Goal: Information Seeking & Learning: Learn about a topic

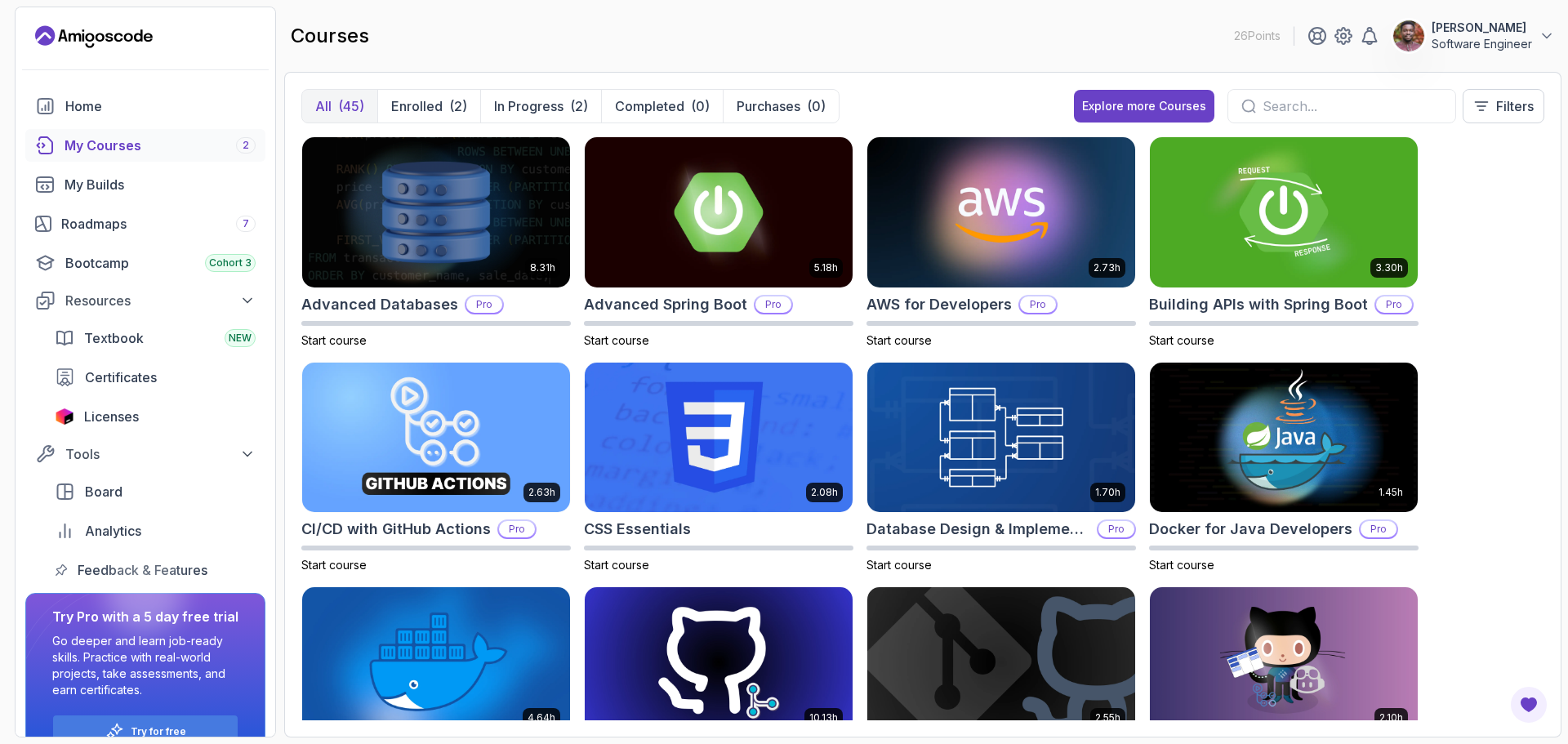
click at [1535, 38] on button "Bismark Ade Software Engineer" at bounding box center [1472, 35] width 162 height 32
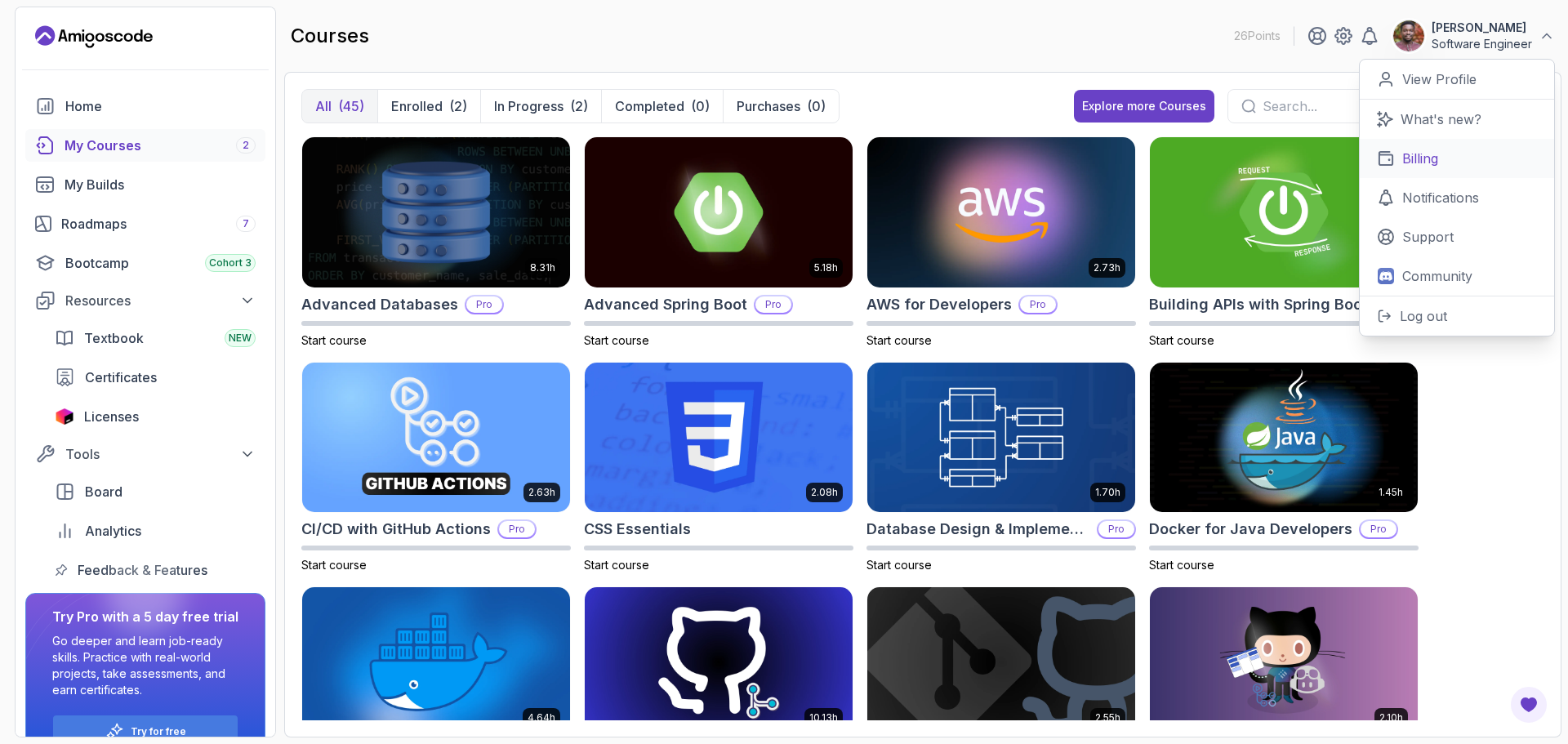
click at [1431, 160] on p "Billing" at bounding box center [1420, 158] width 36 height 19
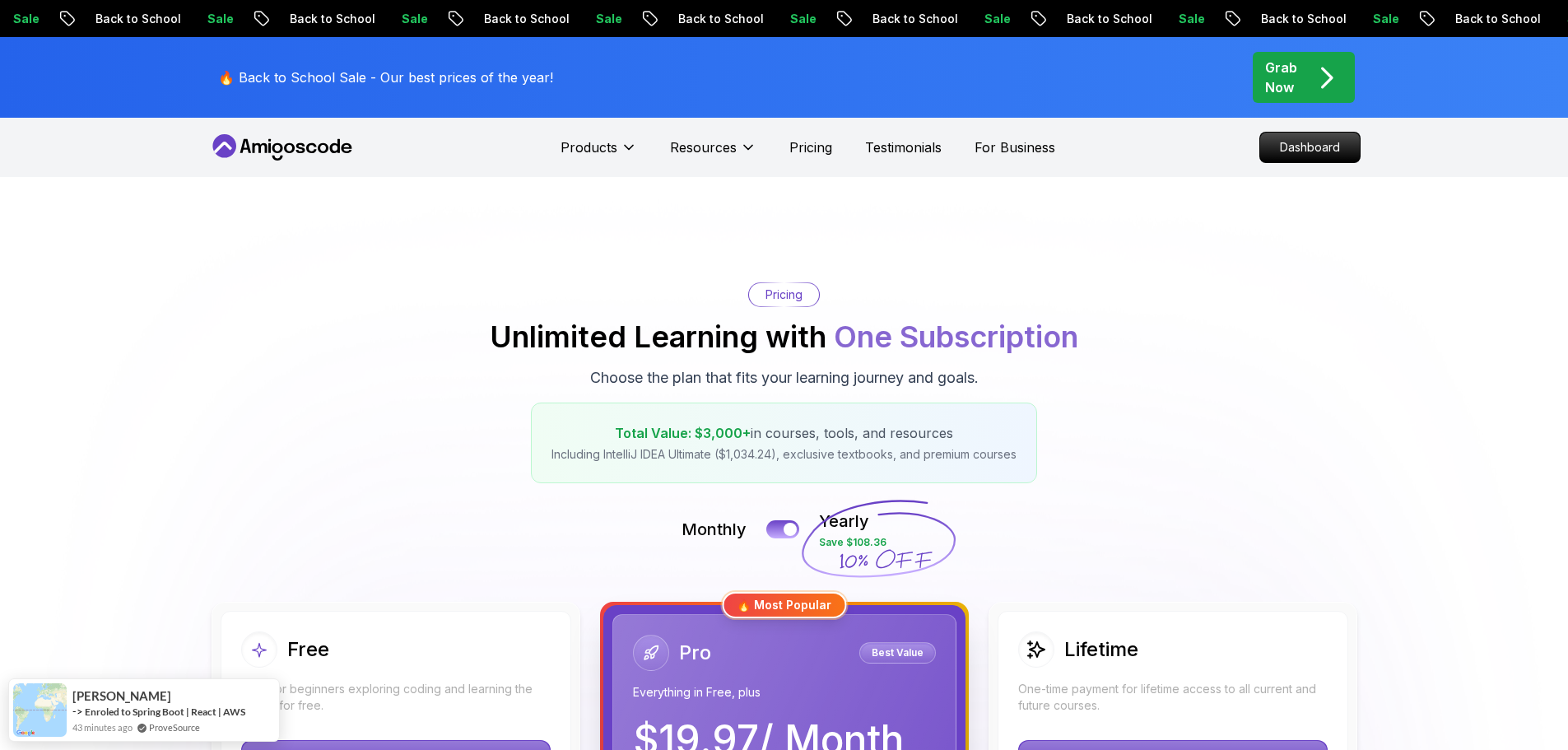
click at [266, 152] on icon at bounding box center [259, 148] width 15 height 10
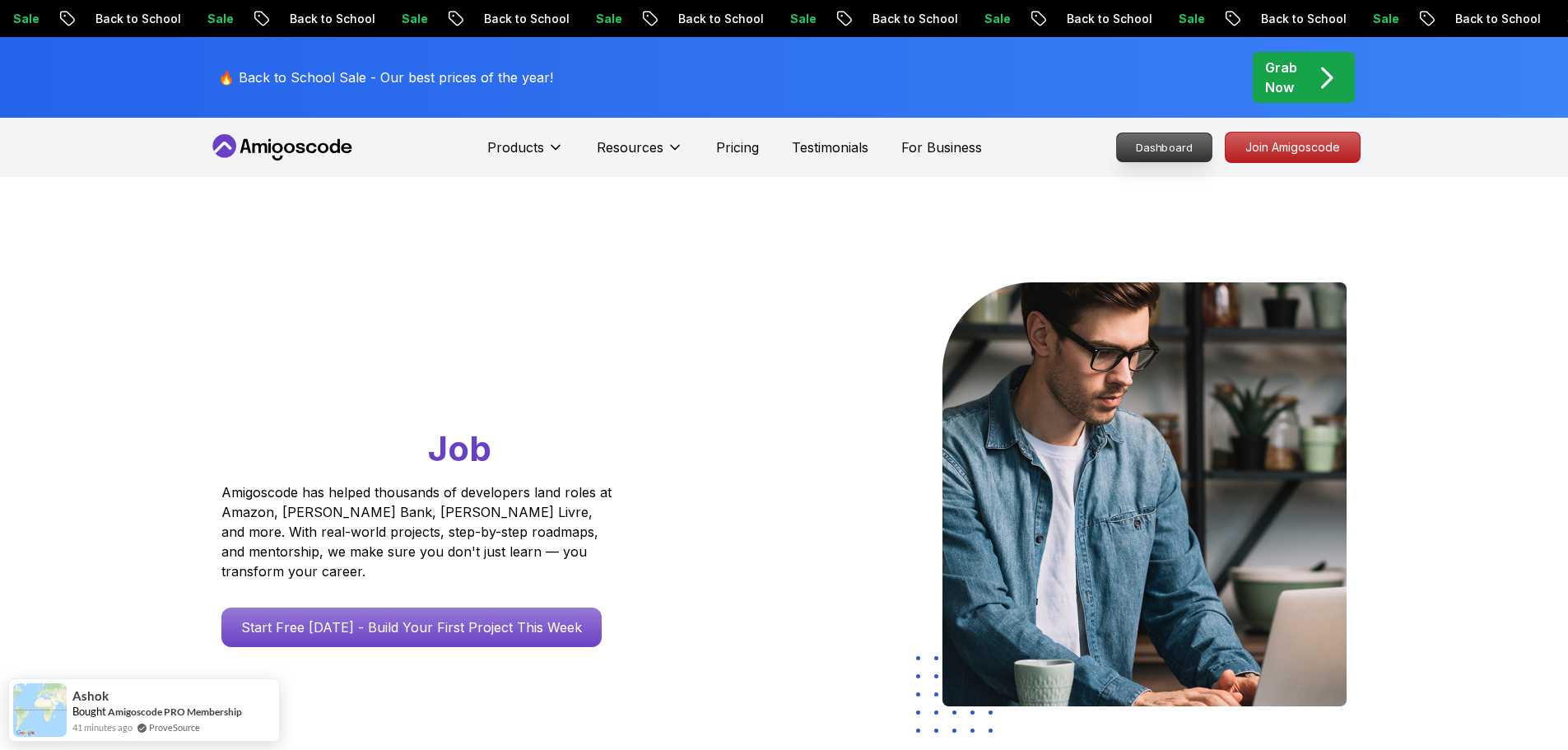
click at [1182, 151] on p "Dashboard" at bounding box center [1164, 148] width 94 height 28
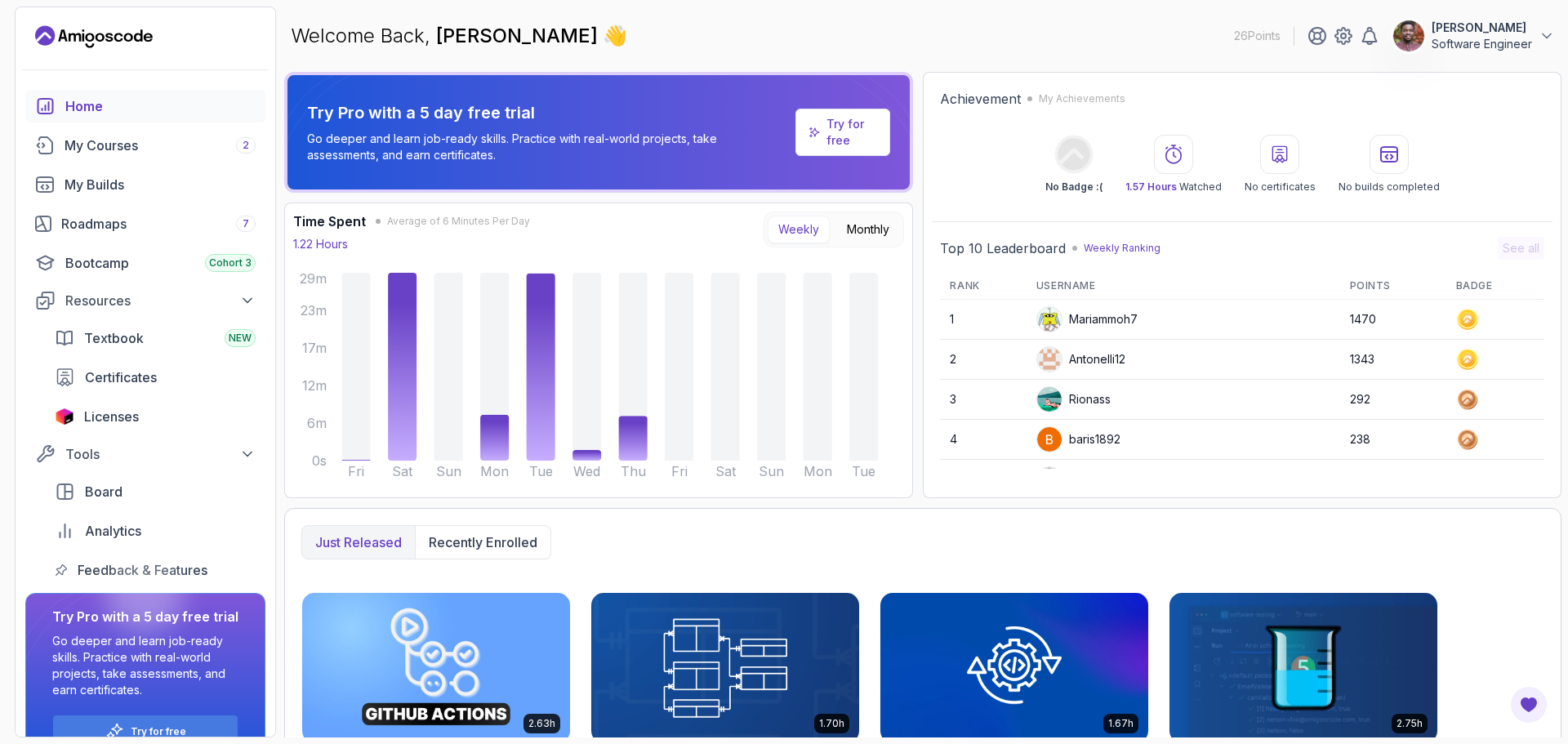
click at [1536, 37] on button "Bismark Ade Software Engineer" at bounding box center [1472, 35] width 162 height 32
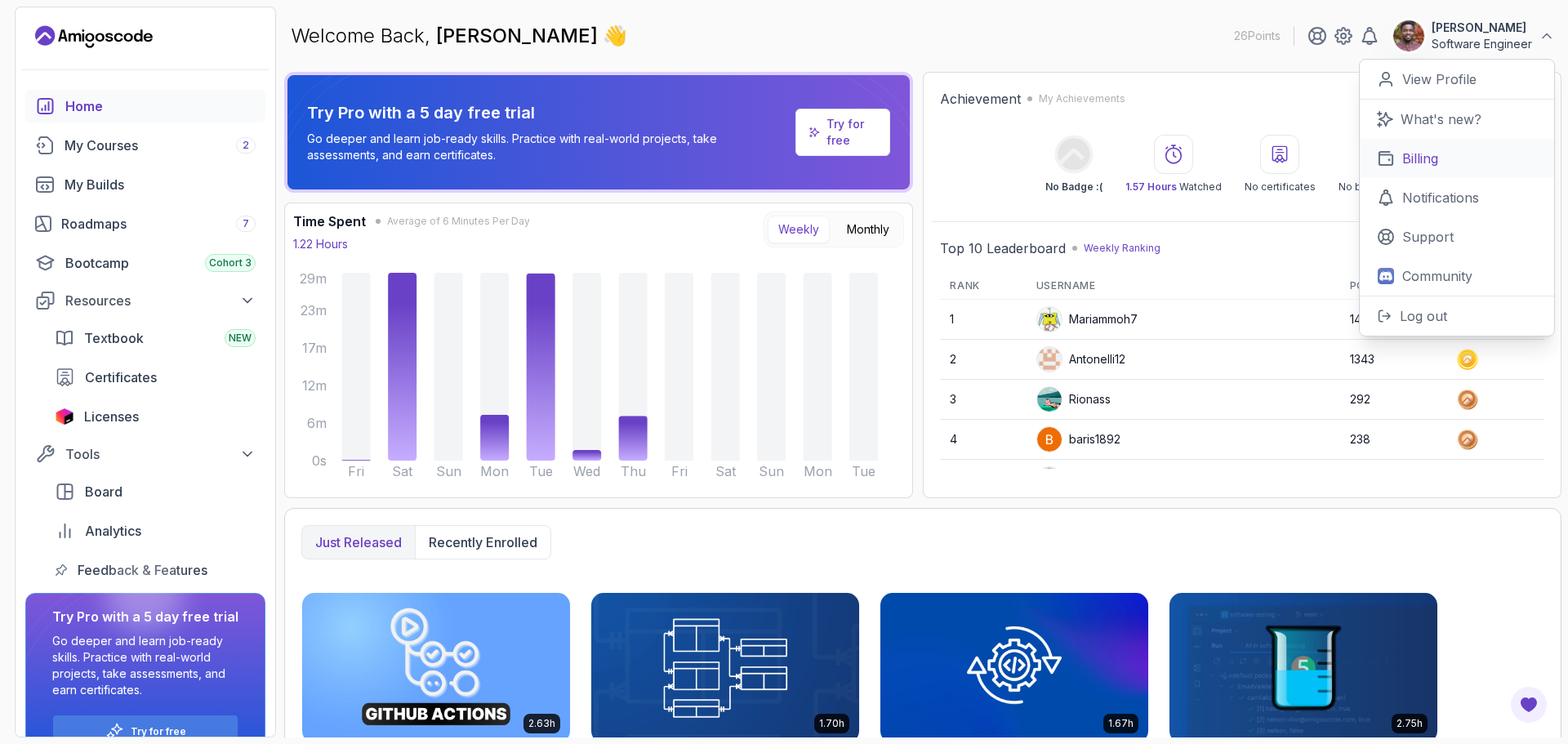
click at [1445, 160] on link "Billing" at bounding box center [1457, 159] width 195 height 39
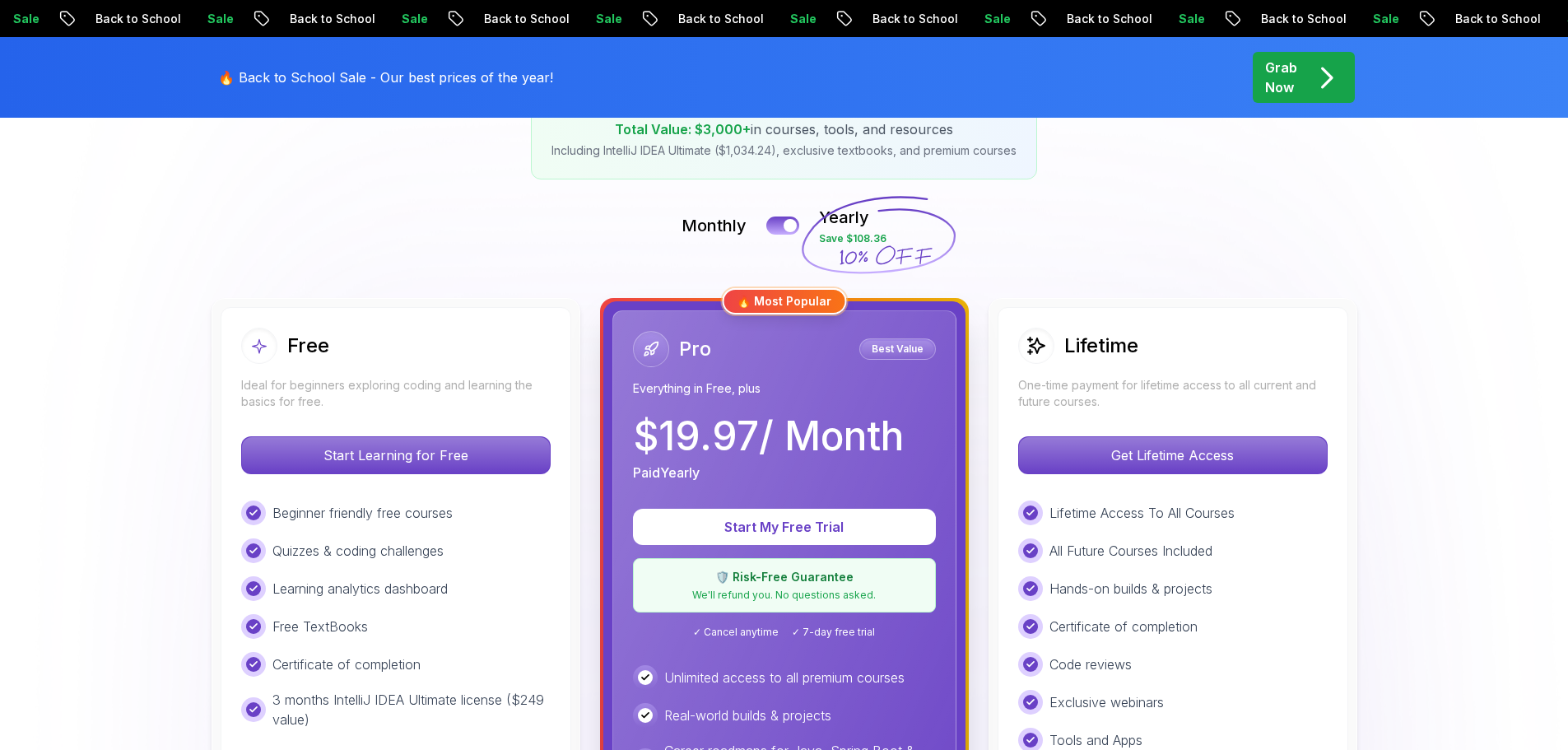
scroll to position [303, 0]
click at [776, 227] on button at bounding box center [783, 226] width 35 height 19
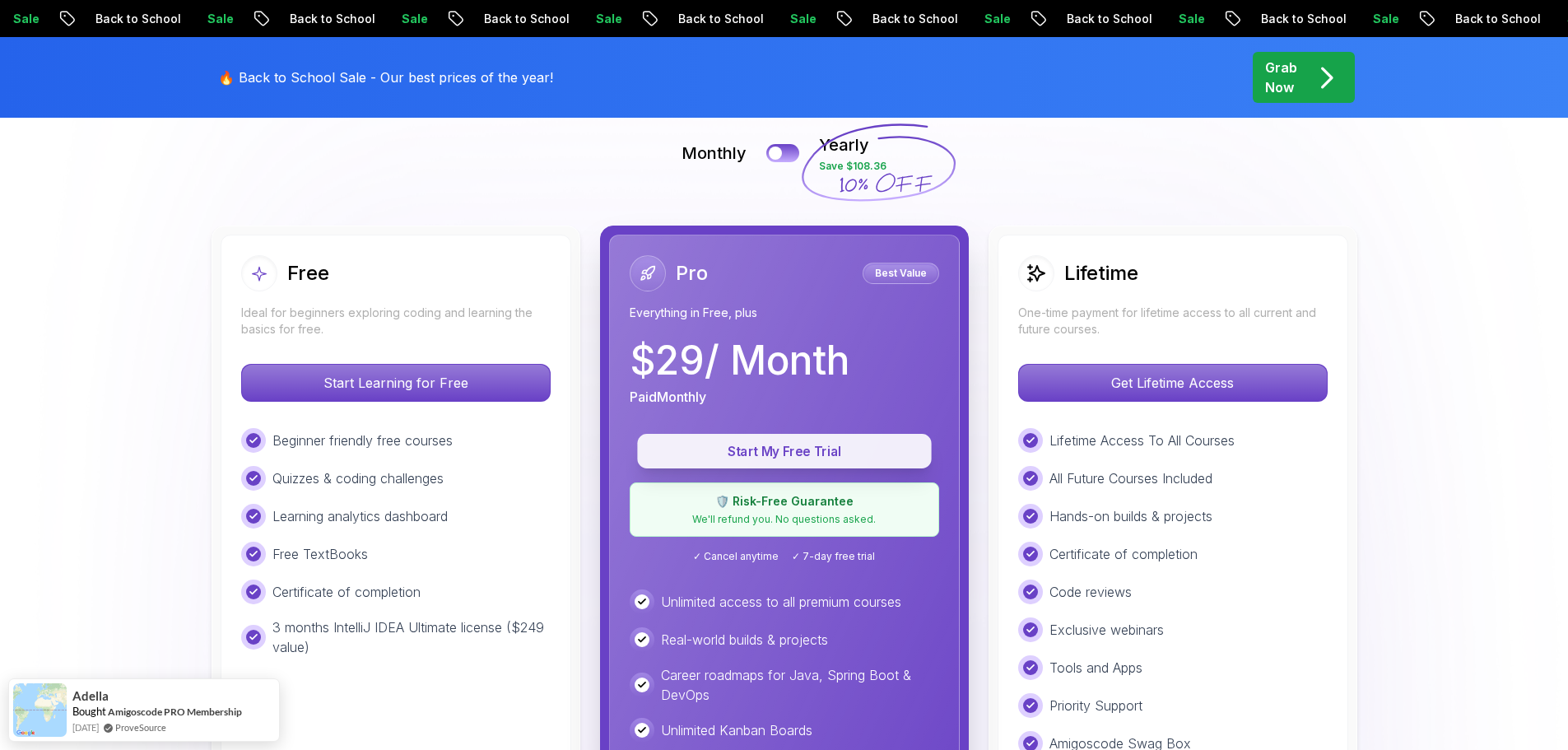
scroll to position [377, 0]
click at [742, 449] on p "Start My Free Trial" at bounding box center [784, 451] width 257 height 19
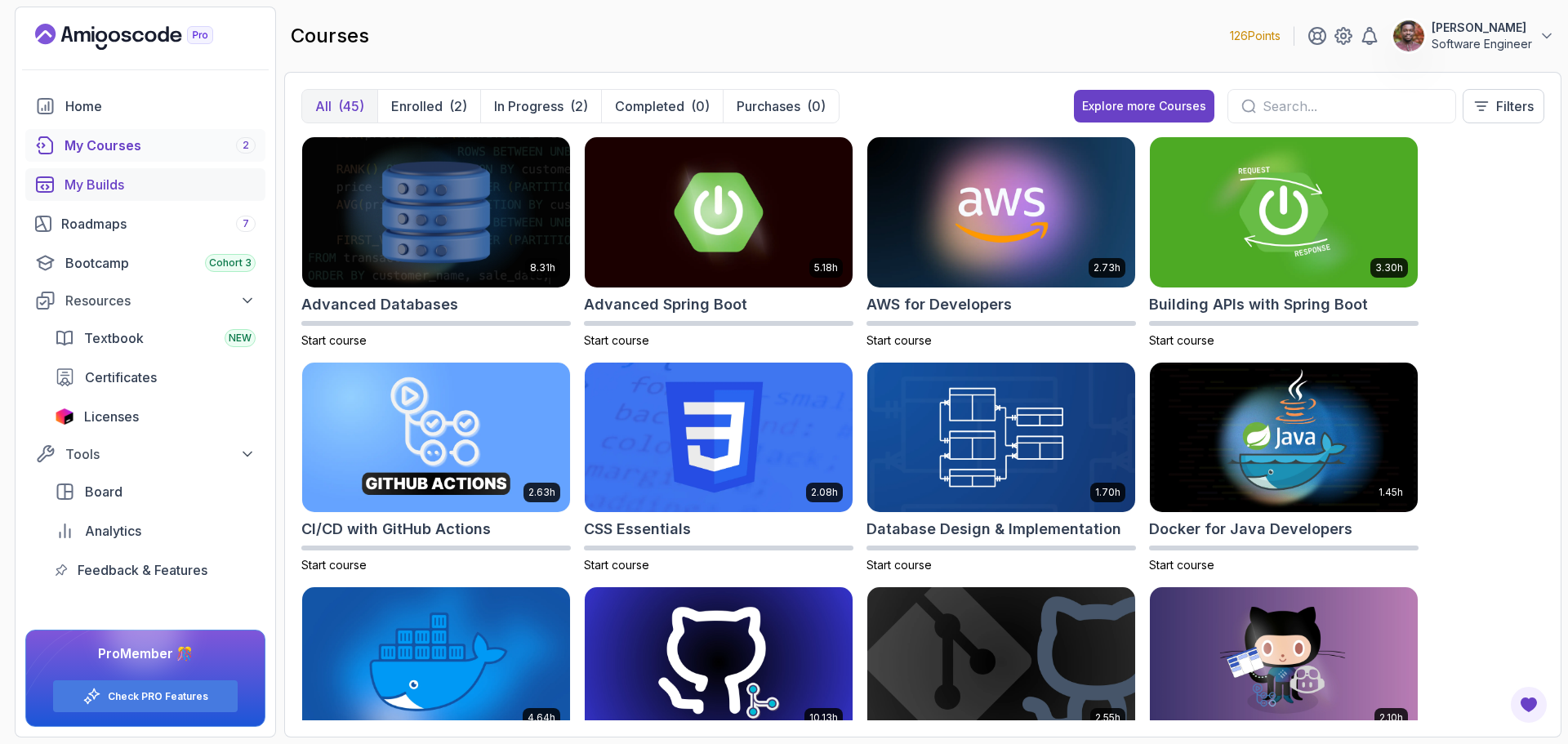
click at [121, 186] on div "My Builds" at bounding box center [160, 184] width 191 height 19
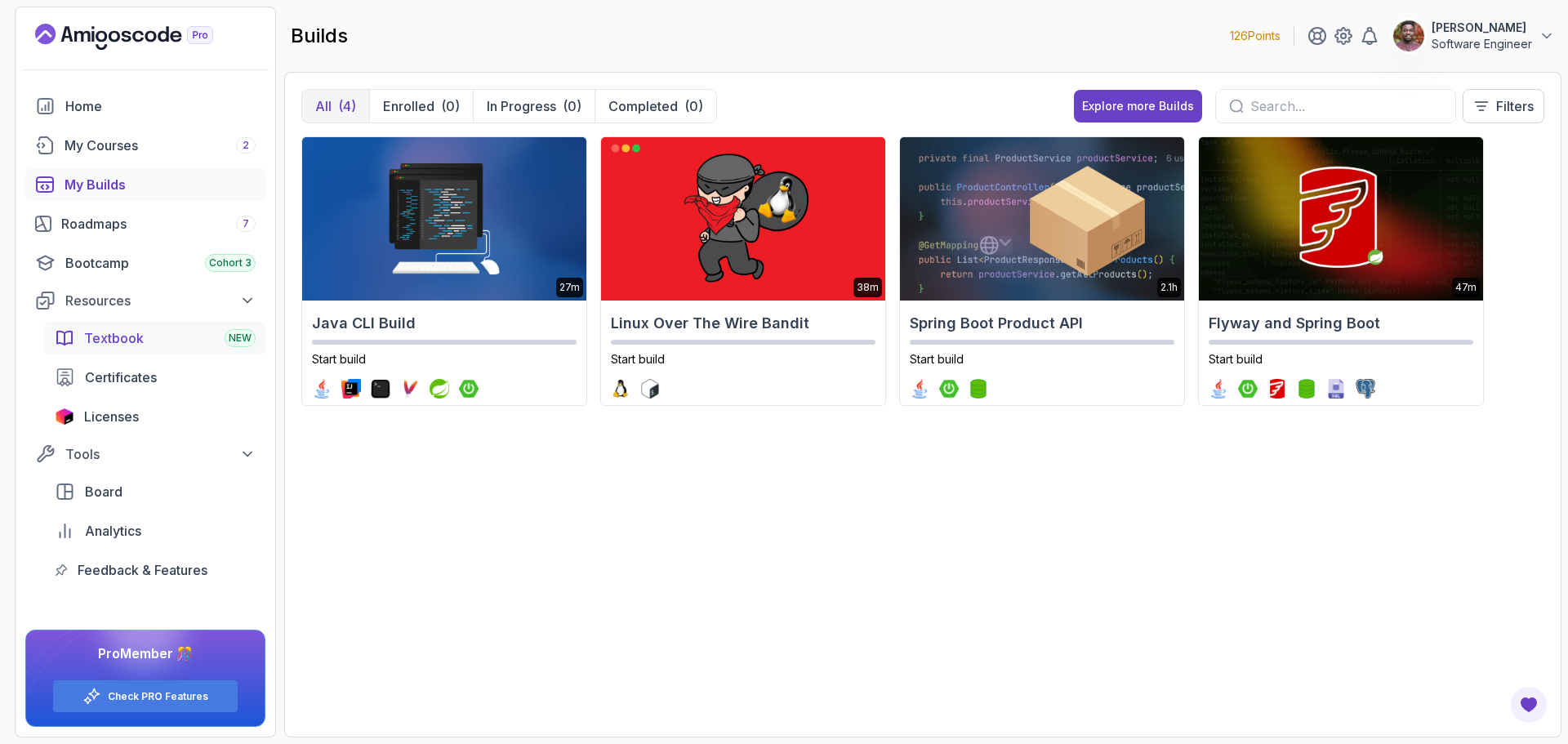
click at [126, 329] on span "Textbook" at bounding box center [114, 338] width 59 height 19
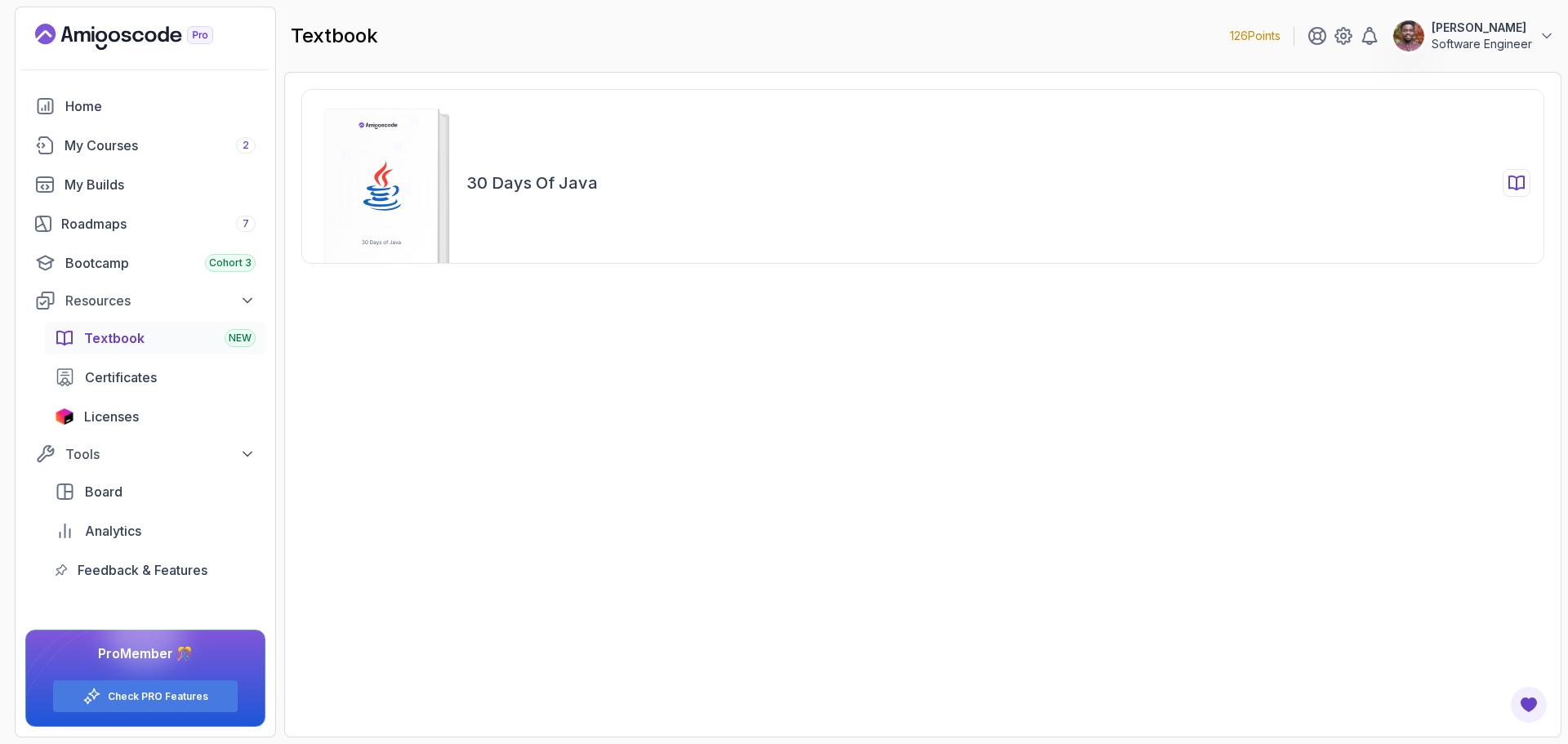
click at [523, 189] on h2 "30 Days of Java" at bounding box center [532, 183] width 132 height 23
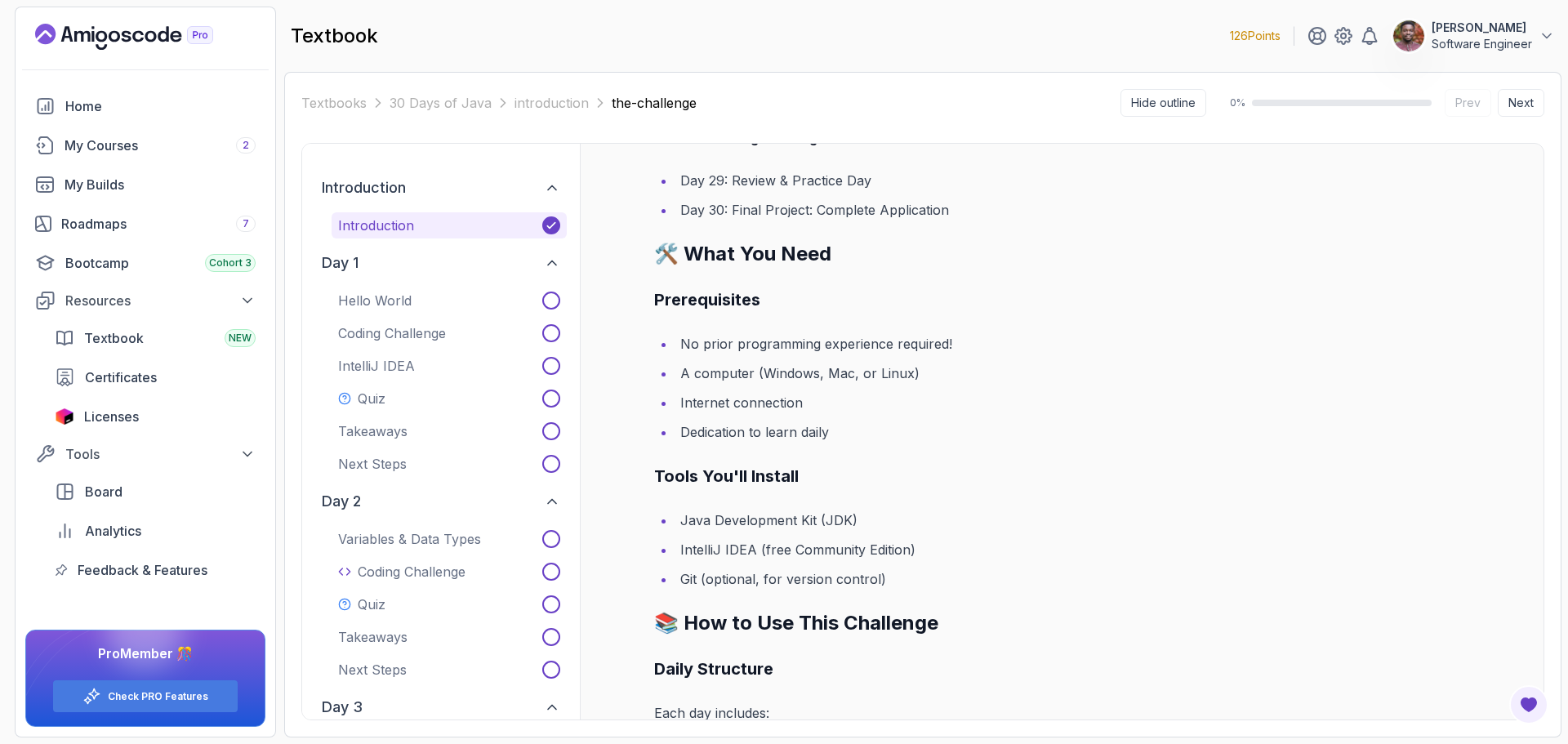
scroll to position [1724, 0]
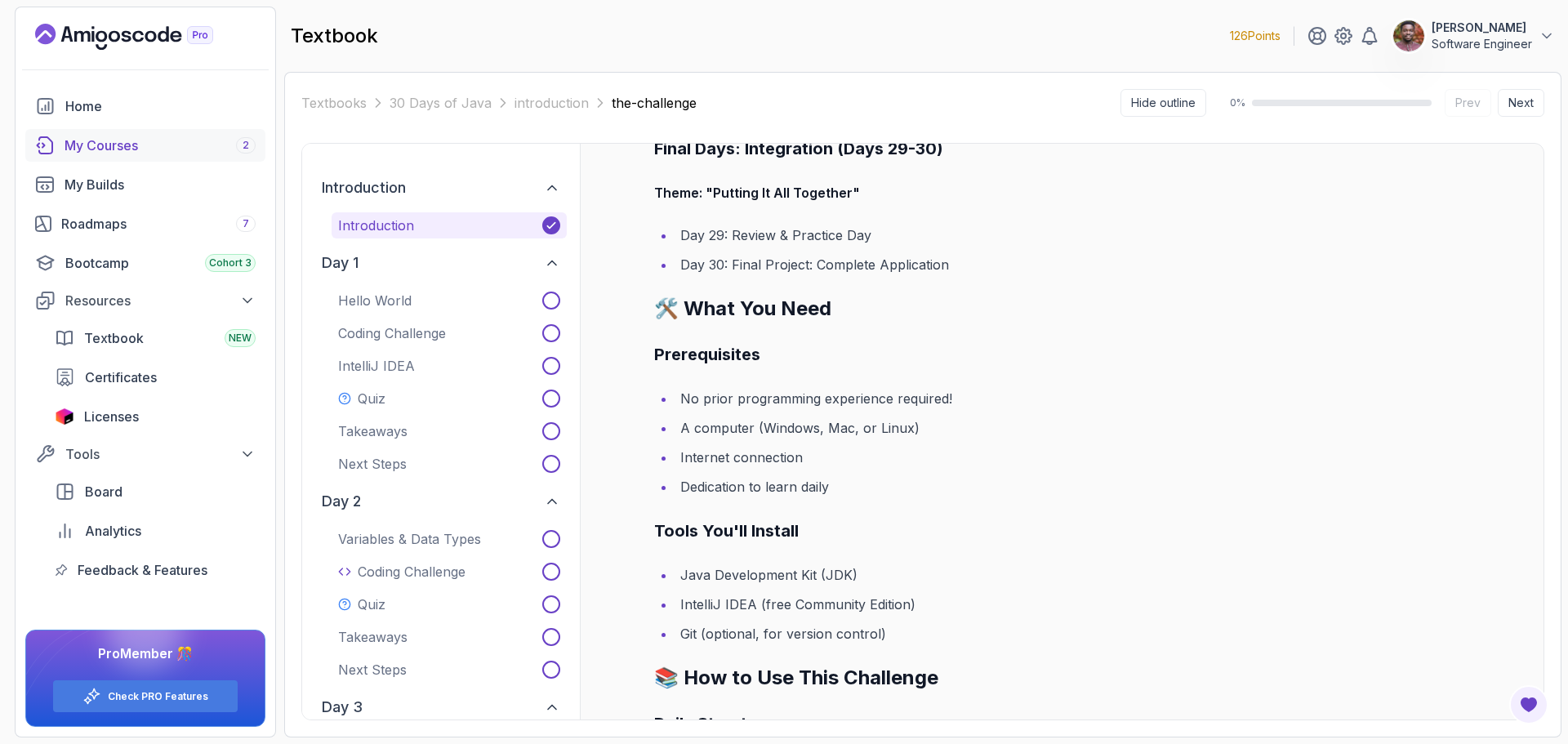
click at [111, 154] on div "My Courses 2" at bounding box center [160, 145] width 191 height 19
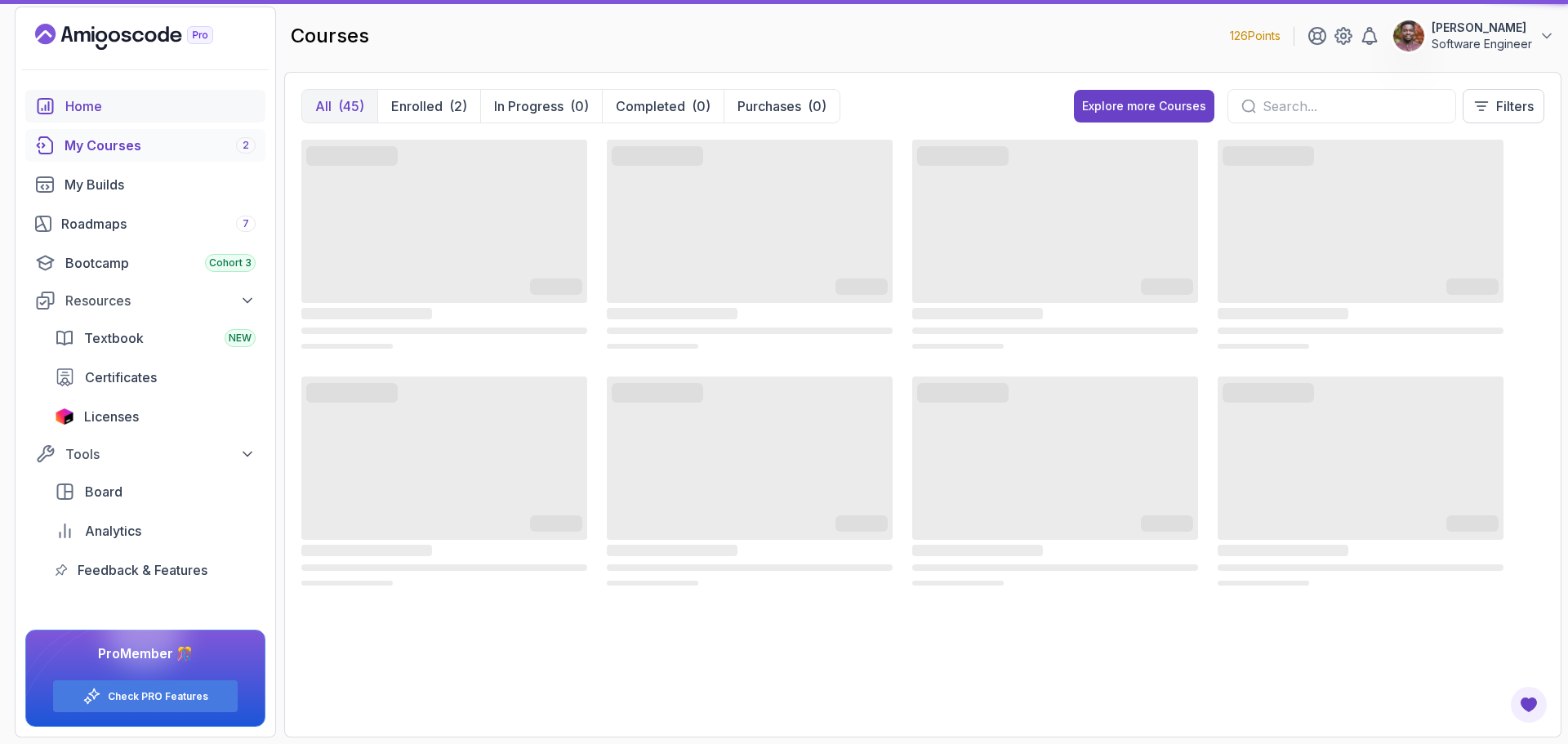
click at [92, 116] on link "Home" at bounding box center [145, 106] width 240 height 32
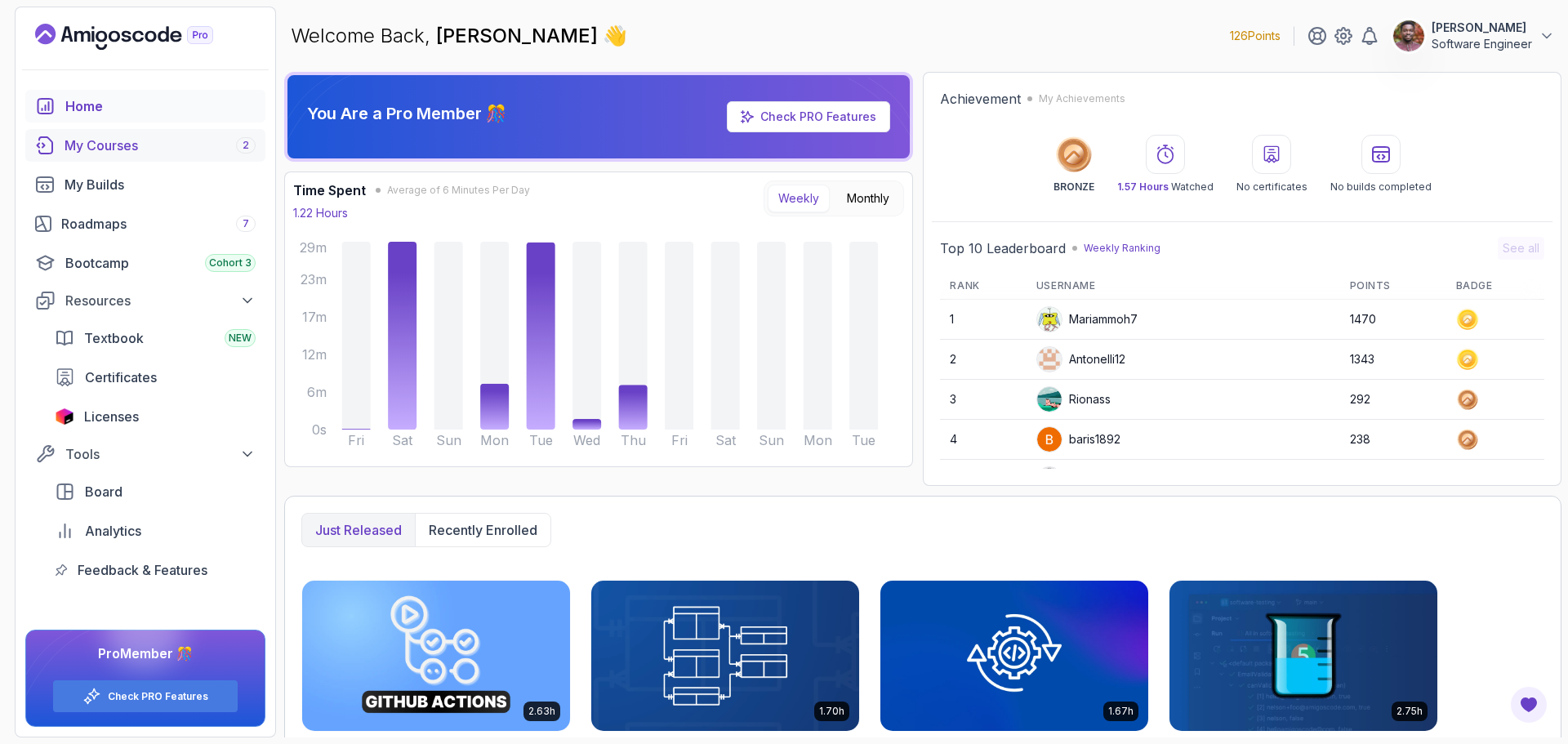
click at [126, 152] on div "My Courses 2" at bounding box center [160, 145] width 191 height 19
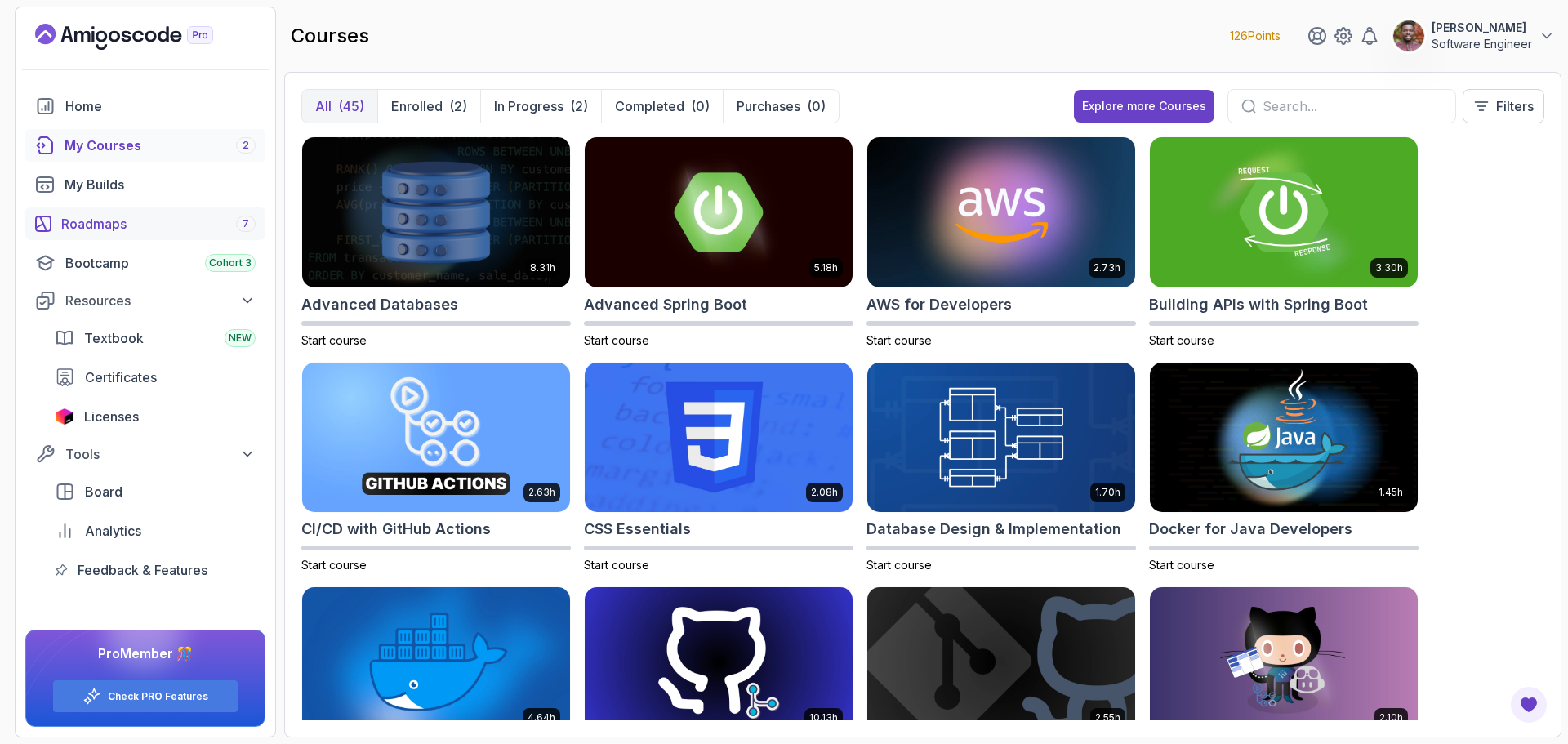
click at [87, 223] on div "Roadmaps 7" at bounding box center [159, 224] width 195 height 19
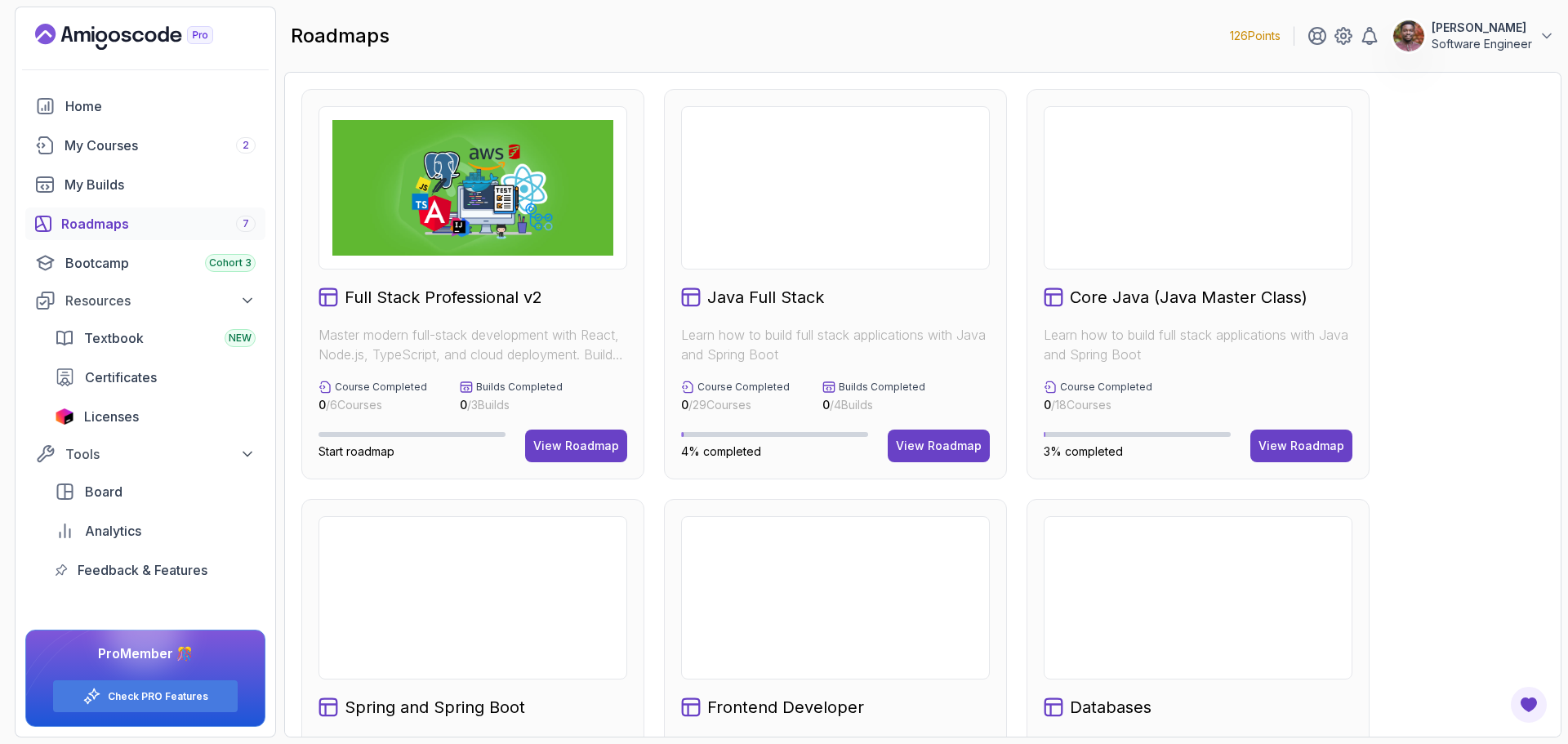
click at [700, 65] on div "roadmaps 126 Points Bismark Ade Software Engineer" at bounding box center [922, 35] width 1277 height 58
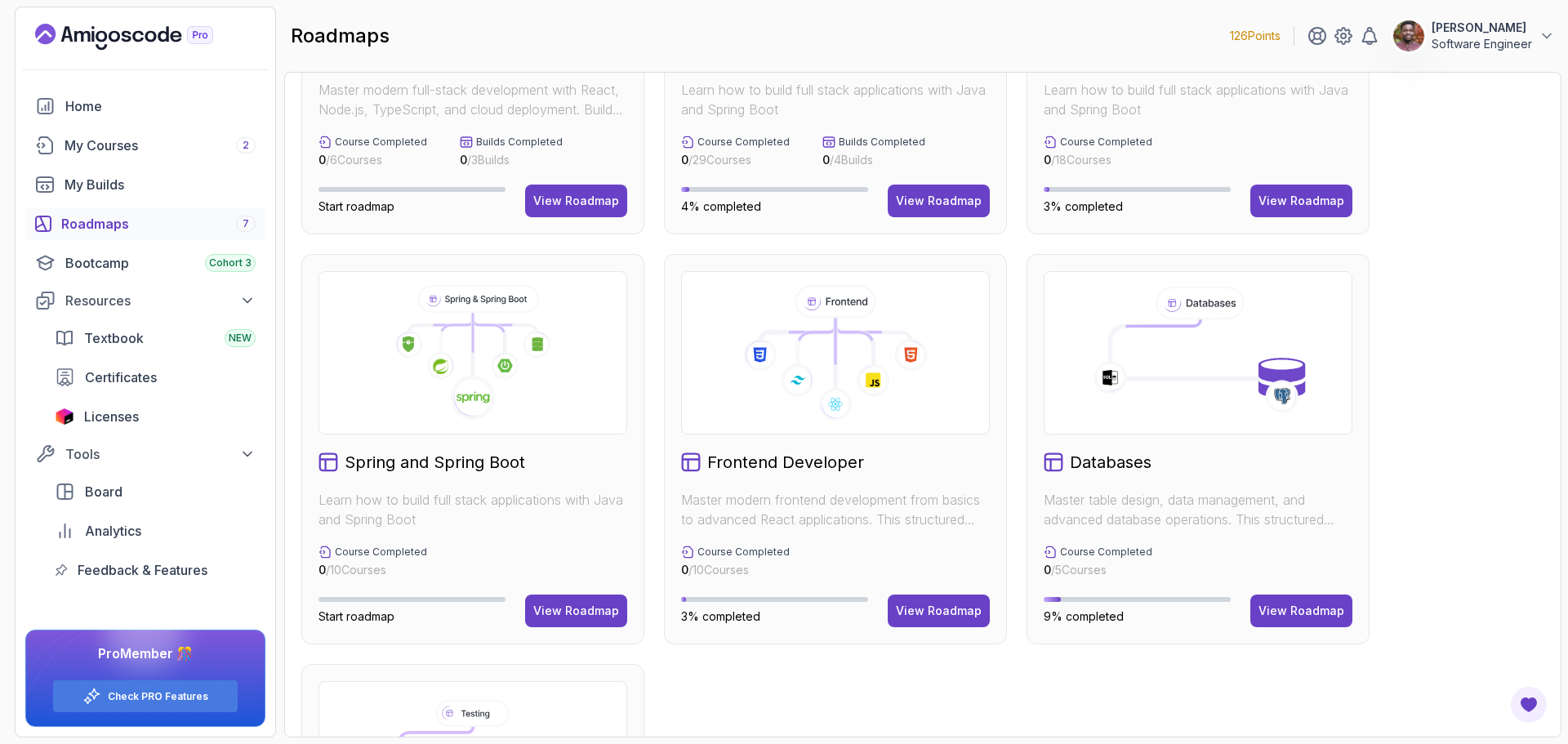
scroll to position [327, 0]
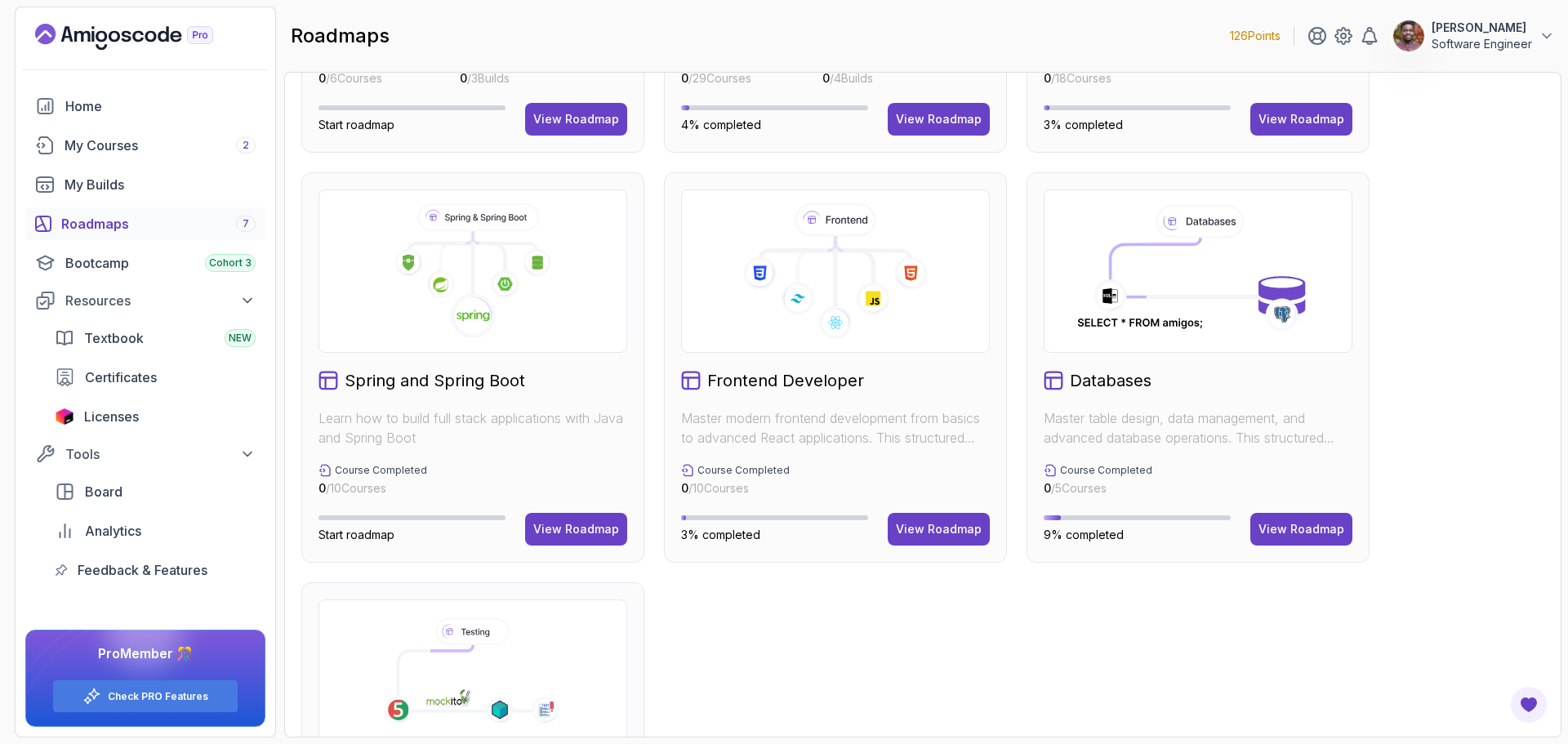
drag, startPoint x: 555, startPoint y: 519, endPoint x: 655, endPoint y: 607, distance: 133.2
click at [750, 618] on div "Full Stack Professional v2 Master modern full-stack development with React, Nod…" at bounding box center [923, 367] width 1243 height 1211
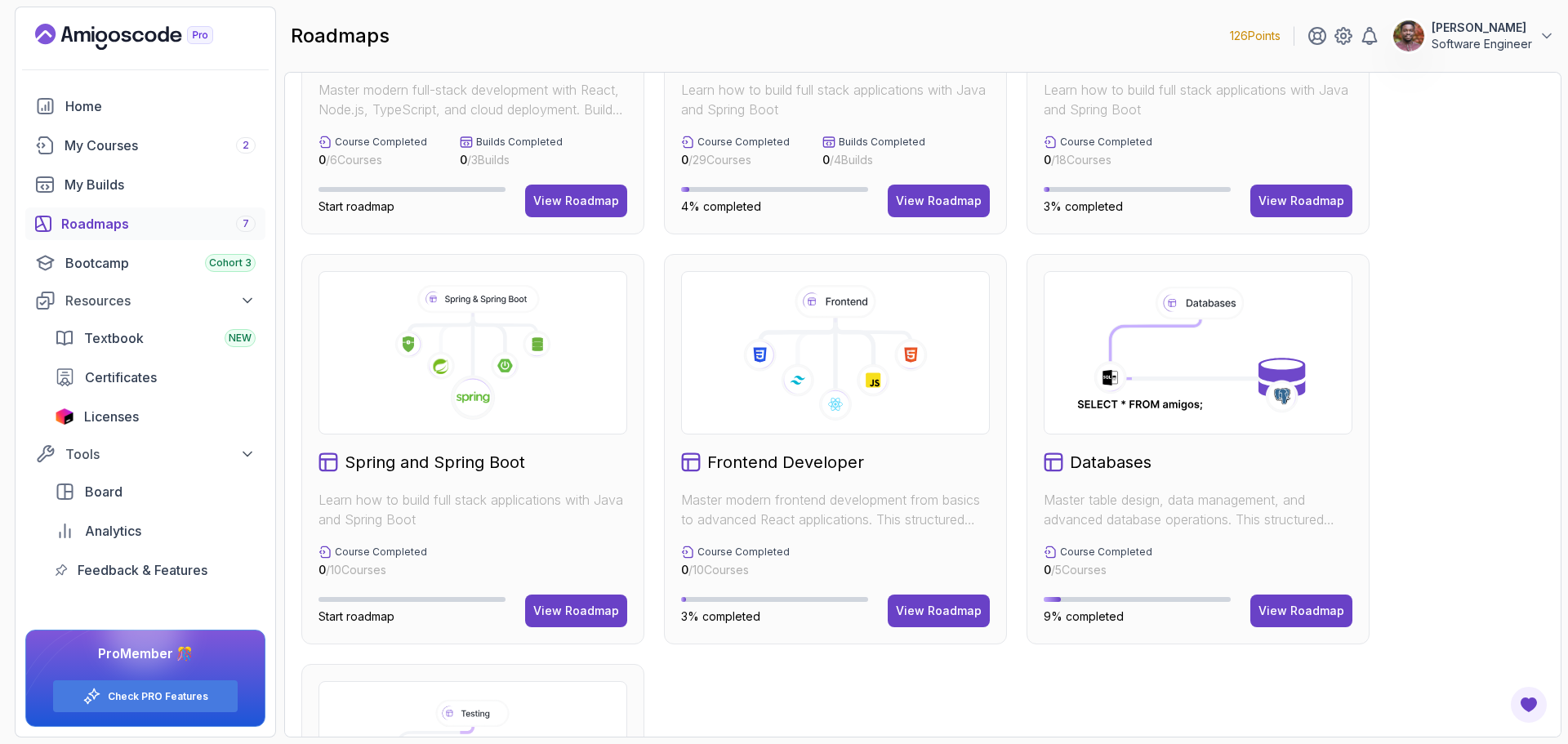
scroll to position [0, 0]
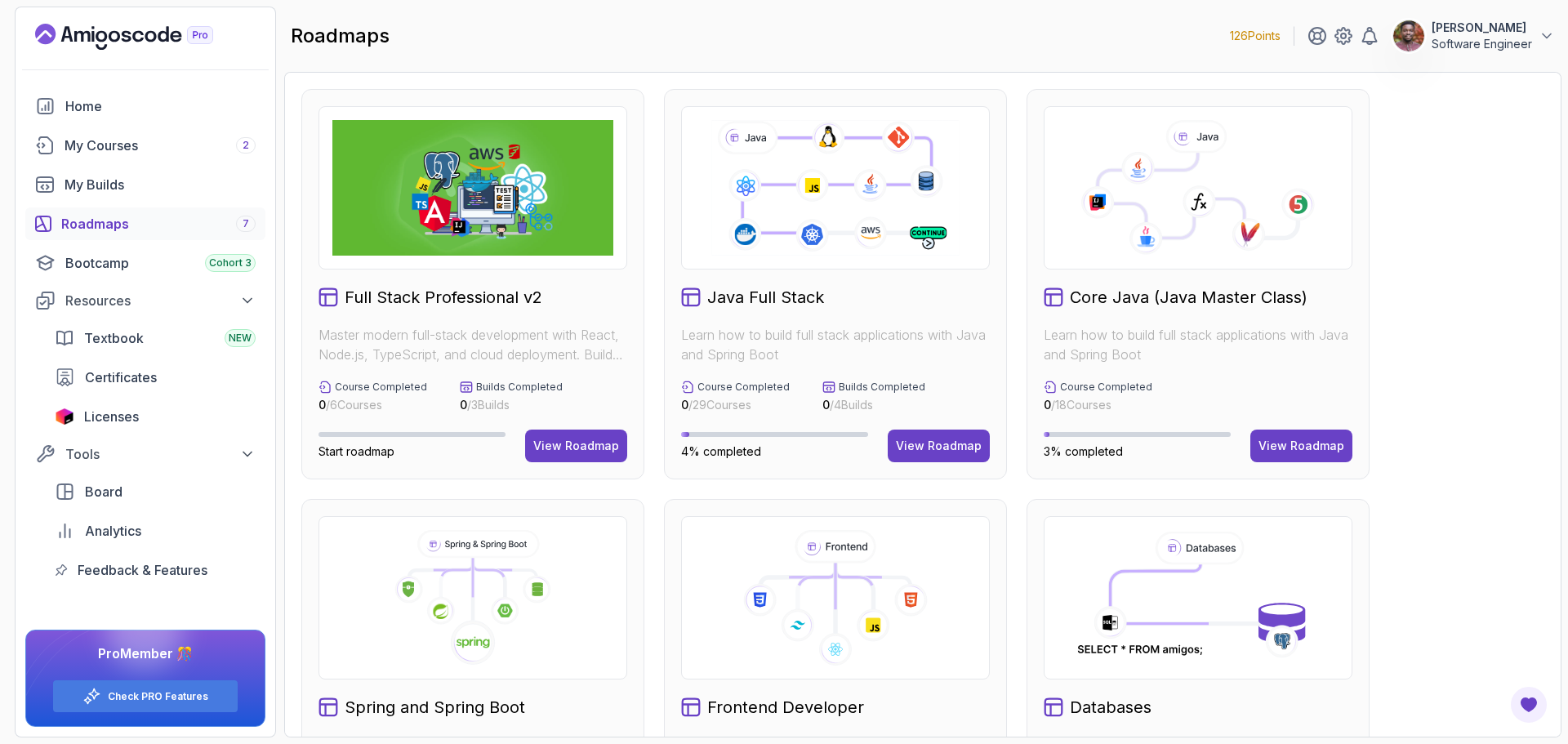
click at [439, 220] on img at bounding box center [472, 187] width 281 height 135
click at [438, 293] on h2 "Full Stack Professional v2" at bounding box center [443, 297] width 198 height 23
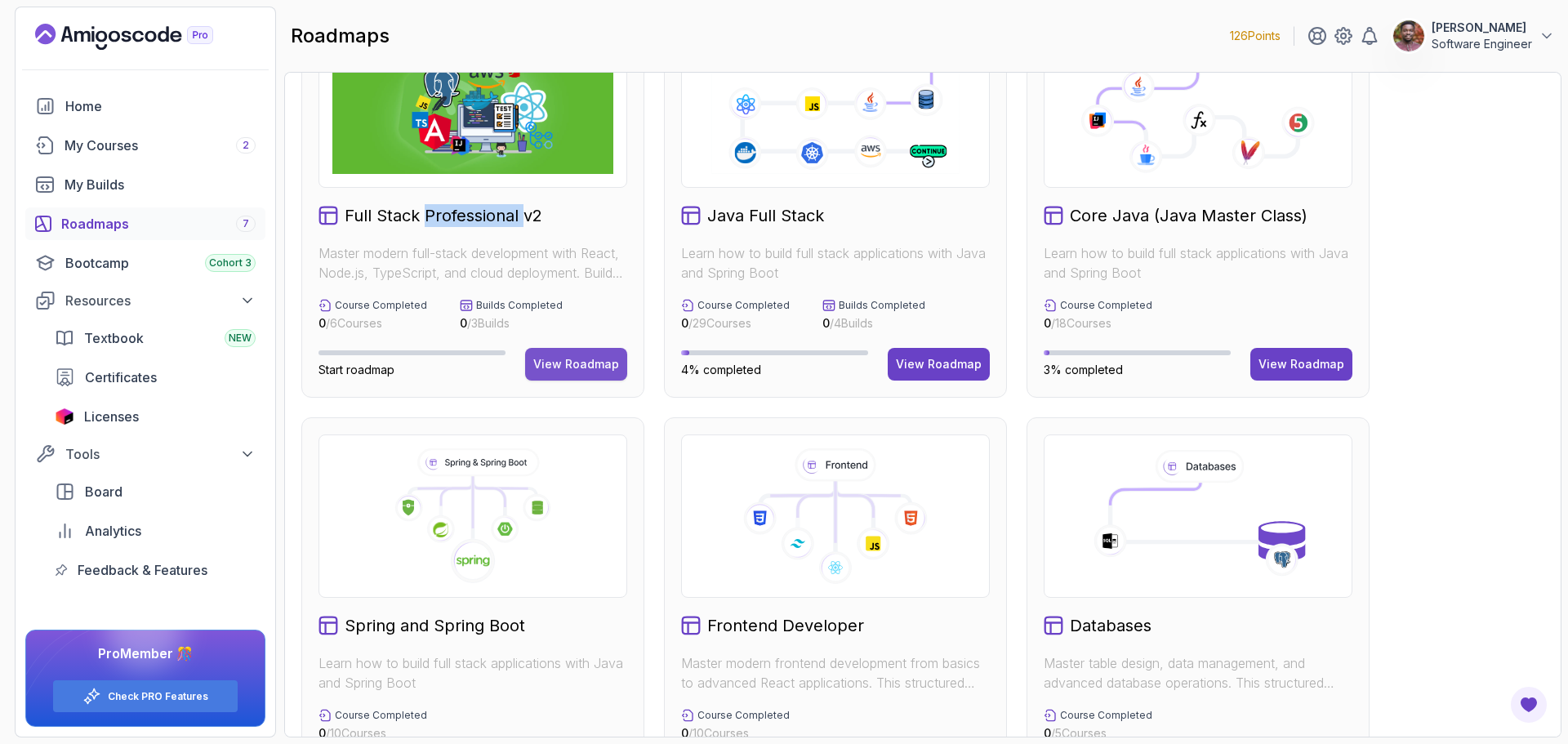
click at [570, 359] on div "View Roadmap" at bounding box center [576, 365] width 85 height 17
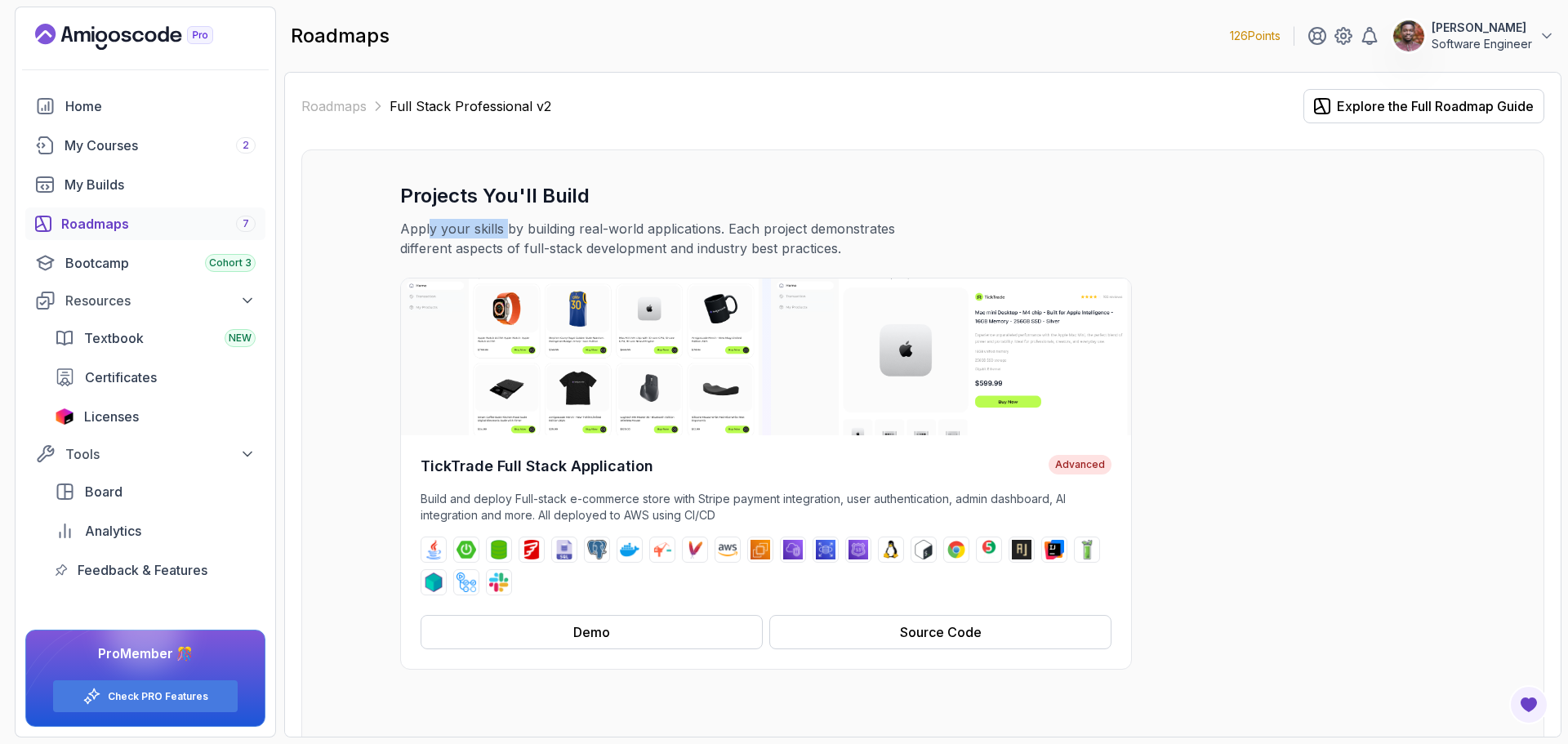
drag, startPoint x: 431, startPoint y: 230, endPoint x: 539, endPoint y: 235, distance: 108.1
click at [531, 233] on p "Apply your skills by building real-world applications. Each project demonstrate…" at bounding box center [674, 238] width 549 height 39
click at [593, 235] on p "Apply your skills by building real-world applications. Each project demonstrate…" at bounding box center [674, 238] width 549 height 39
click at [783, 236] on p "Apply your skills by building real-world applications. Each project demonstrate…" at bounding box center [674, 238] width 549 height 39
click at [585, 250] on p "Apply your skills by building real-world applications. Each project demonstrate…" at bounding box center [674, 238] width 549 height 39
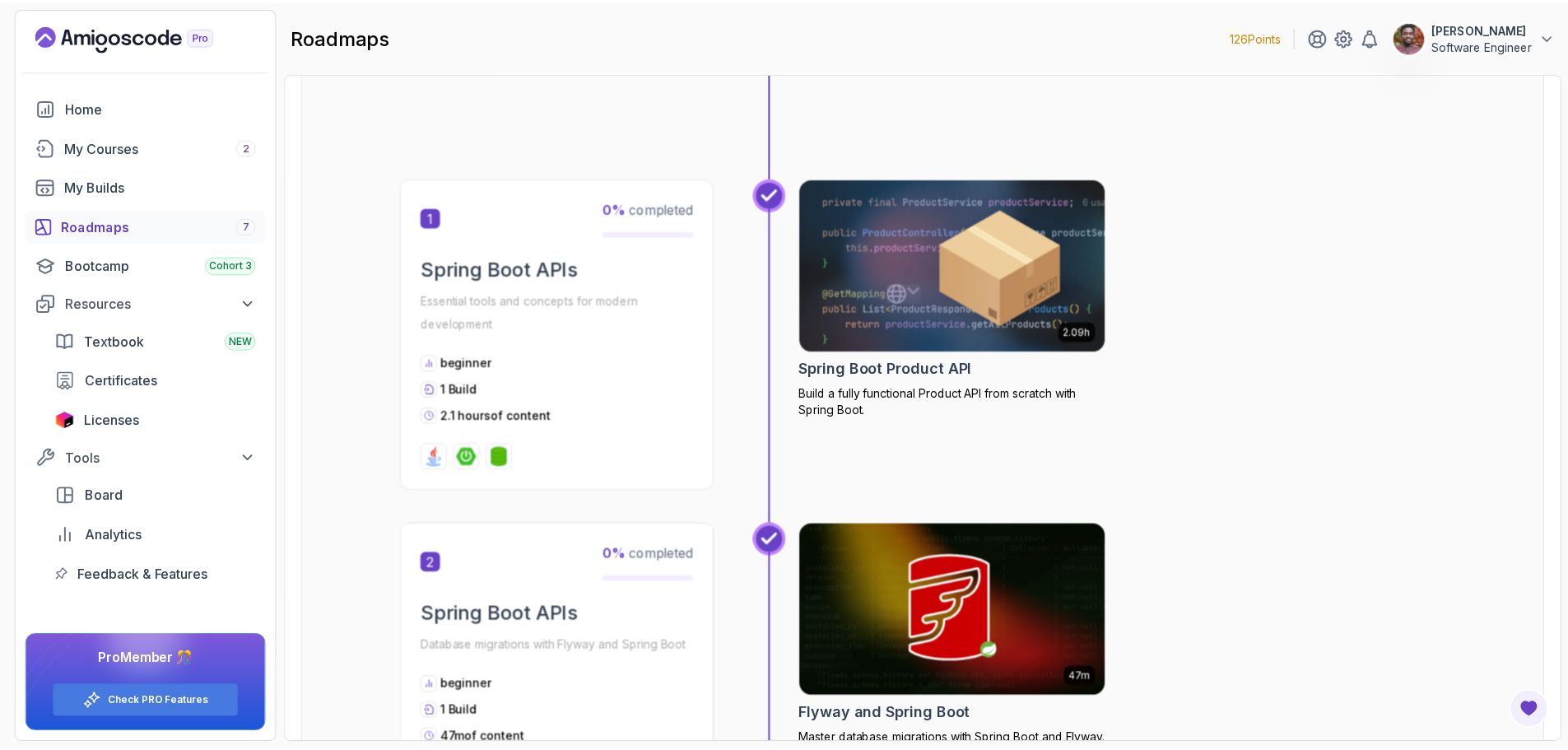
scroll to position [824, 0]
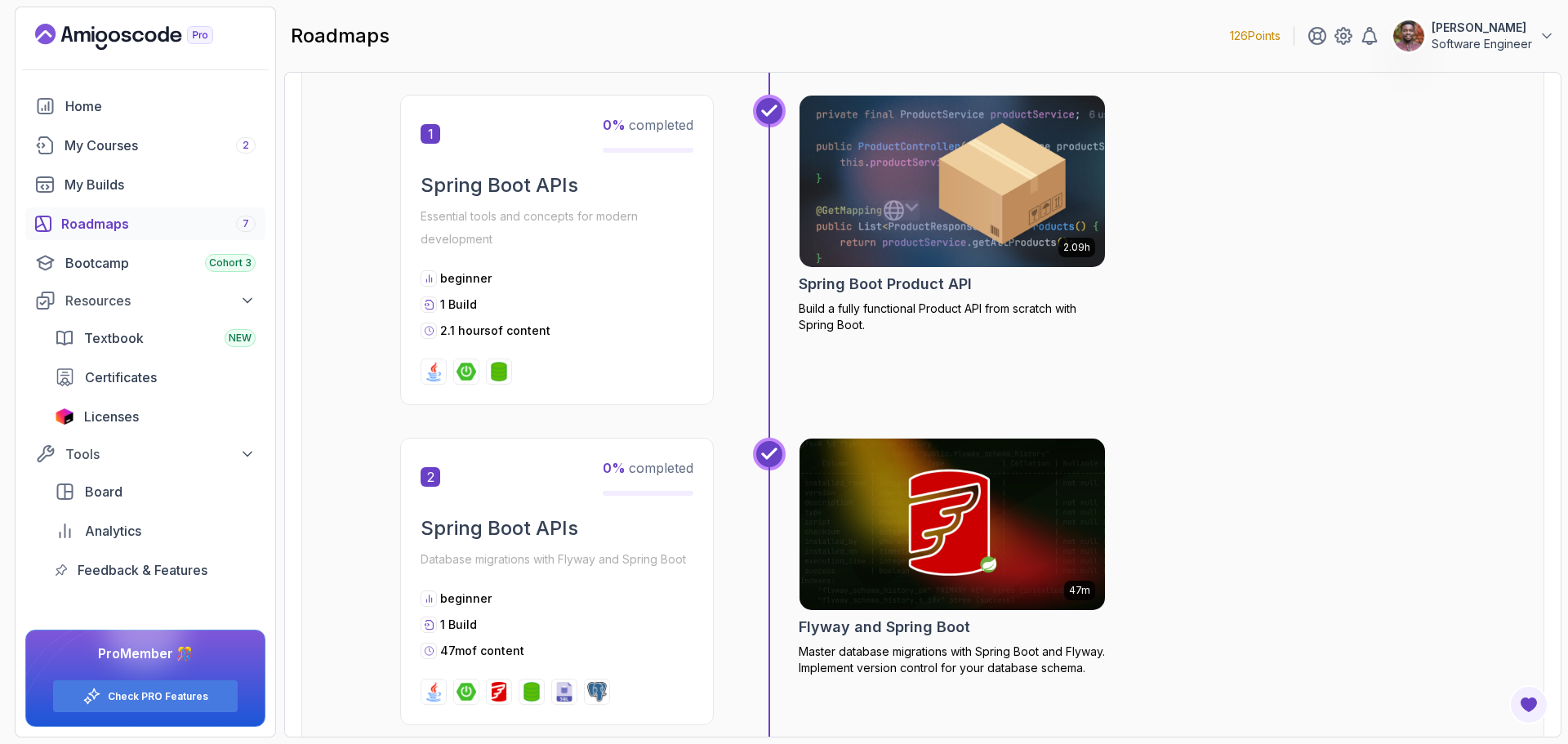
click at [856, 225] on img at bounding box center [952, 182] width 321 height 180
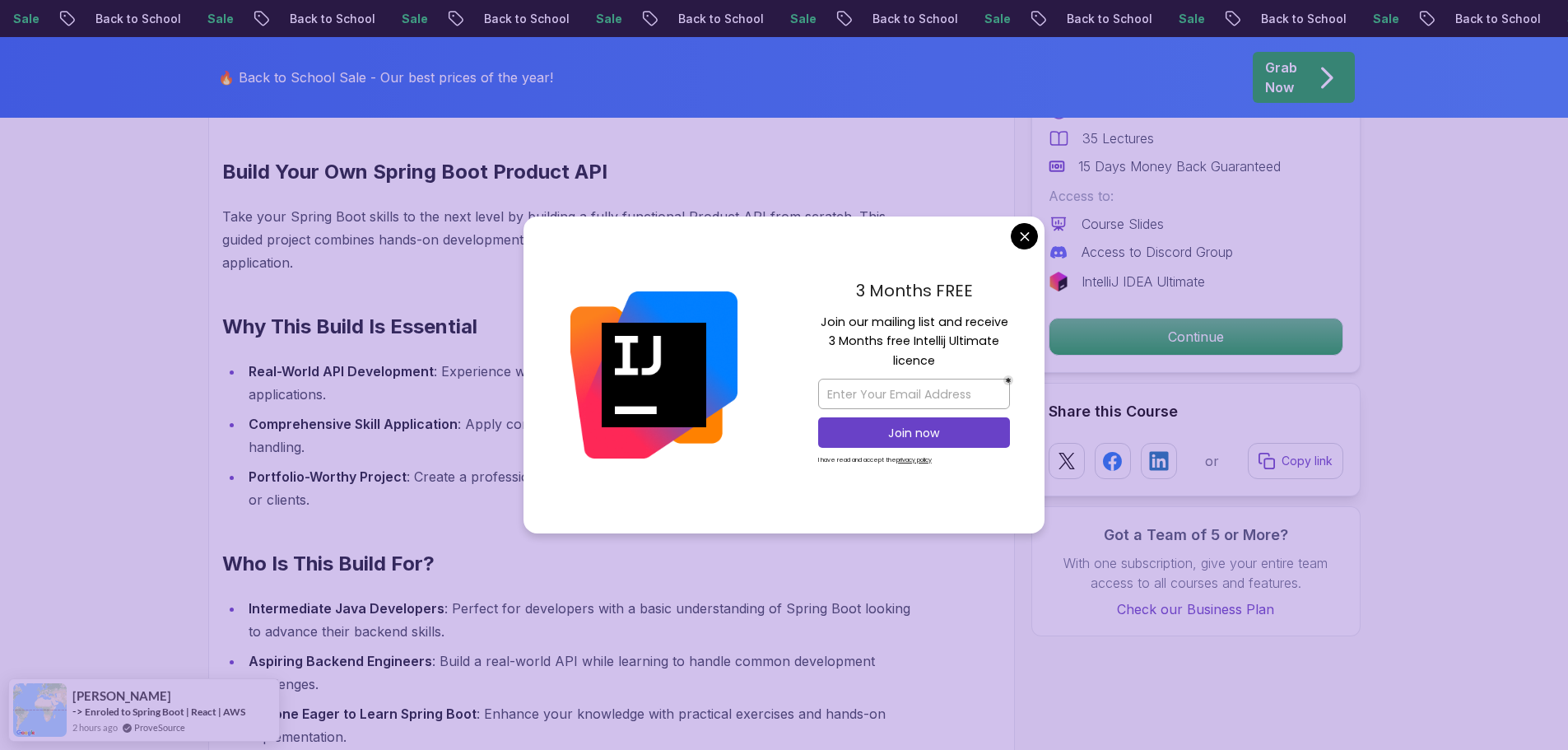
scroll to position [1153, 0]
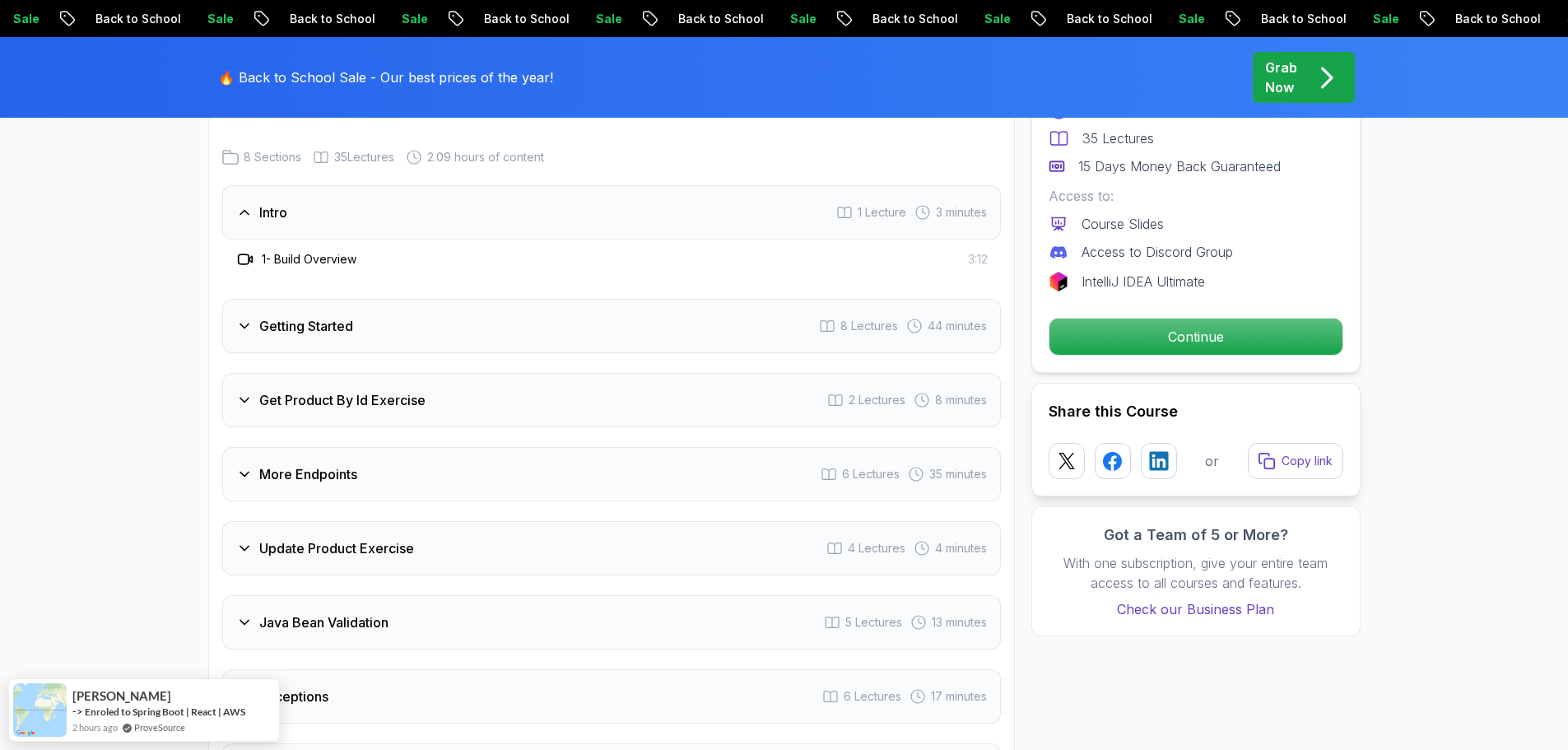
scroll to position [2387, 0]
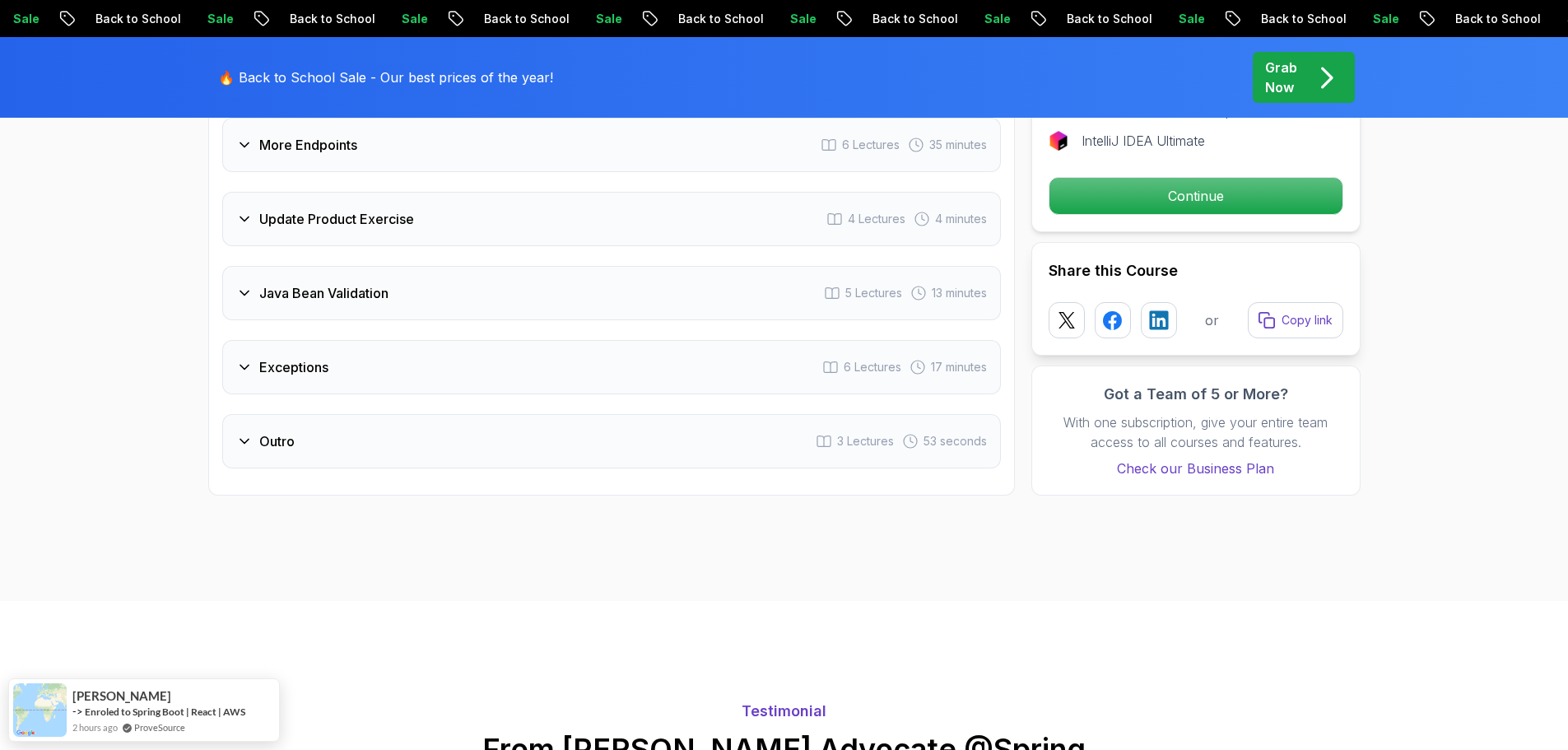
click at [453, 414] on div "Outro 3 Lectures 53 seconds" at bounding box center [611, 441] width 779 height 54
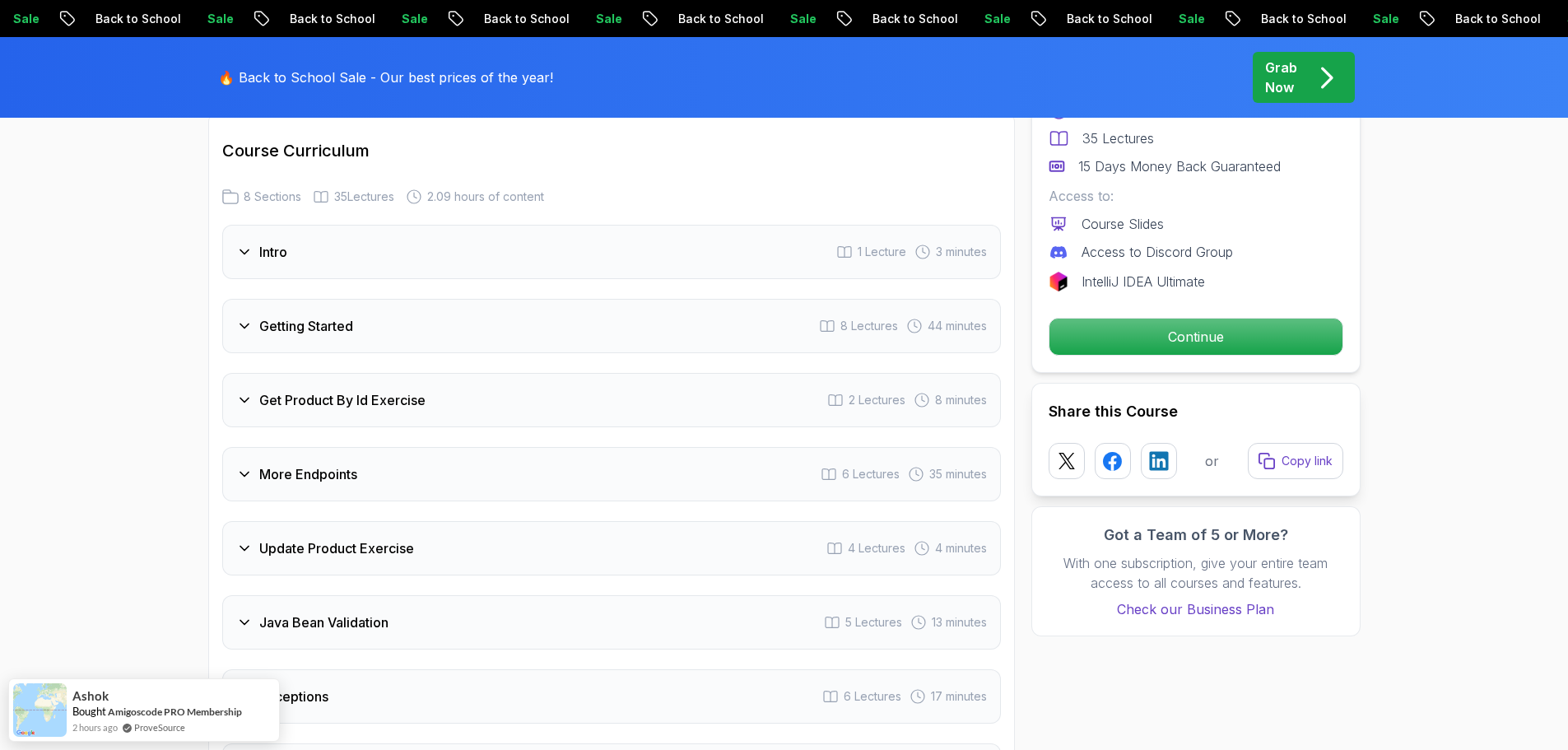
scroll to position [2348, 0]
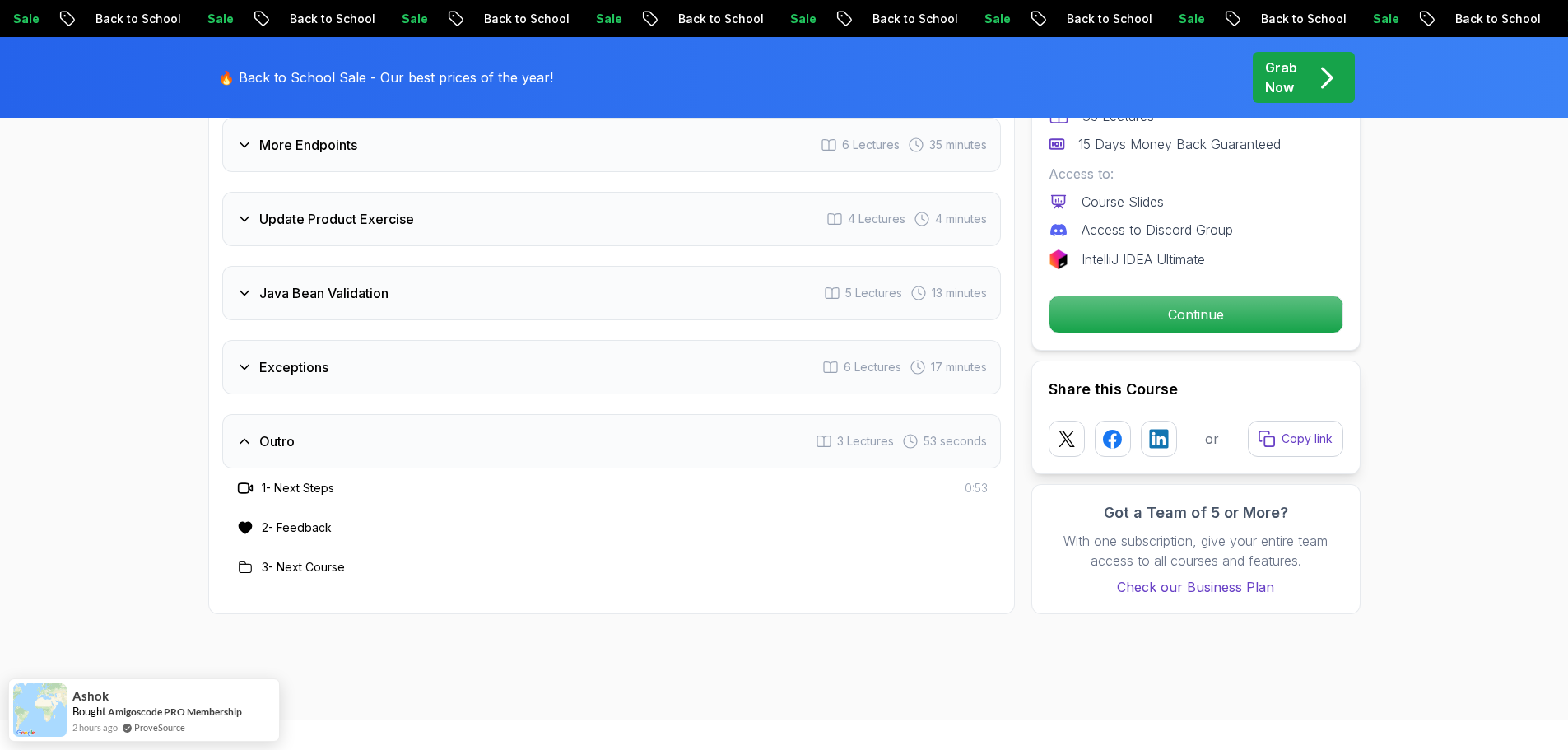
click at [323, 559] on h3 "3 - Next Course" at bounding box center [303, 568] width 83 height 17
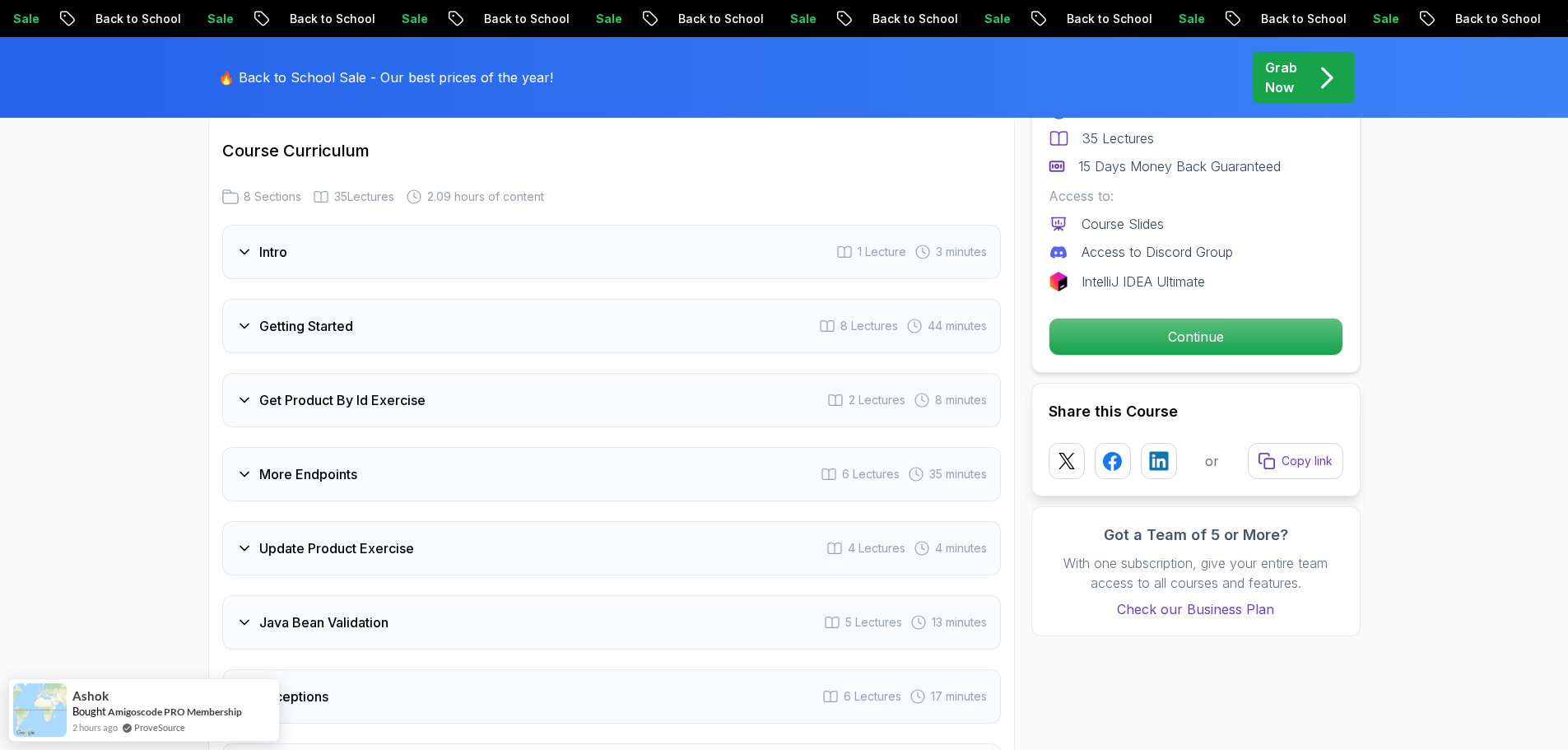
click at [418, 462] on div "More Endpoints 6 Lectures 35 minutes" at bounding box center [611, 474] width 779 height 54
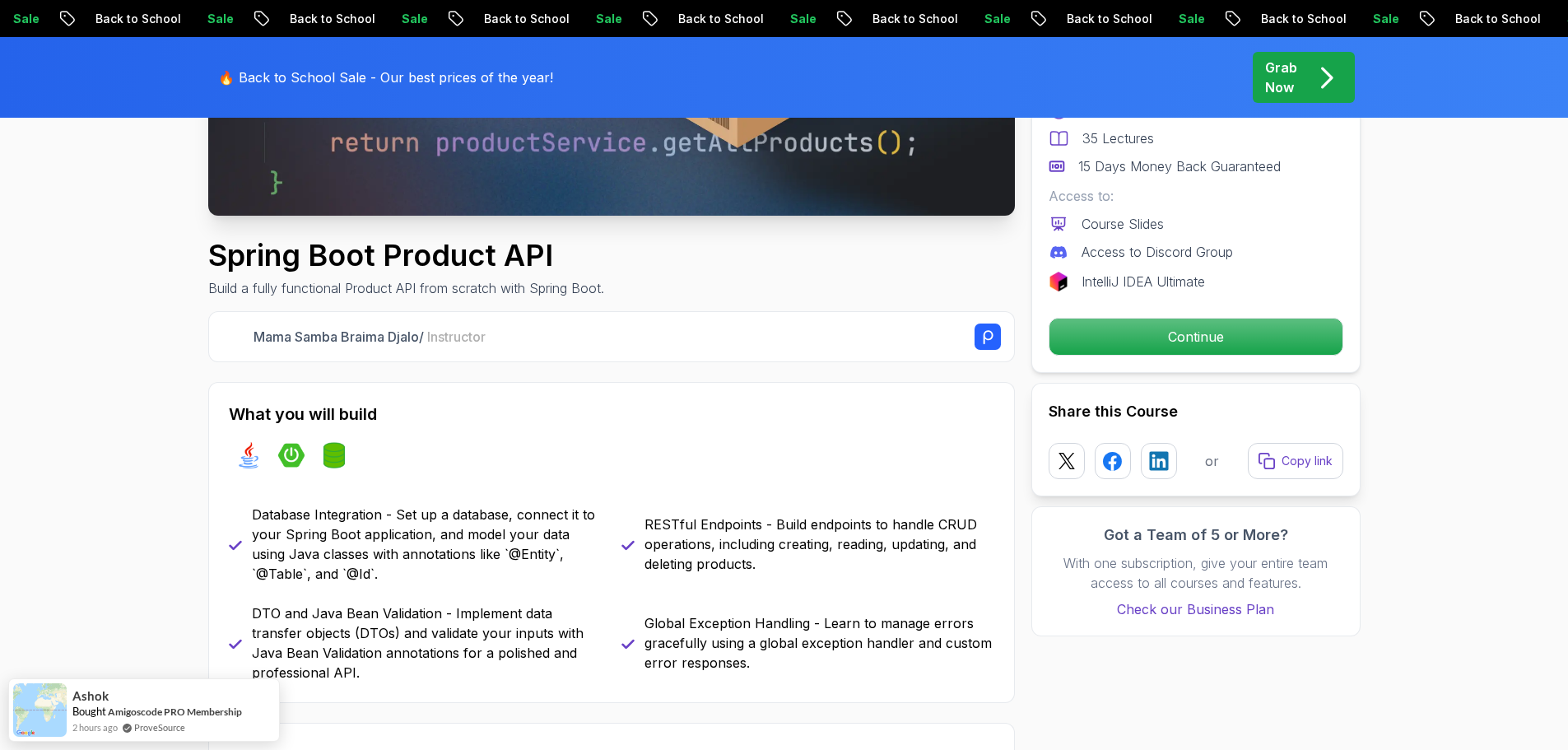
scroll to position [0, 0]
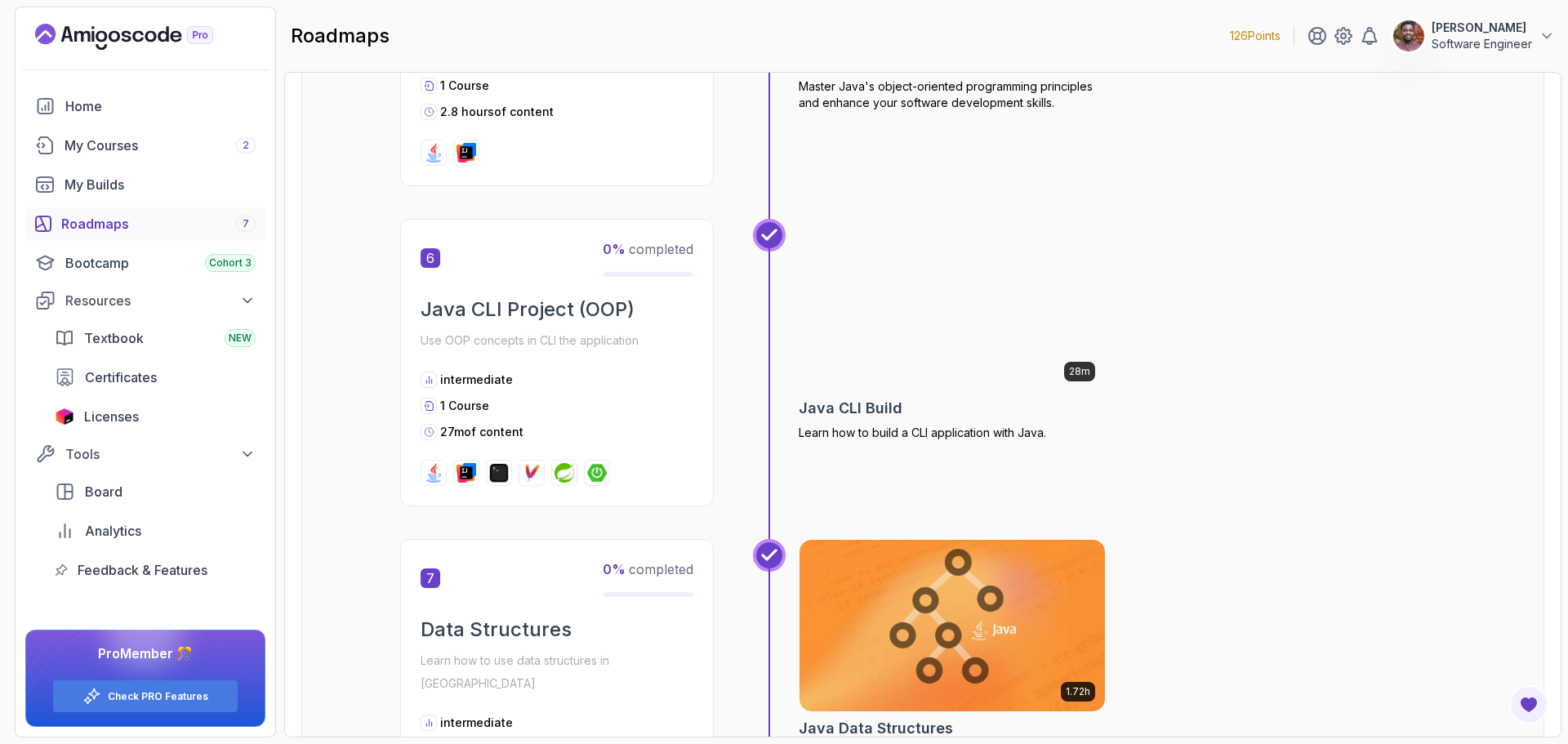
scroll to position [1715, 0]
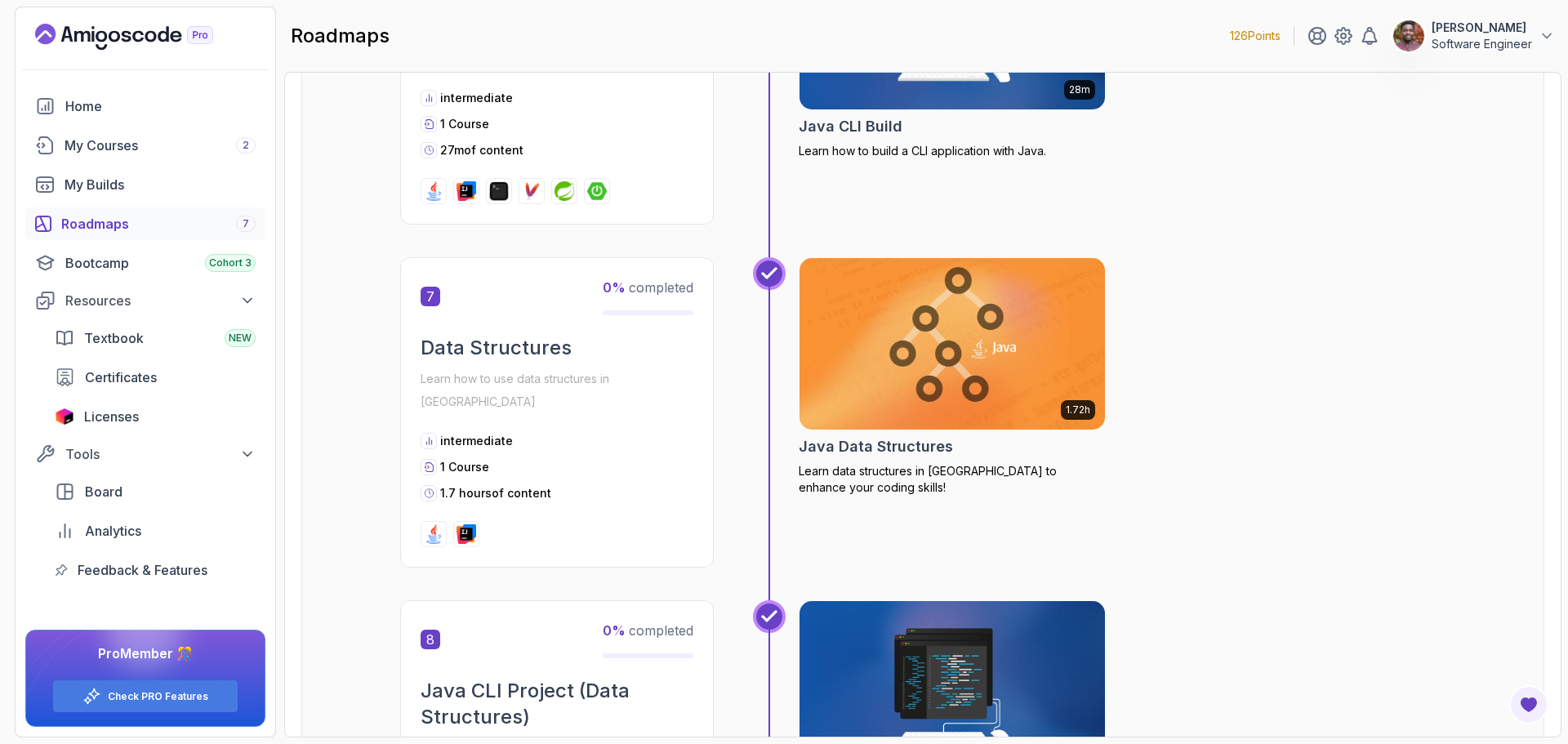
scroll to position [2161, 0]
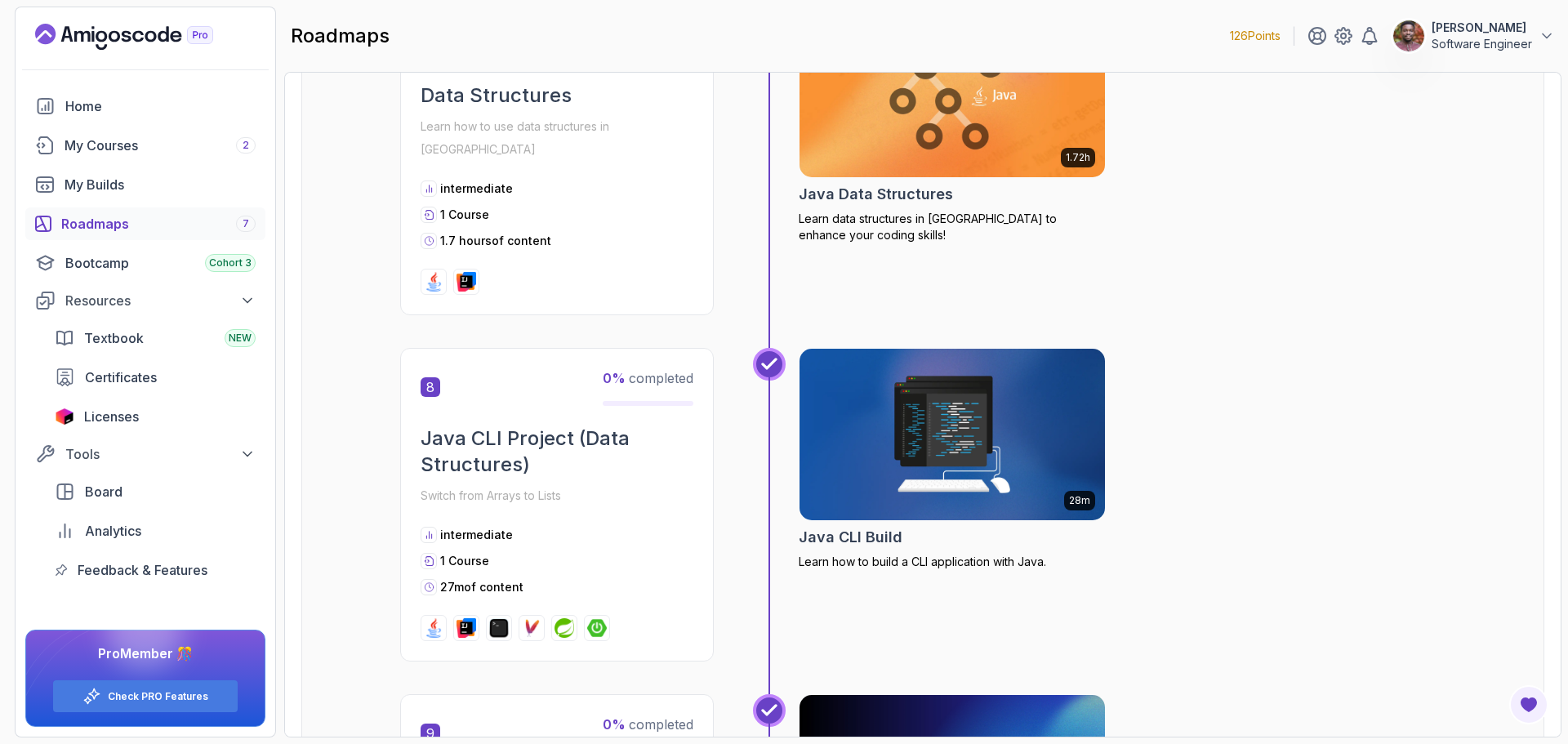
click at [373, 415] on div "Getting Started Let's kick things off! Begin your journey by completing the fir…" at bounding box center [923, 640] width 1243 height 5808
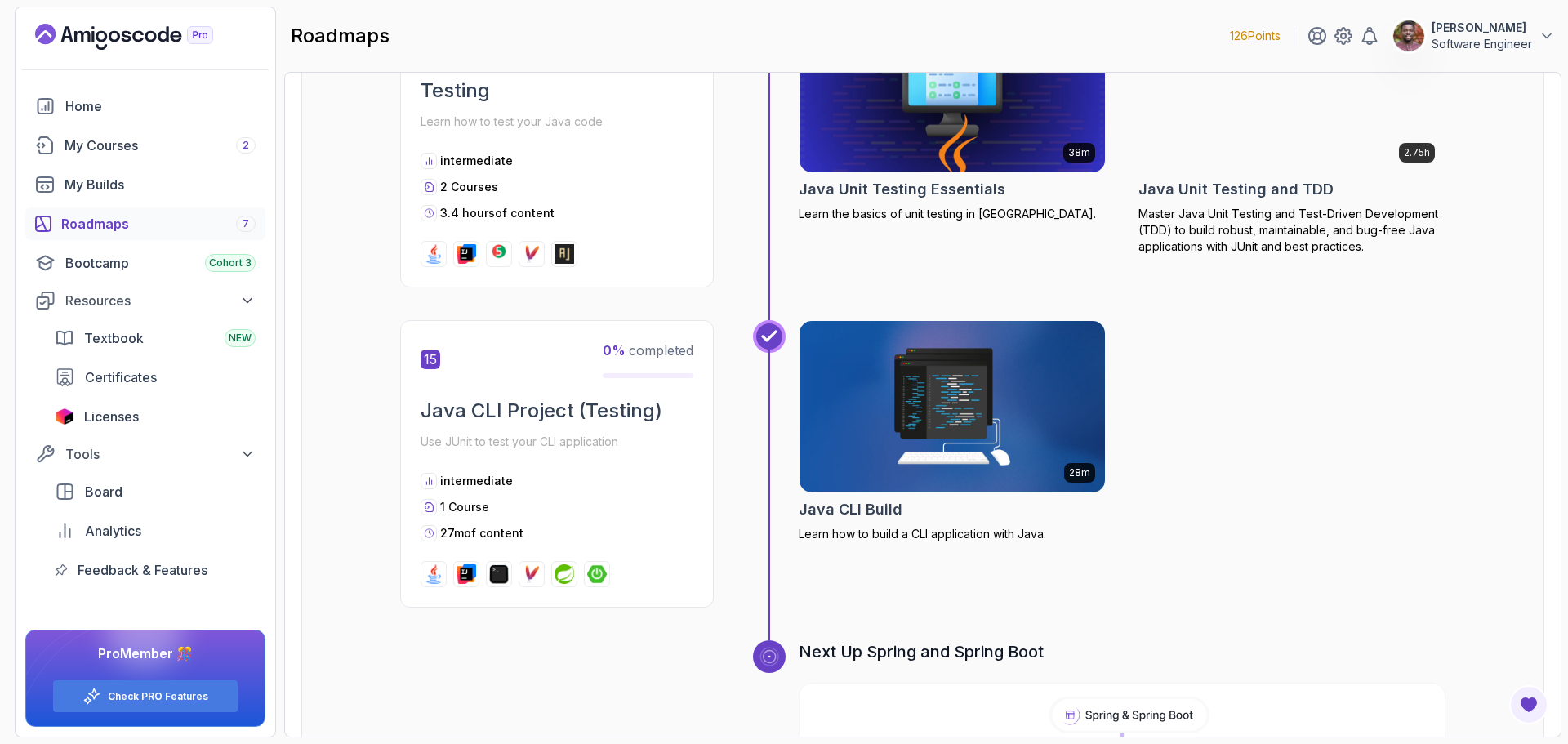
scroll to position [5191, 0]
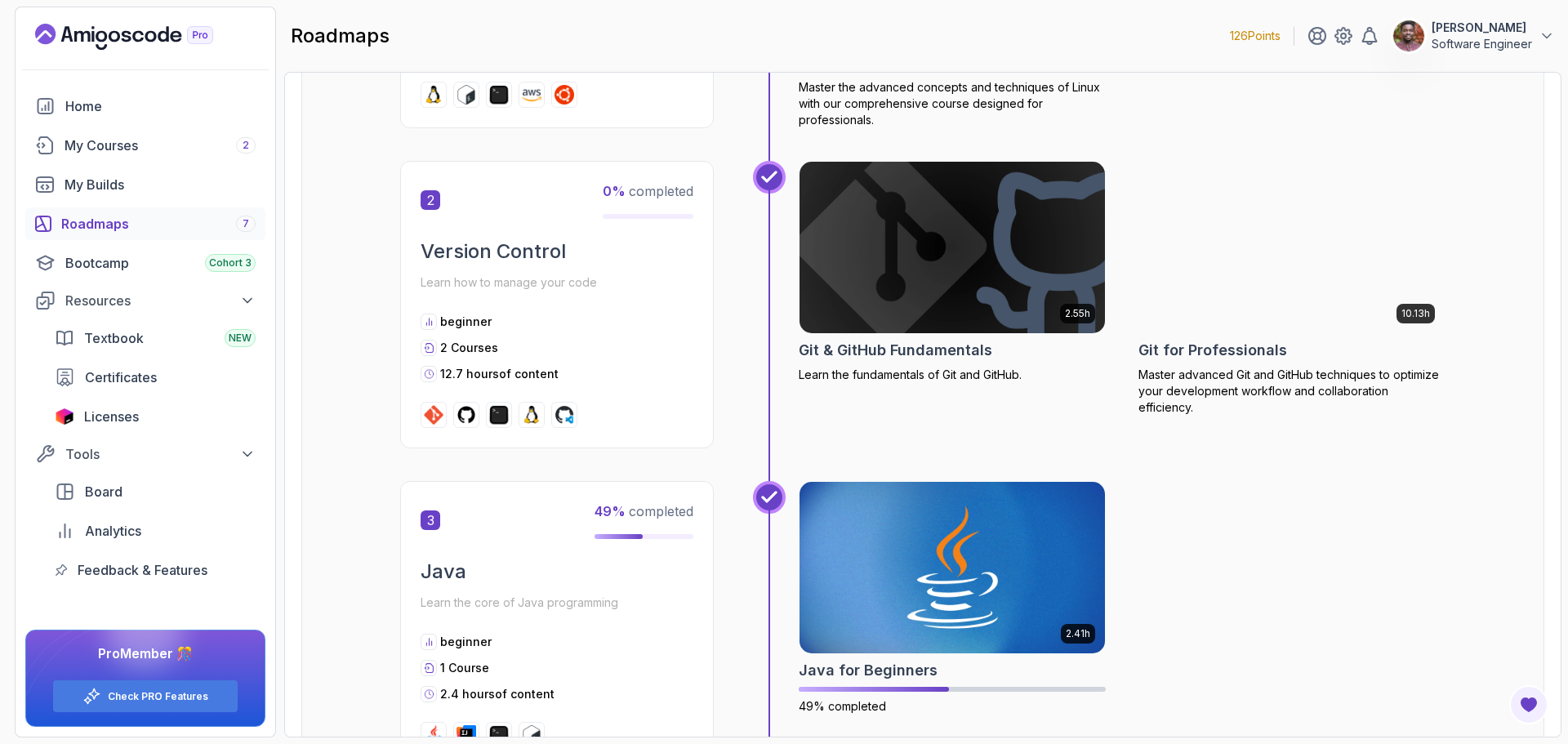
scroll to position [571, 0]
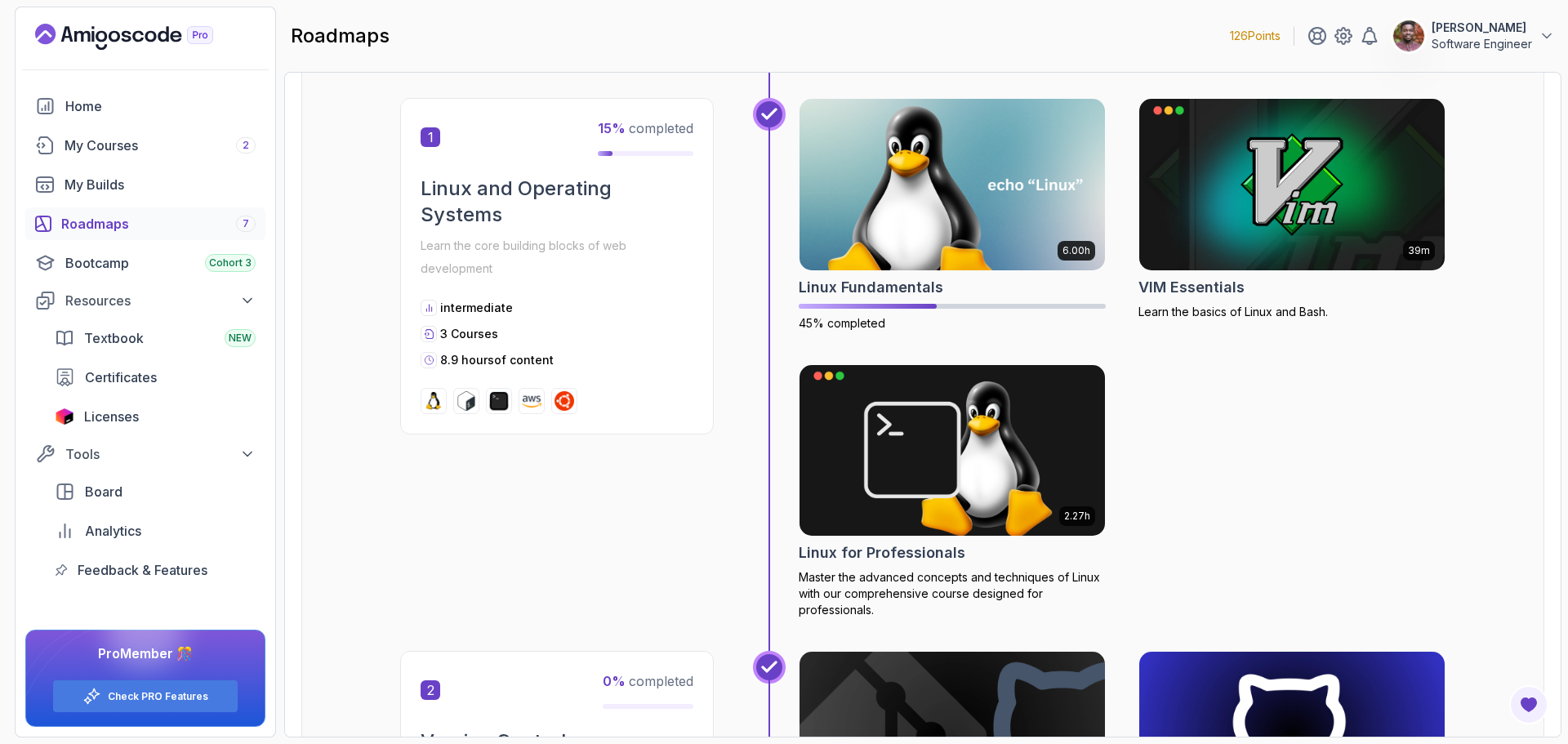
scroll to position [245, 0]
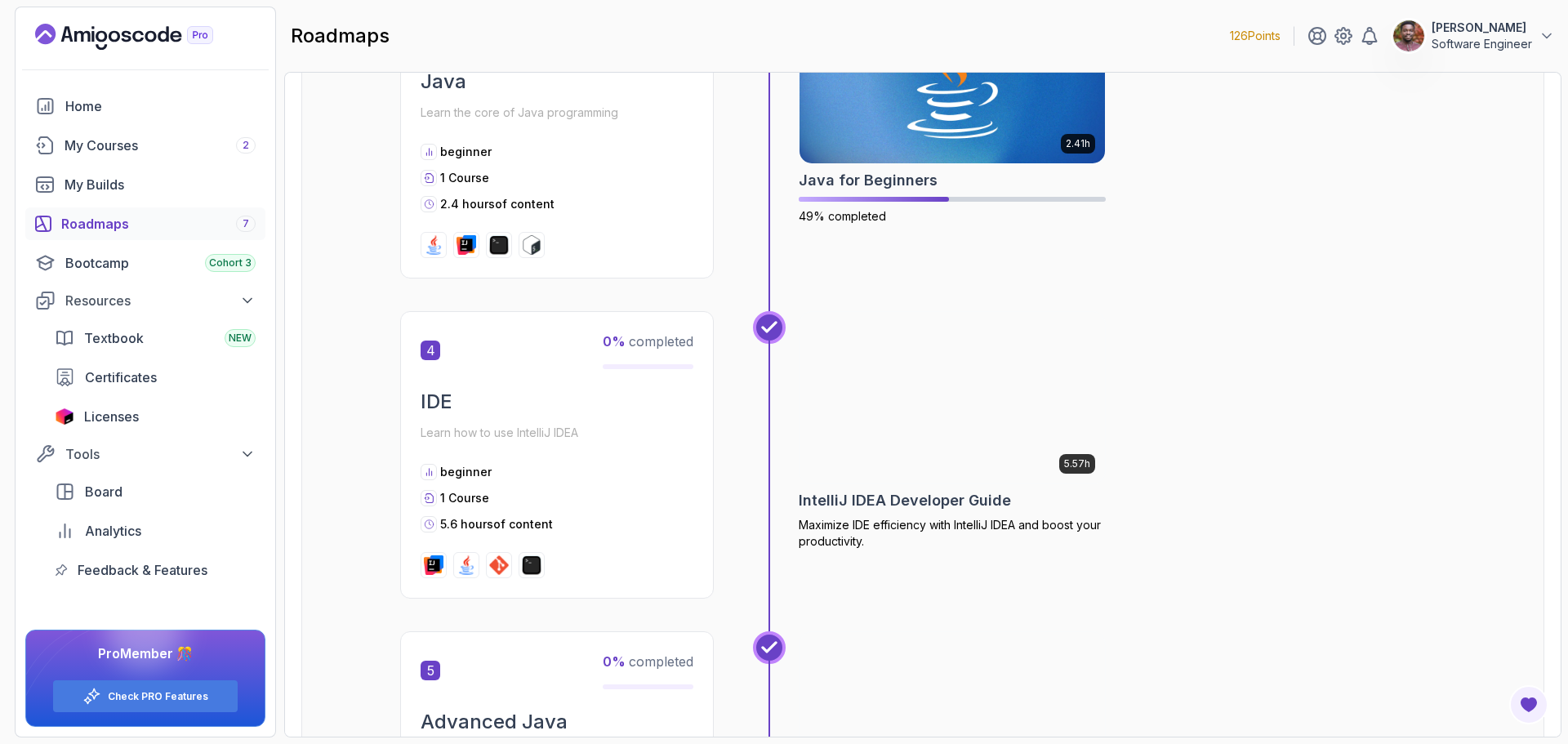
scroll to position [1225, 0]
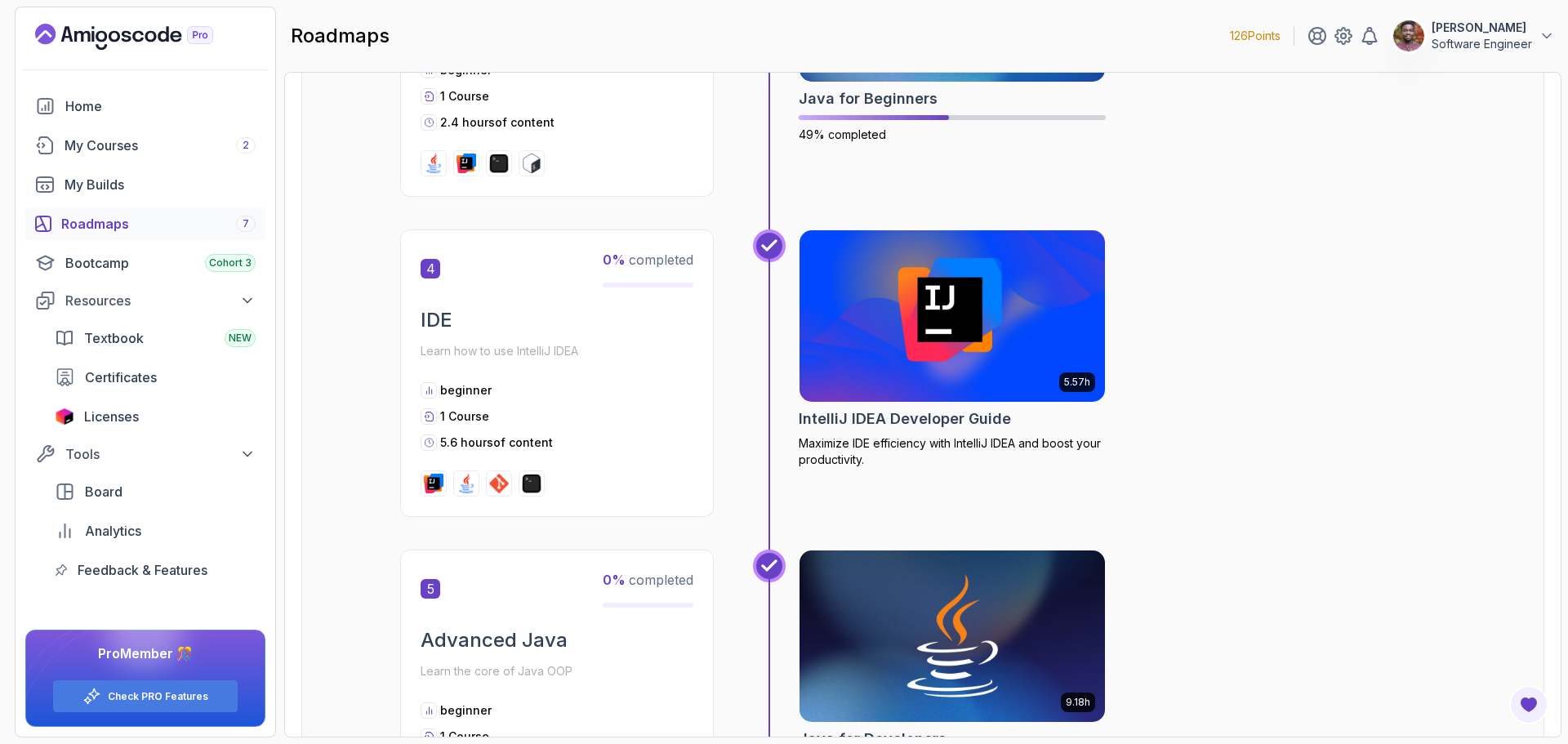
scroll to position [1470, 0]
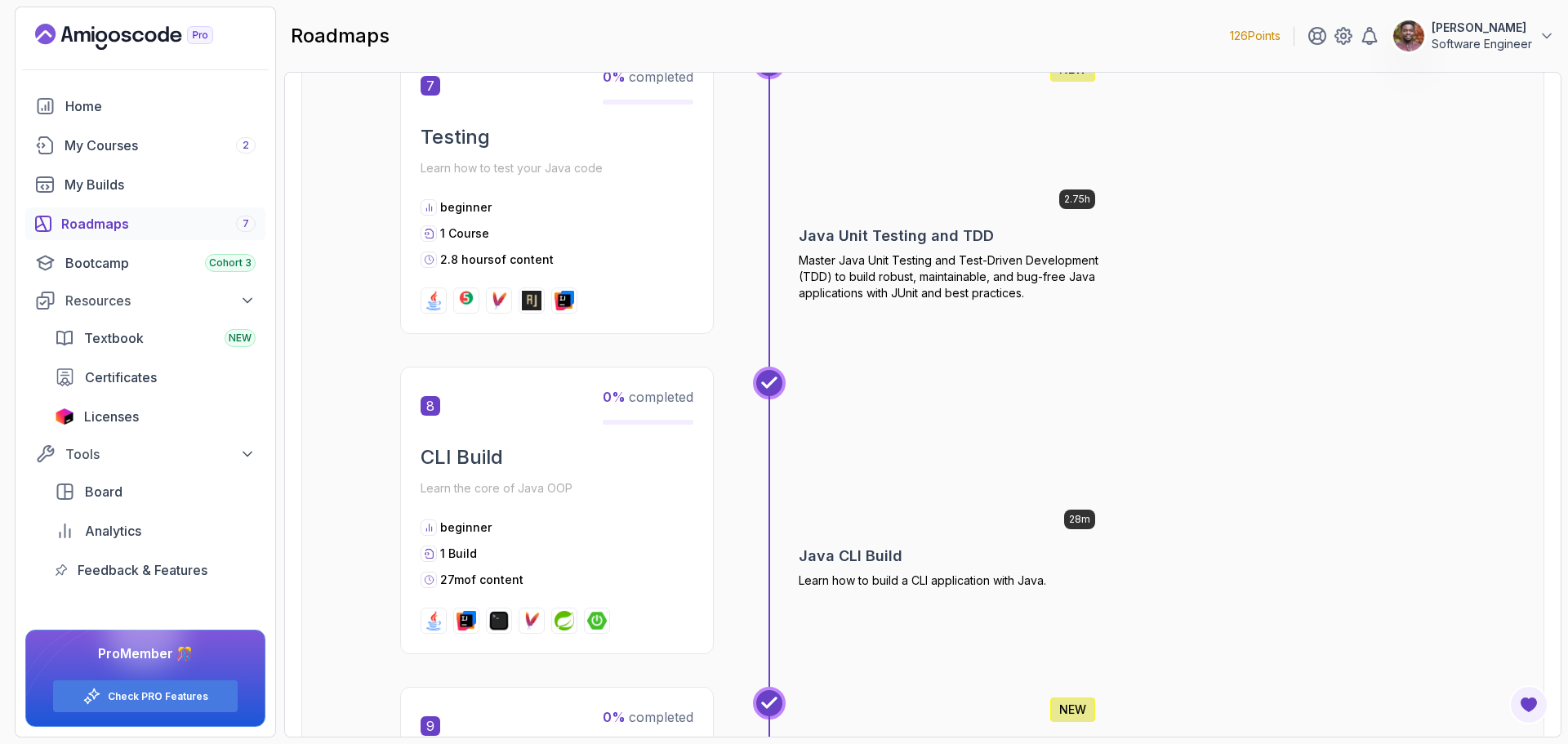
scroll to position [2614, 0]
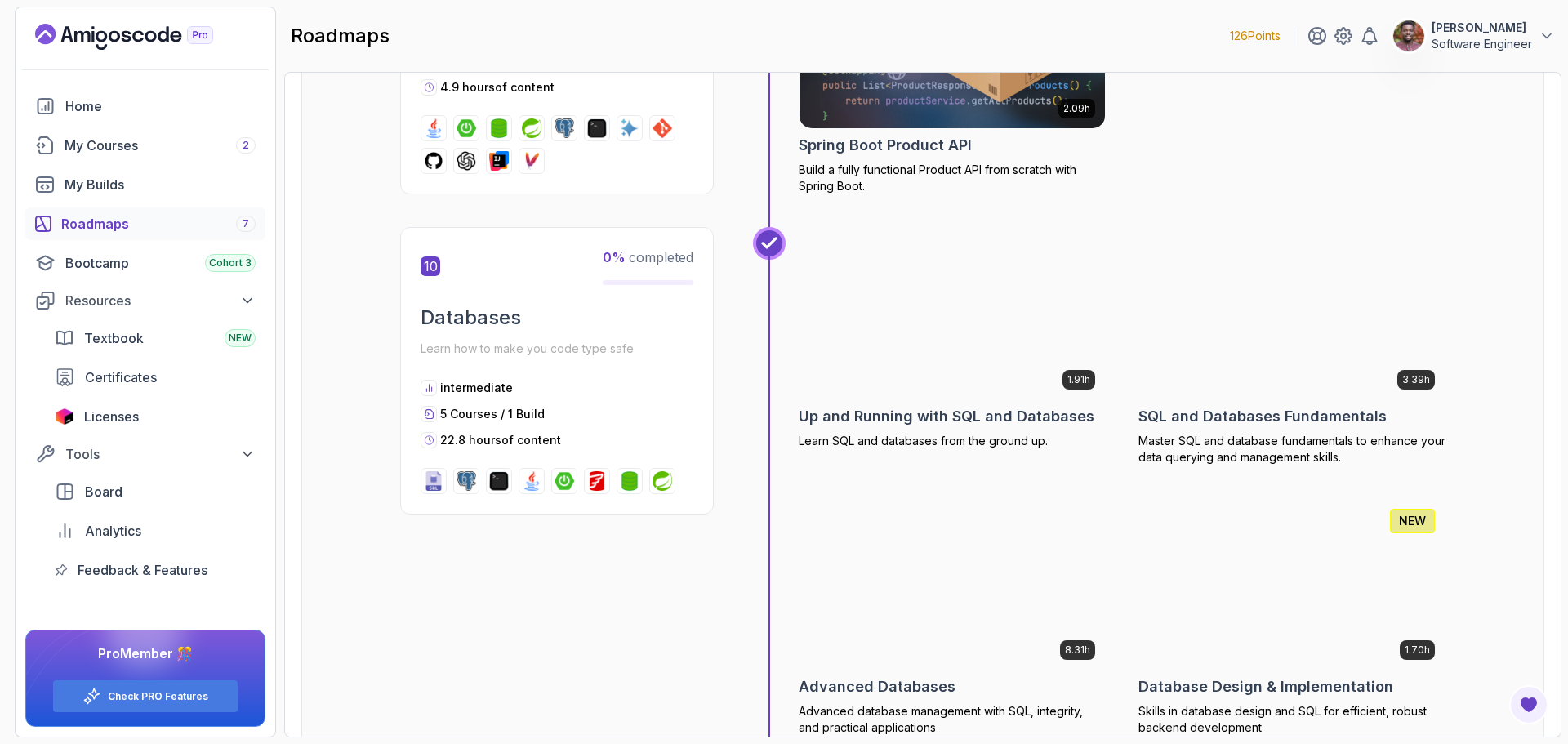
scroll to position [3568, 0]
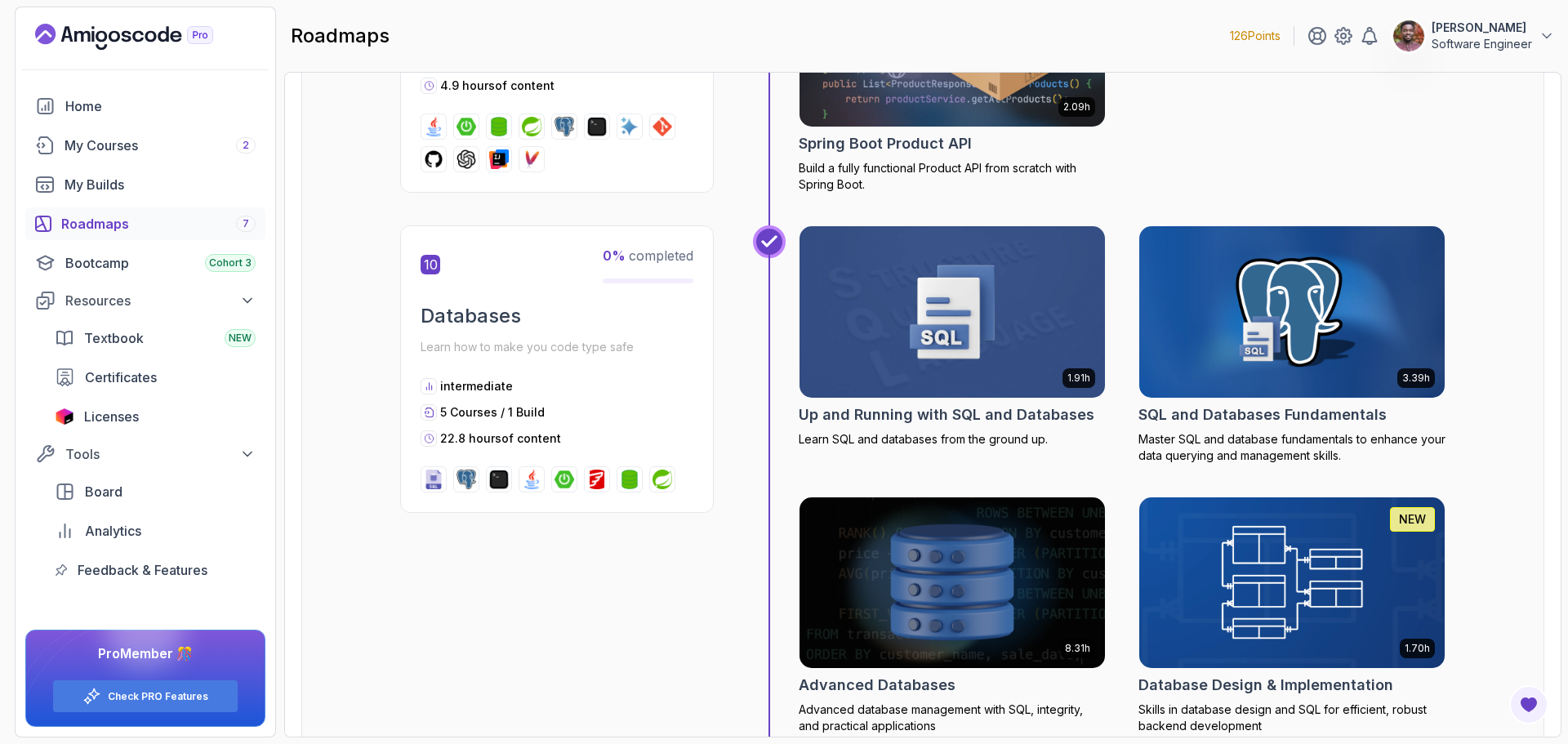
click at [345, 486] on div "Getting Started Let's kick things off! Begin your journey by completing the fir…" at bounding box center [923, 59] width 1243 height 6957
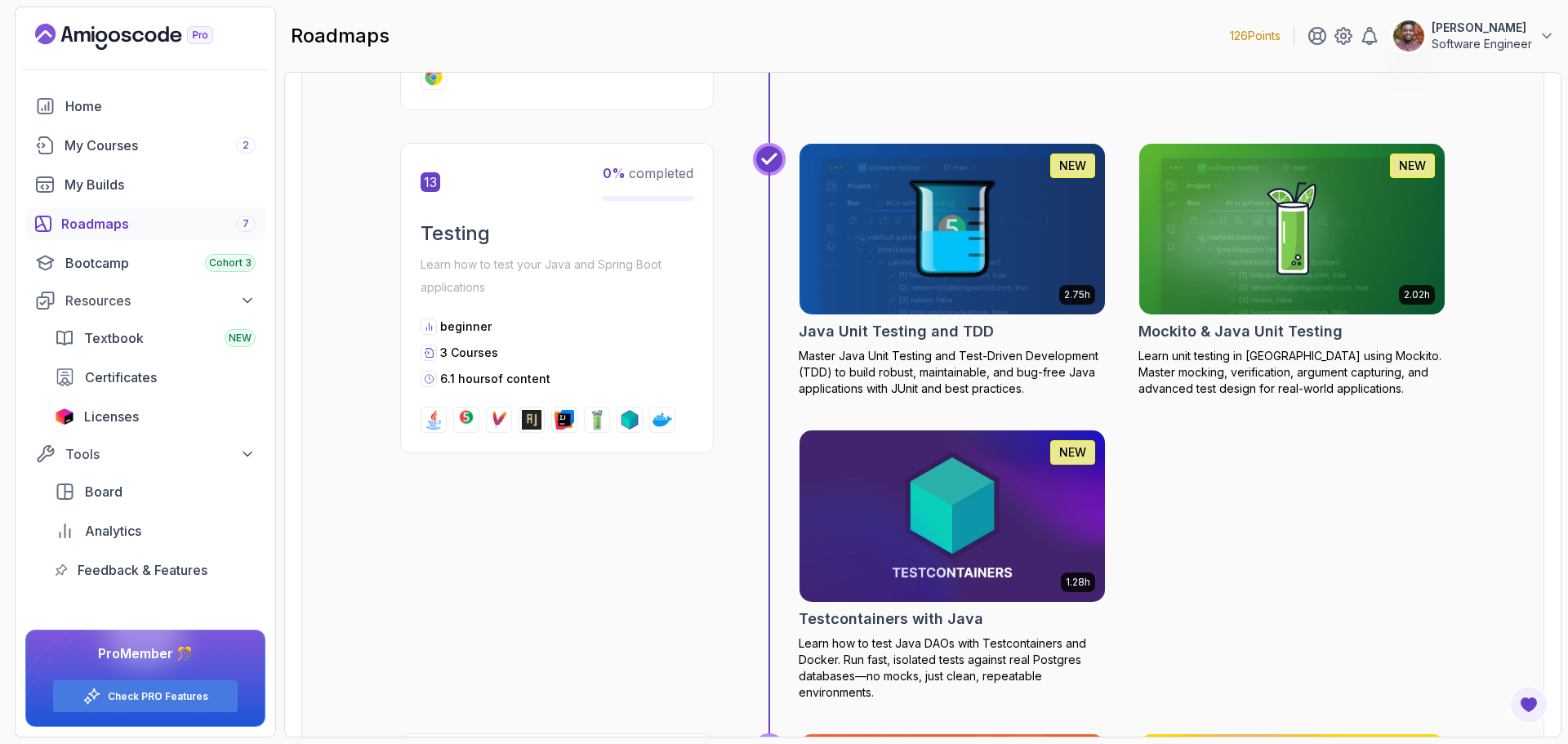
scroll to position [5191, 0]
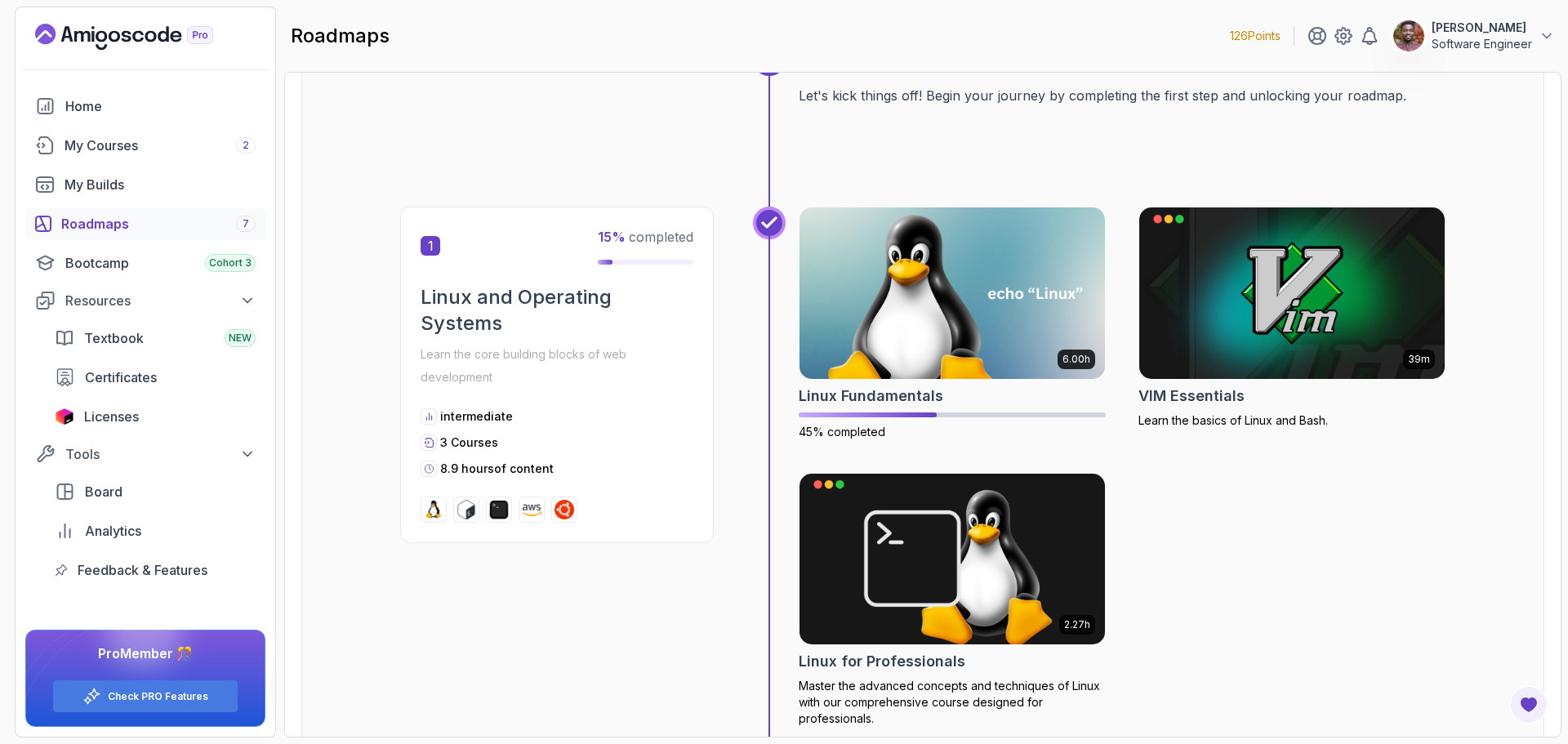
scroll to position [0, 0]
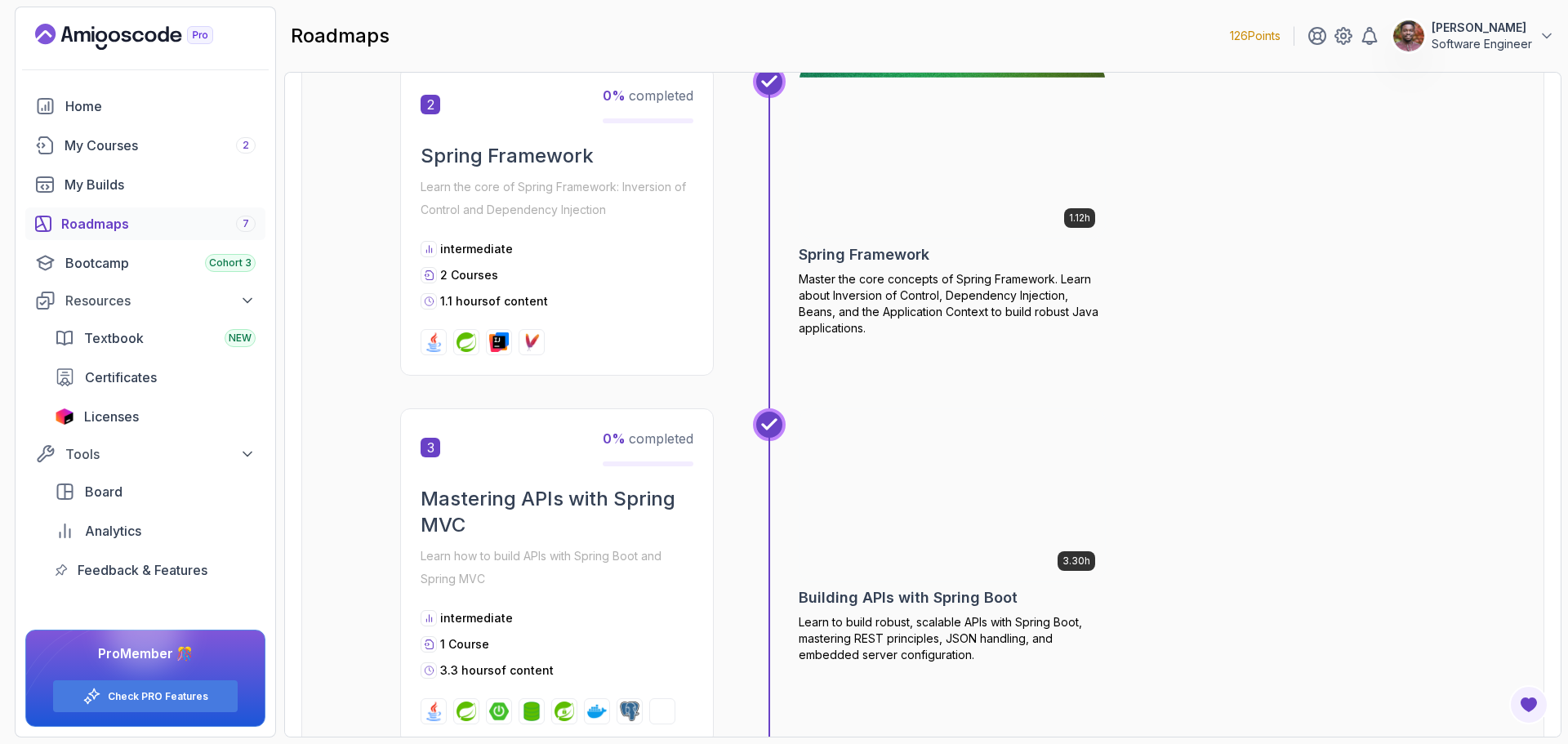
scroll to position [1144, 0]
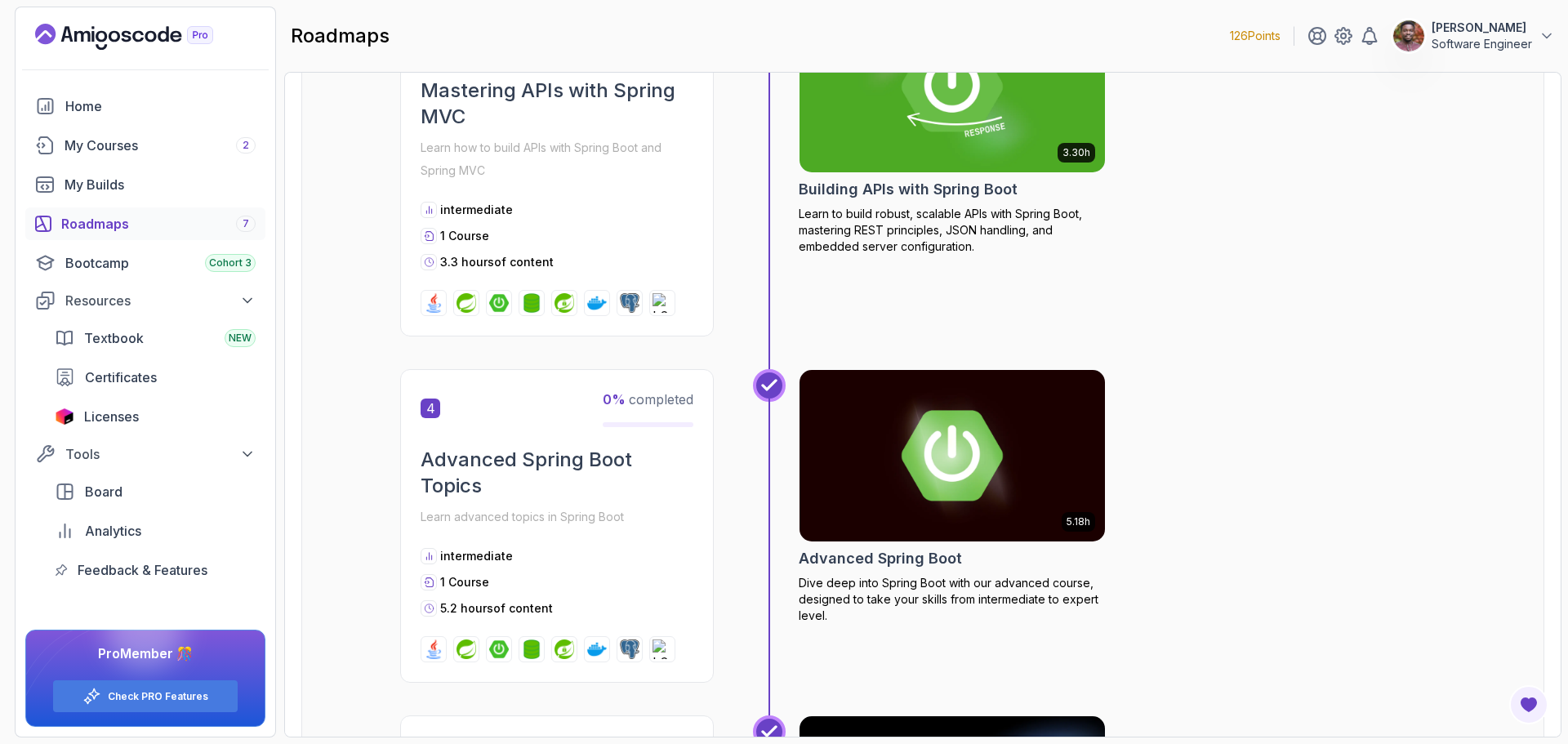
click at [92, 216] on div "Roadmaps 7" at bounding box center [159, 224] width 195 height 19
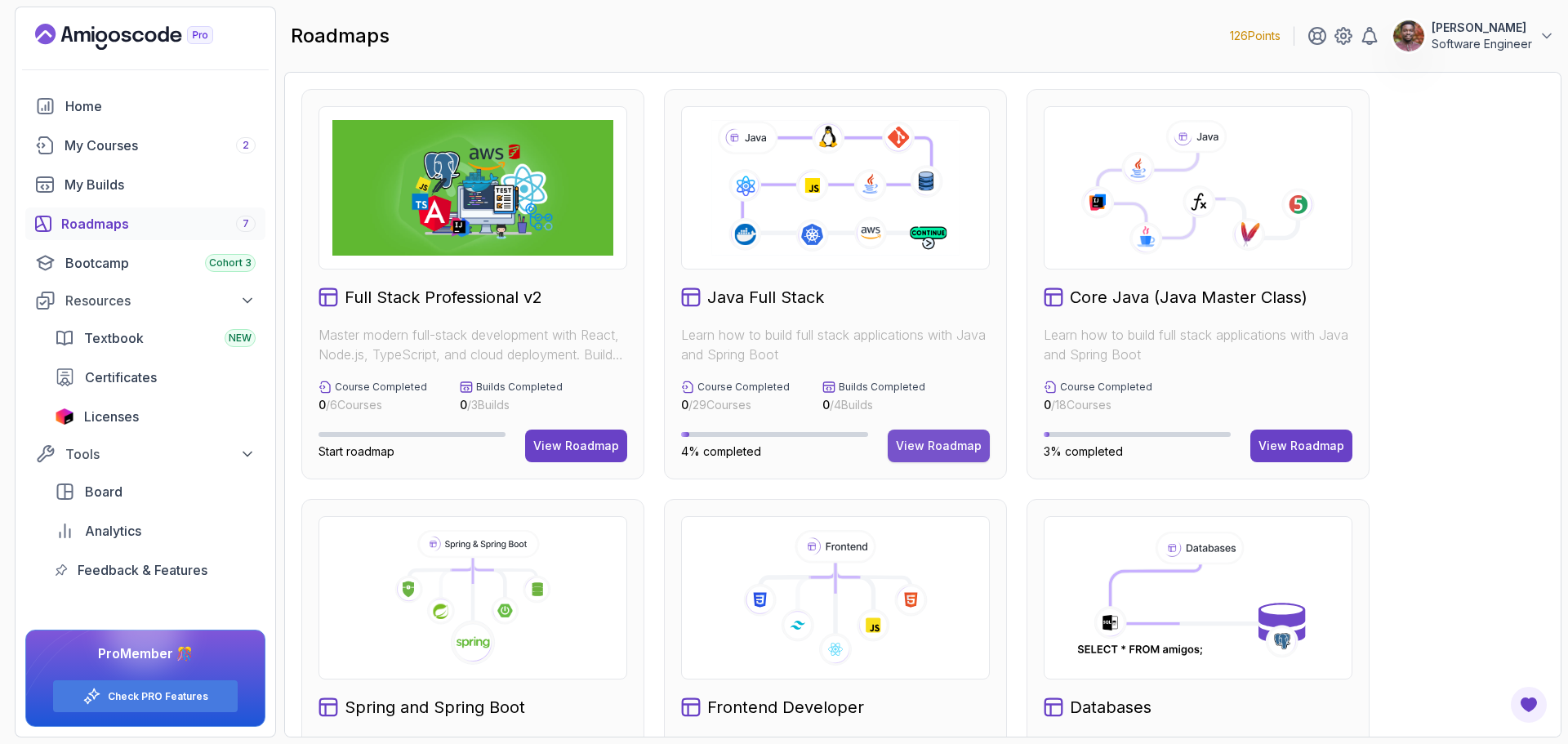
click at [937, 449] on div "View Roadmap" at bounding box center [938, 446] width 85 height 17
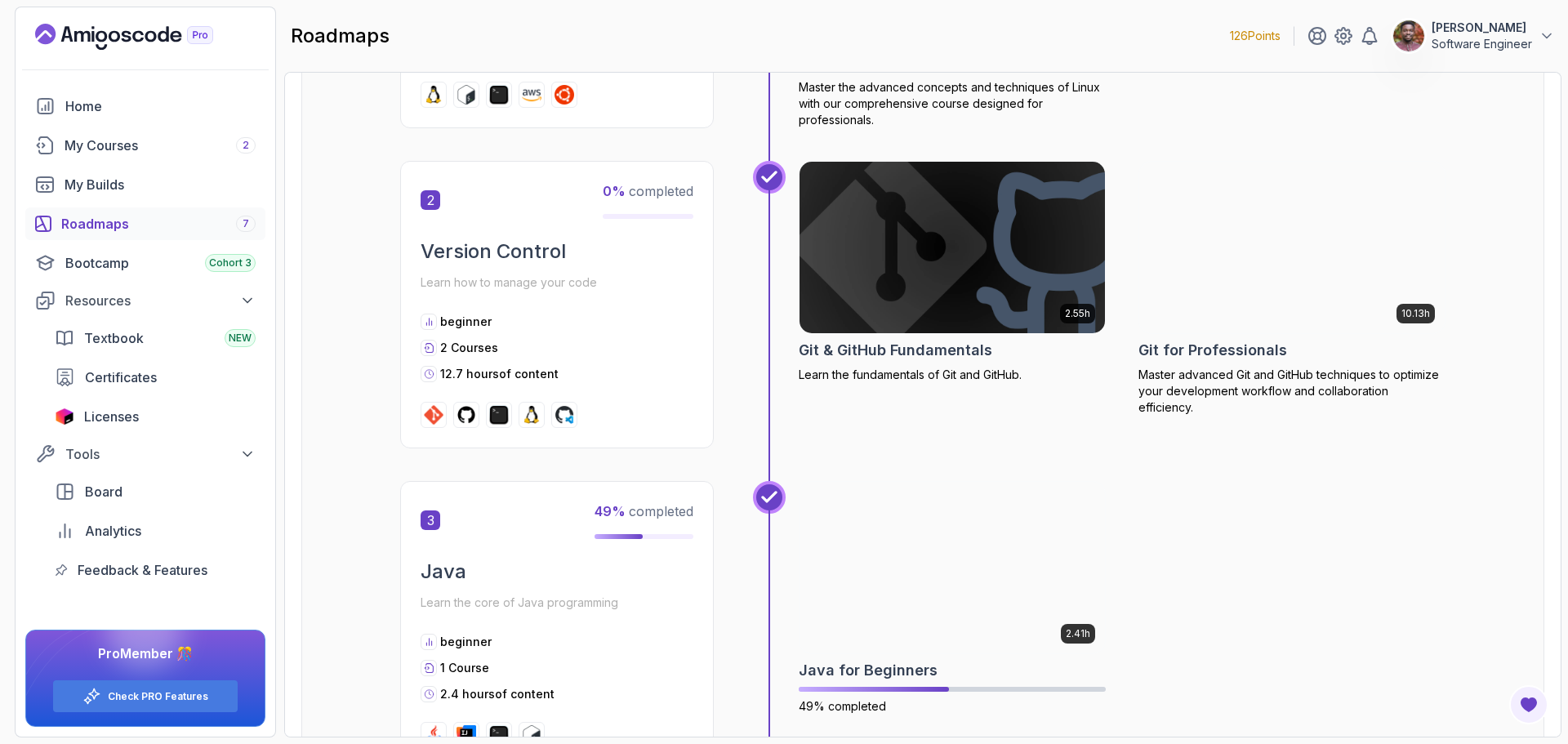
scroll to position [735, 0]
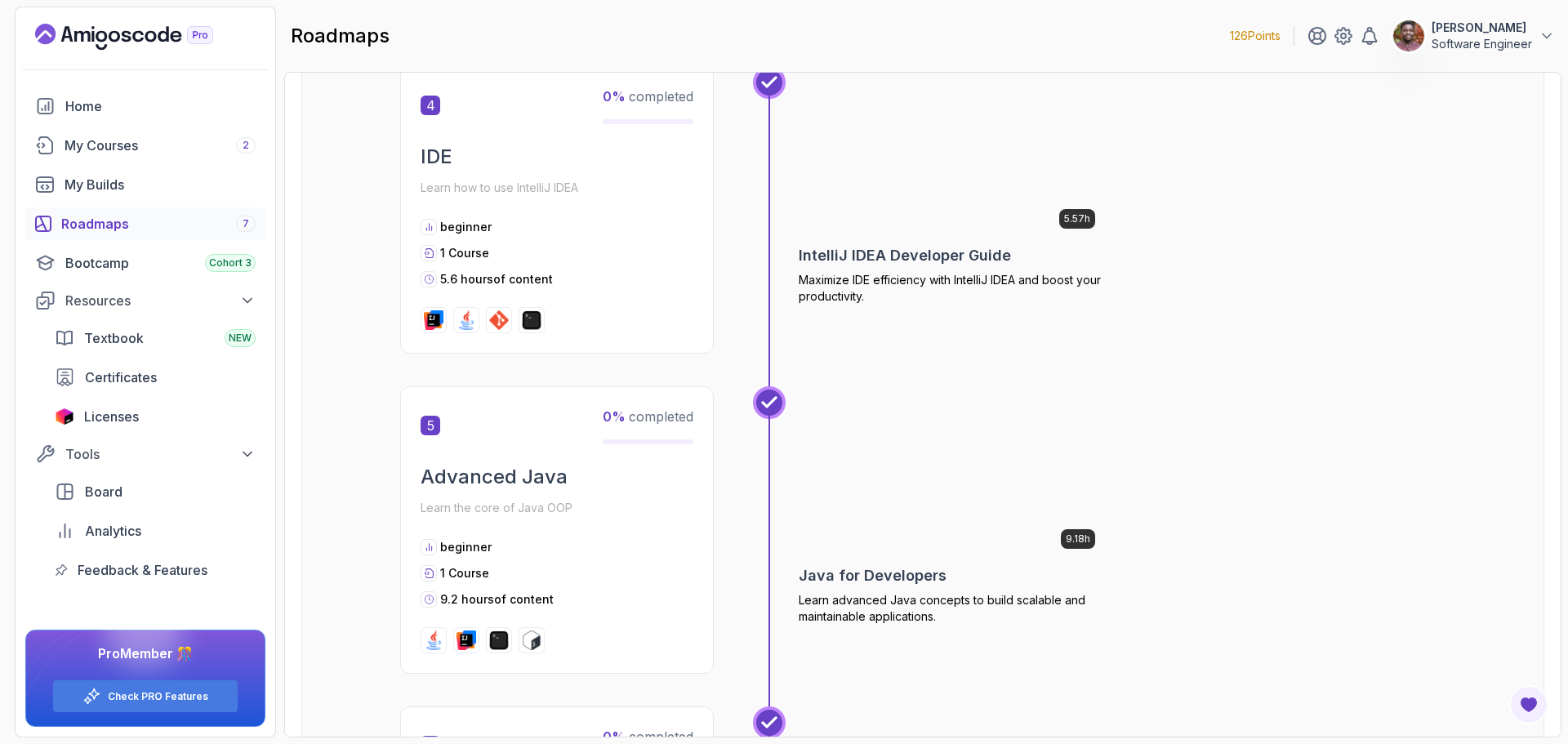
scroll to position [1225, 0]
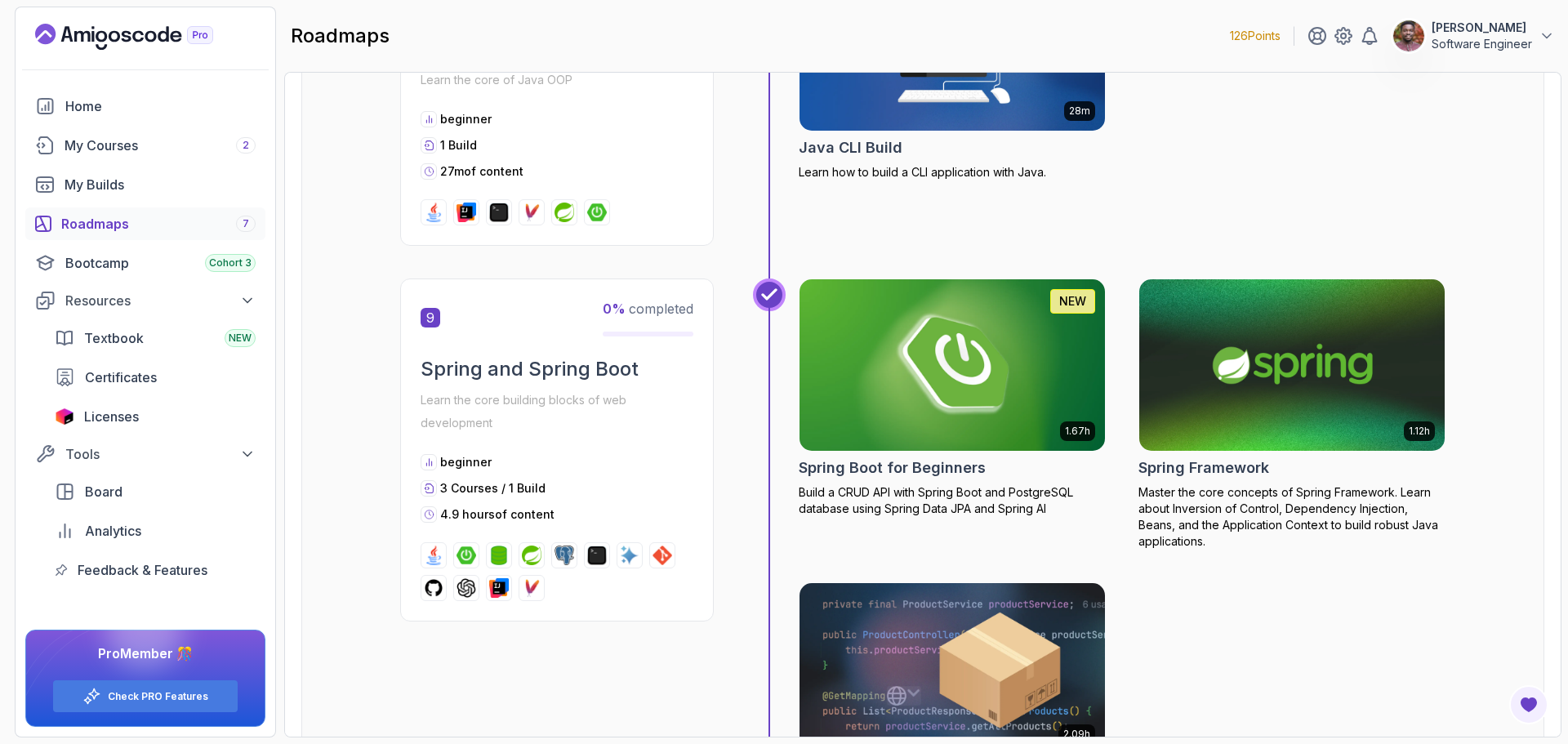
scroll to position [2451, 0]
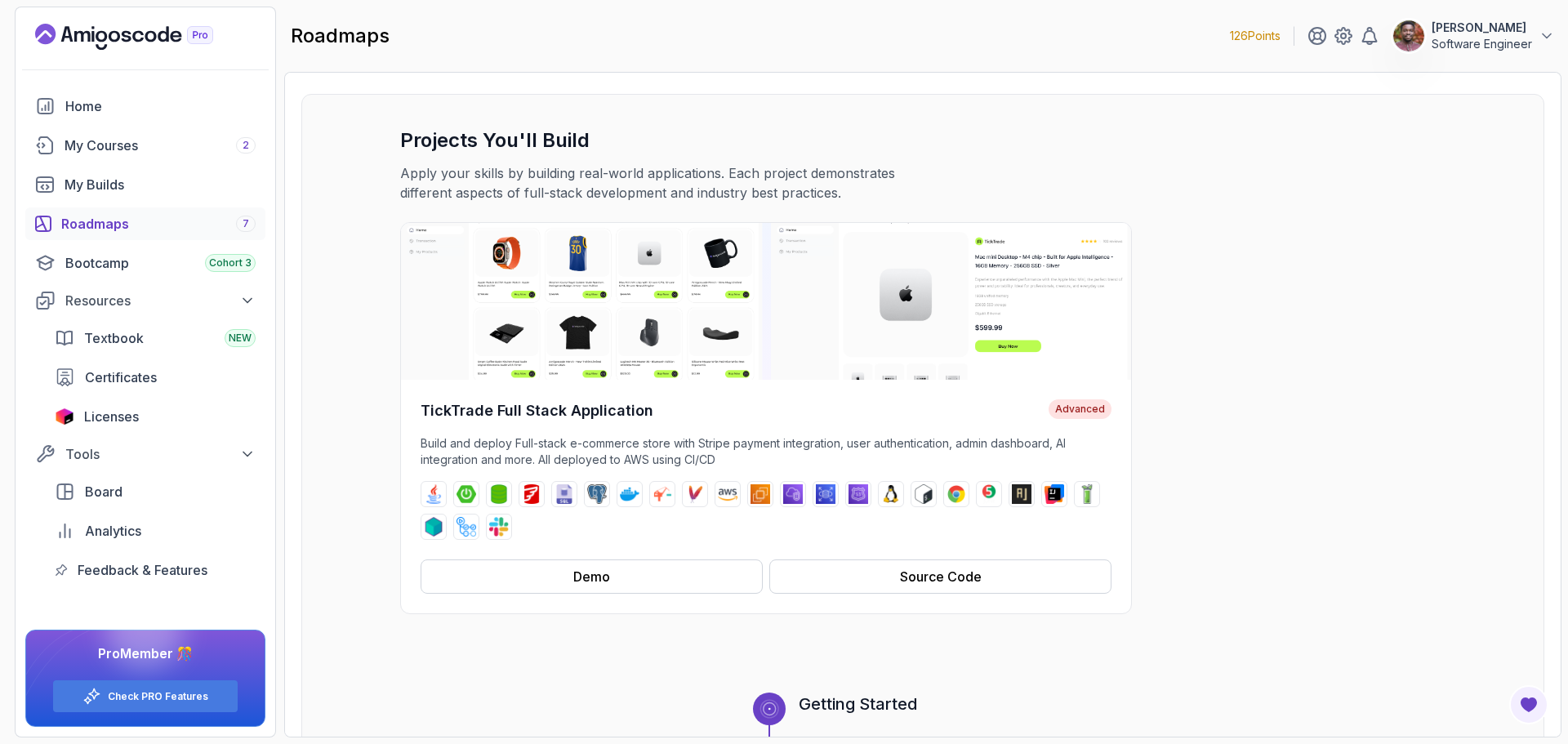
scroll to position [54, 0]
drag, startPoint x: 564, startPoint y: 571, endPoint x: 539, endPoint y: 579, distance: 26.2
click at [539, 579] on button "Demo" at bounding box center [591, 578] width 342 height 34
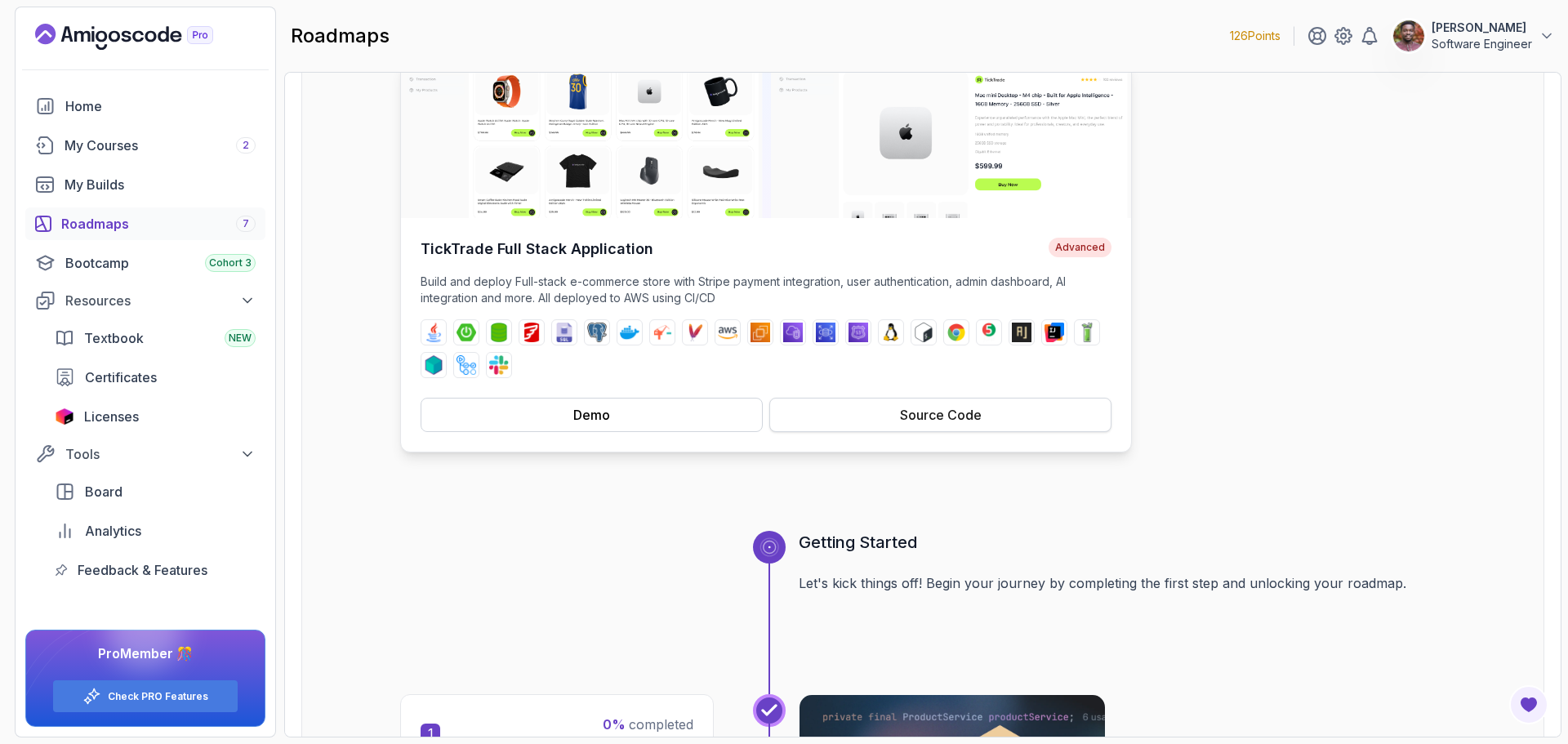
click at [868, 416] on button "Source Code" at bounding box center [939, 415] width 342 height 34
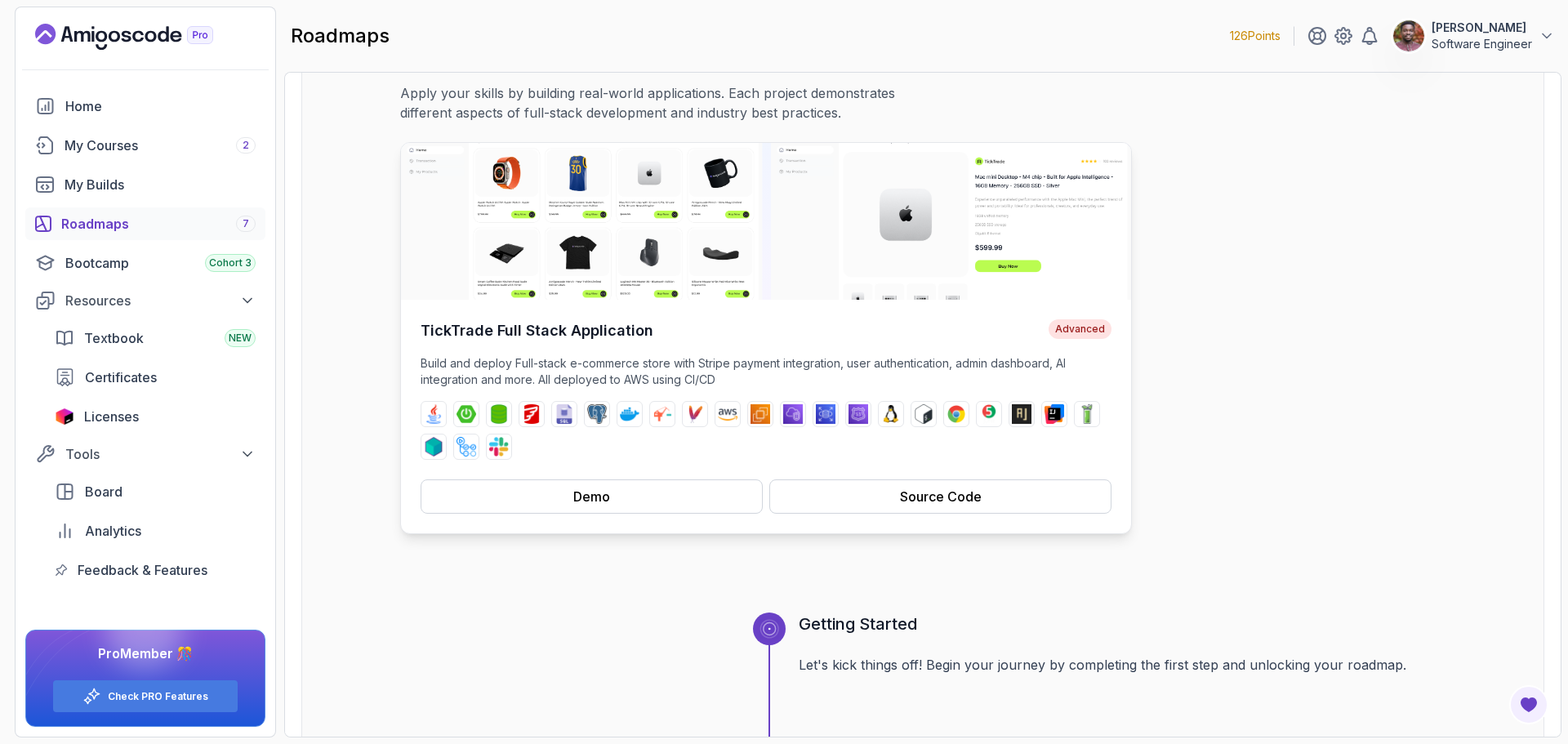
scroll to position [0, 0]
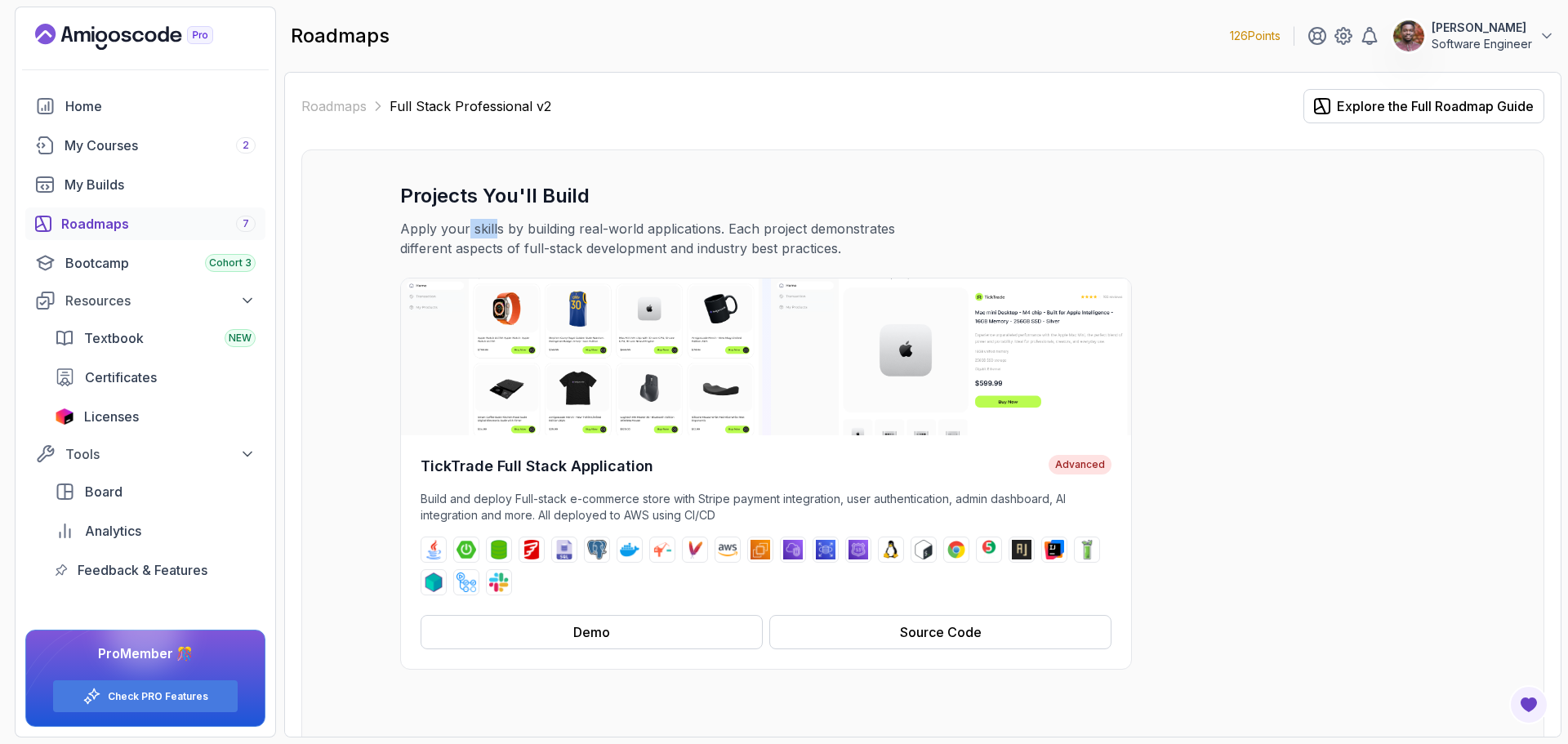
drag, startPoint x: 484, startPoint y: 226, endPoint x: 503, endPoint y: 229, distance: 19.2
click at [498, 229] on p "Apply your skills by building real-world applications. Each project demonstrate…" at bounding box center [674, 238] width 549 height 39
drag, startPoint x: 445, startPoint y: 223, endPoint x: 527, endPoint y: 231, distance: 82.4
click at [526, 231] on p "Apply your skills by building real-world applications. Each project demonstrate…" at bounding box center [674, 238] width 549 height 39
click at [527, 231] on p "Apply your skills by building real-world applications. Each project demonstrate…" at bounding box center [674, 238] width 549 height 39
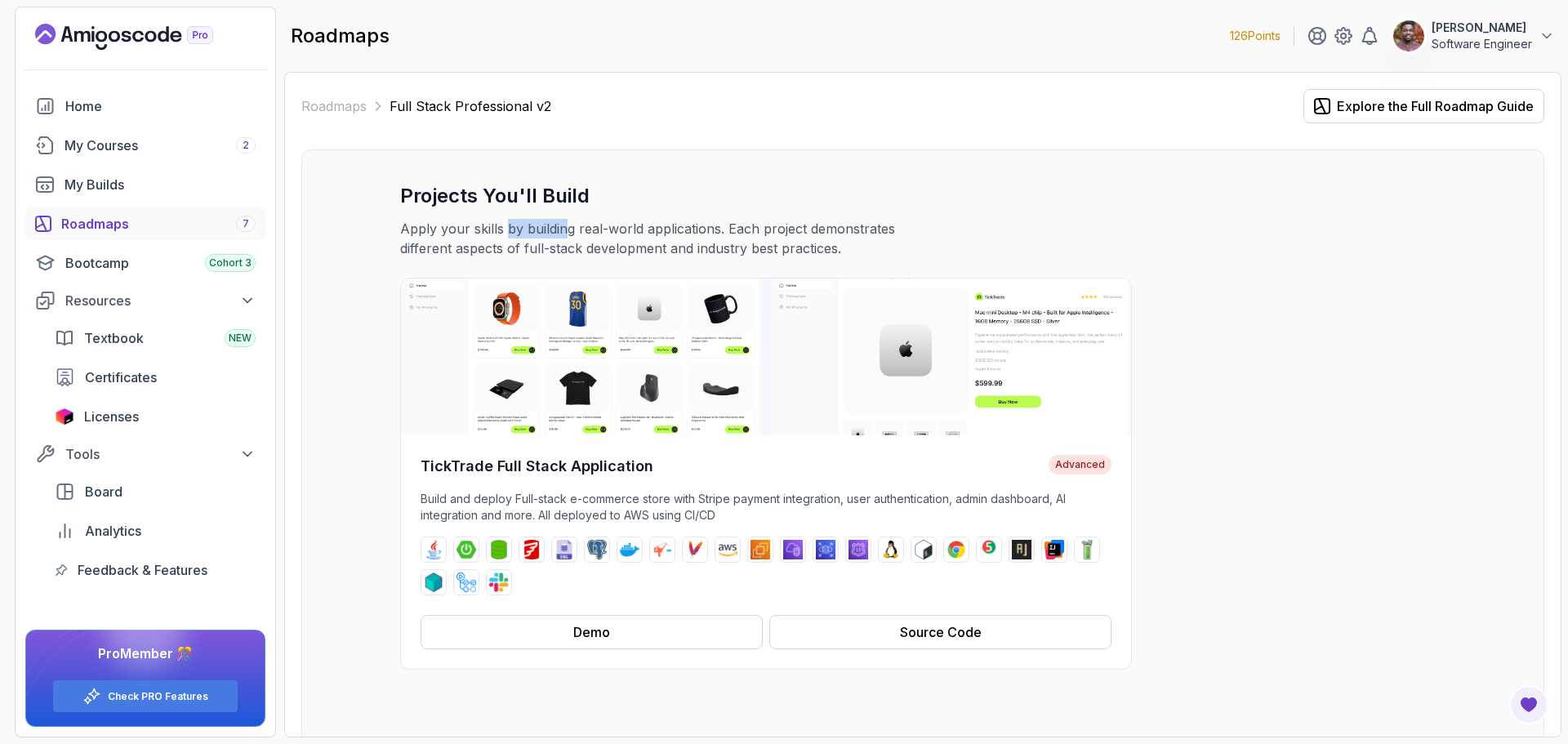
drag, startPoint x: 504, startPoint y: 230, endPoint x: 583, endPoint y: 238, distance: 79.4
click at [577, 237] on p "Apply your skills by building real-world applications. Each project demonstrate…" at bounding box center [674, 238] width 549 height 39
click at [591, 238] on p "Apply your skills by building real-world applications. Each project demonstrate…" at bounding box center [674, 238] width 549 height 39
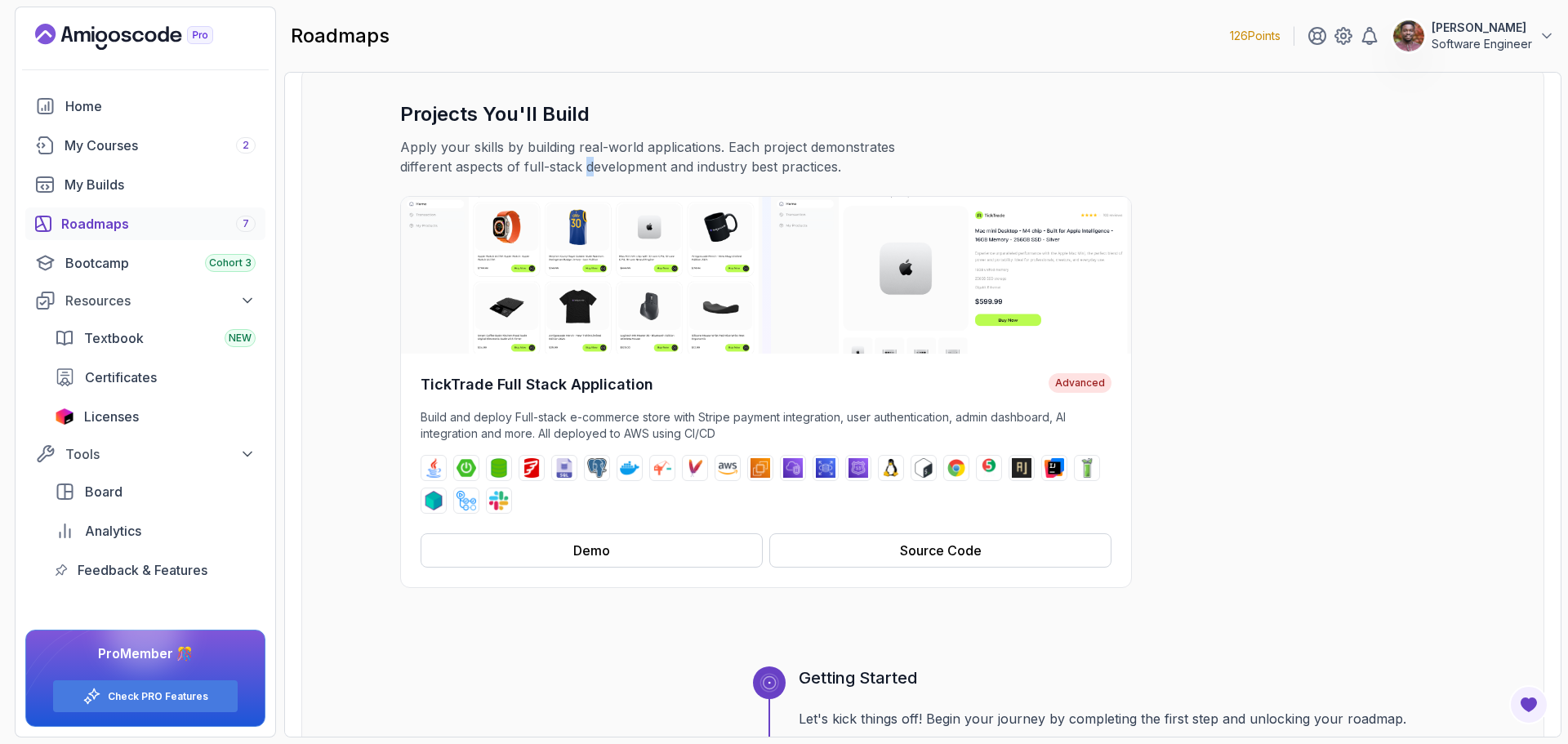
drag, startPoint x: 529, startPoint y: 168, endPoint x: 651, endPoint y: 163, distance: 122.1
click at [578, 168] on p "Apply your skills by building real-world applications. Each project demonstrate…" at bounding box center [674, 157] width 549 height 39
click at [653, 161] on p "Apply your skills by building real-world applications. Each project demonstrate…" at bounding box center [674, 157] width 549 height 39
drag, startPoint x: 473, startPoint y: 168, endPoint x: 534, endPoint y: 168, distance: 61.0
click at [515, 168] on p "Apply your skills by building real-world applications. Each project demonstrate…" at bounding box center [674, 157] width 549 height 39
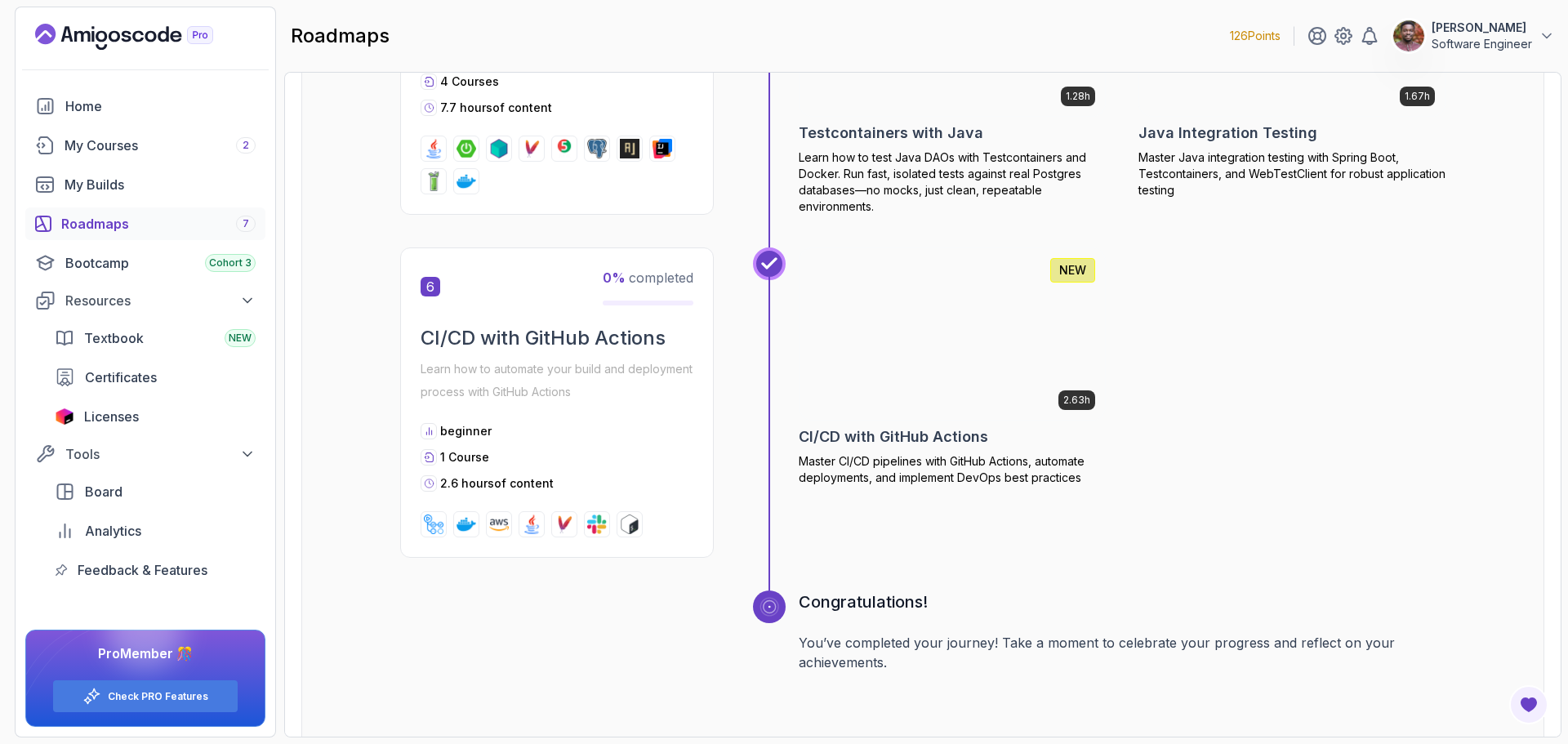
scroll to position [2803, 0]
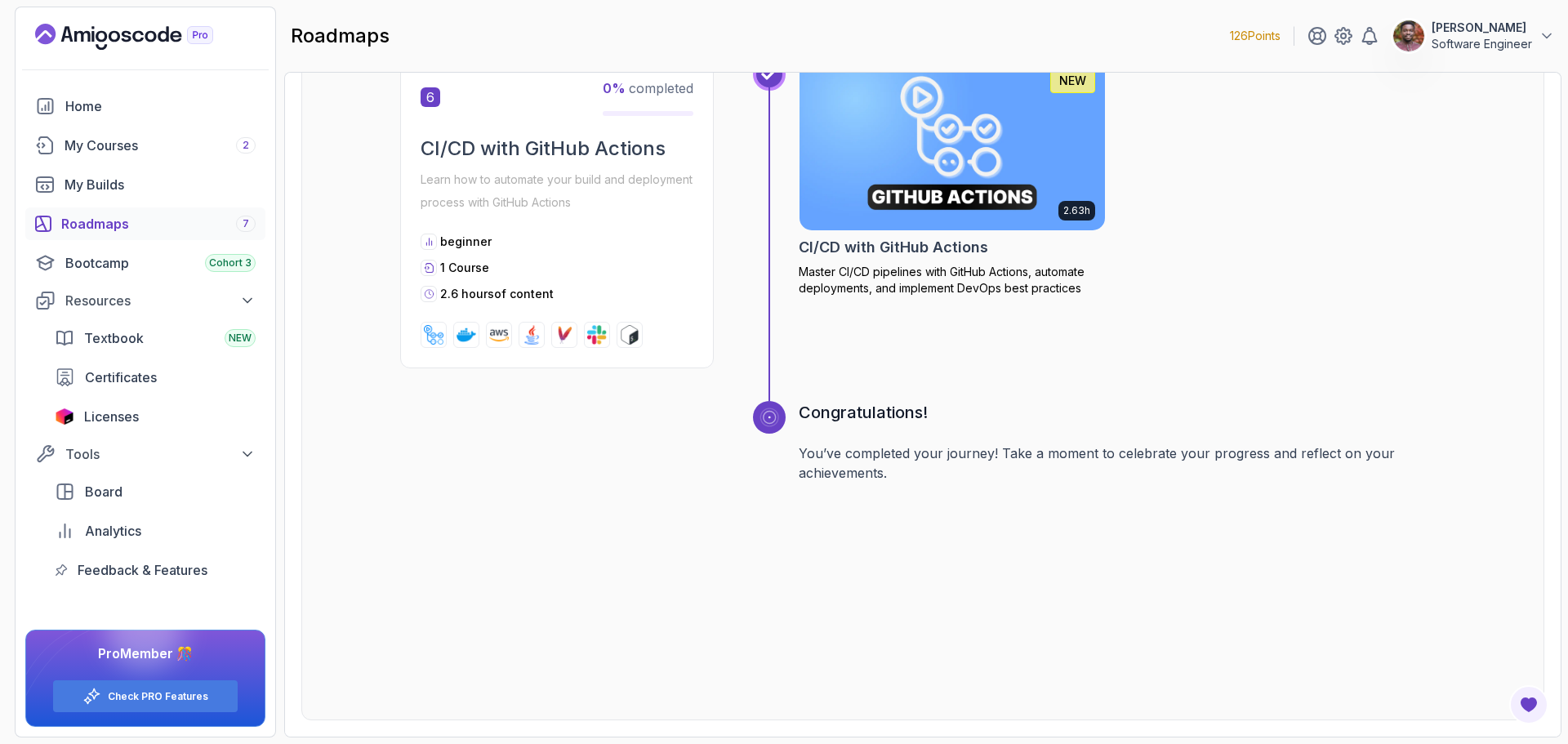
click at [472, 252] on div "beginner 1 Course 2.6 hours of content" at bounding box center [556, 268] width 273 height 69
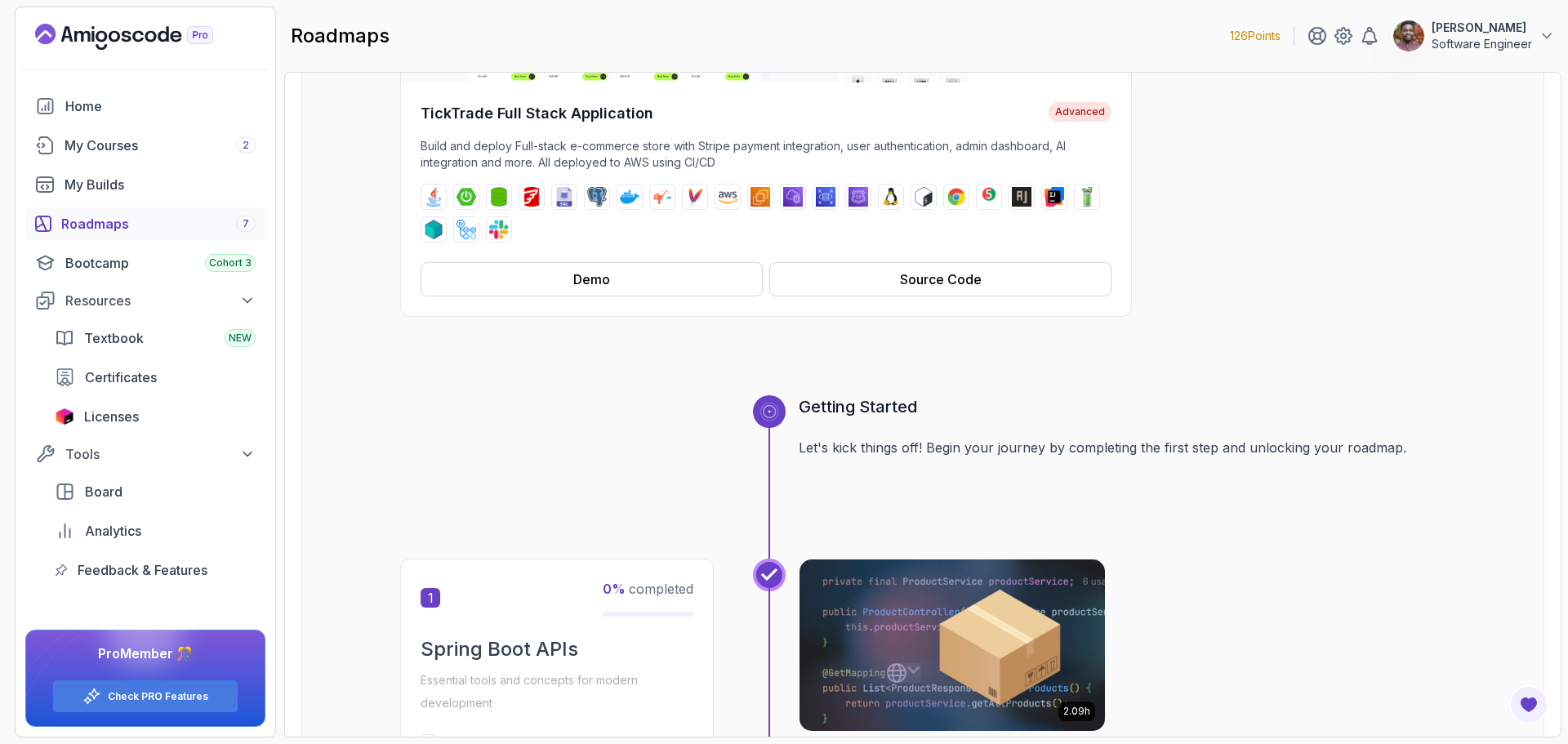
scroll to position [0, 0]
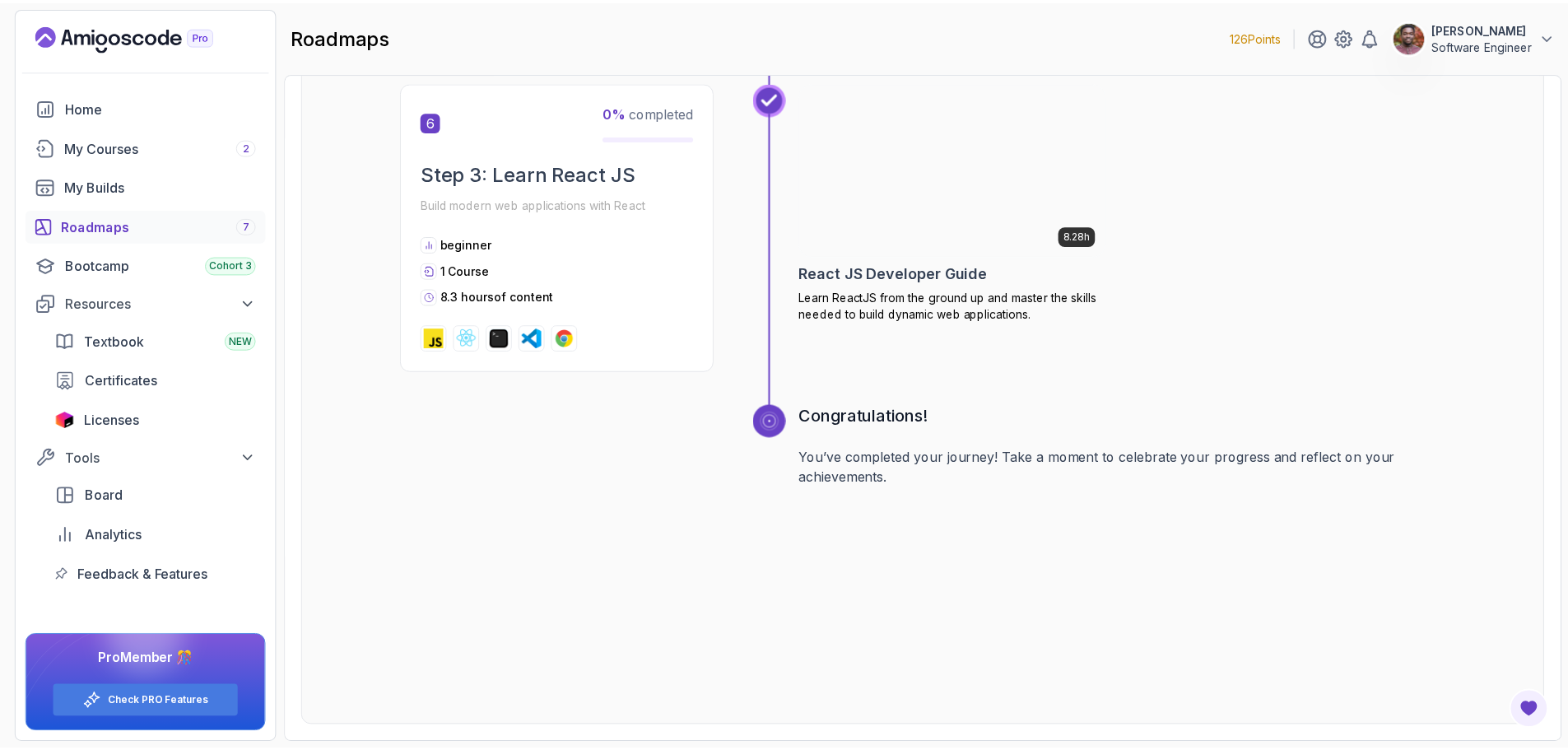
scroll to position [2009, 0]
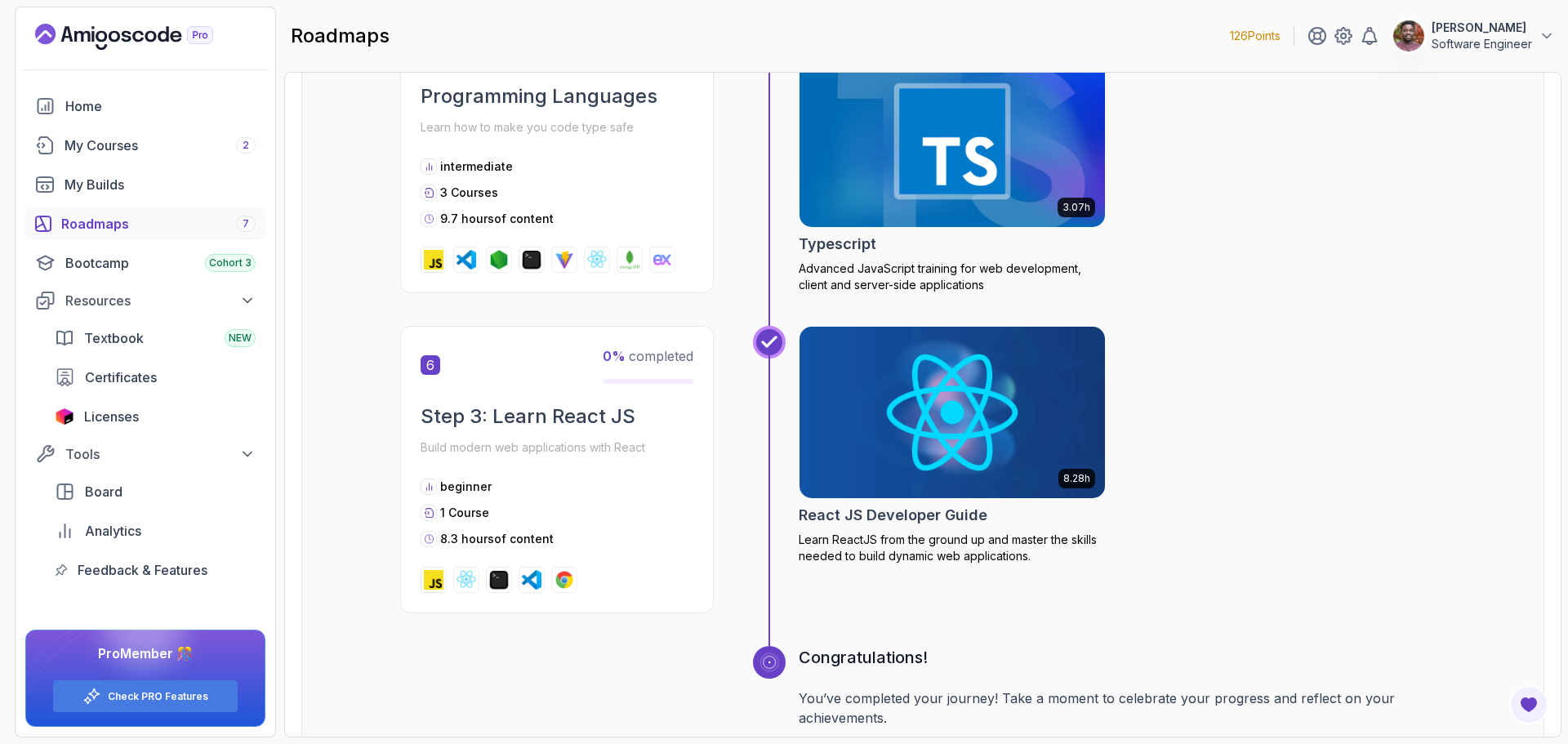
click at [884, 397] on img at bounding box center [952, 413] width 321 height 180
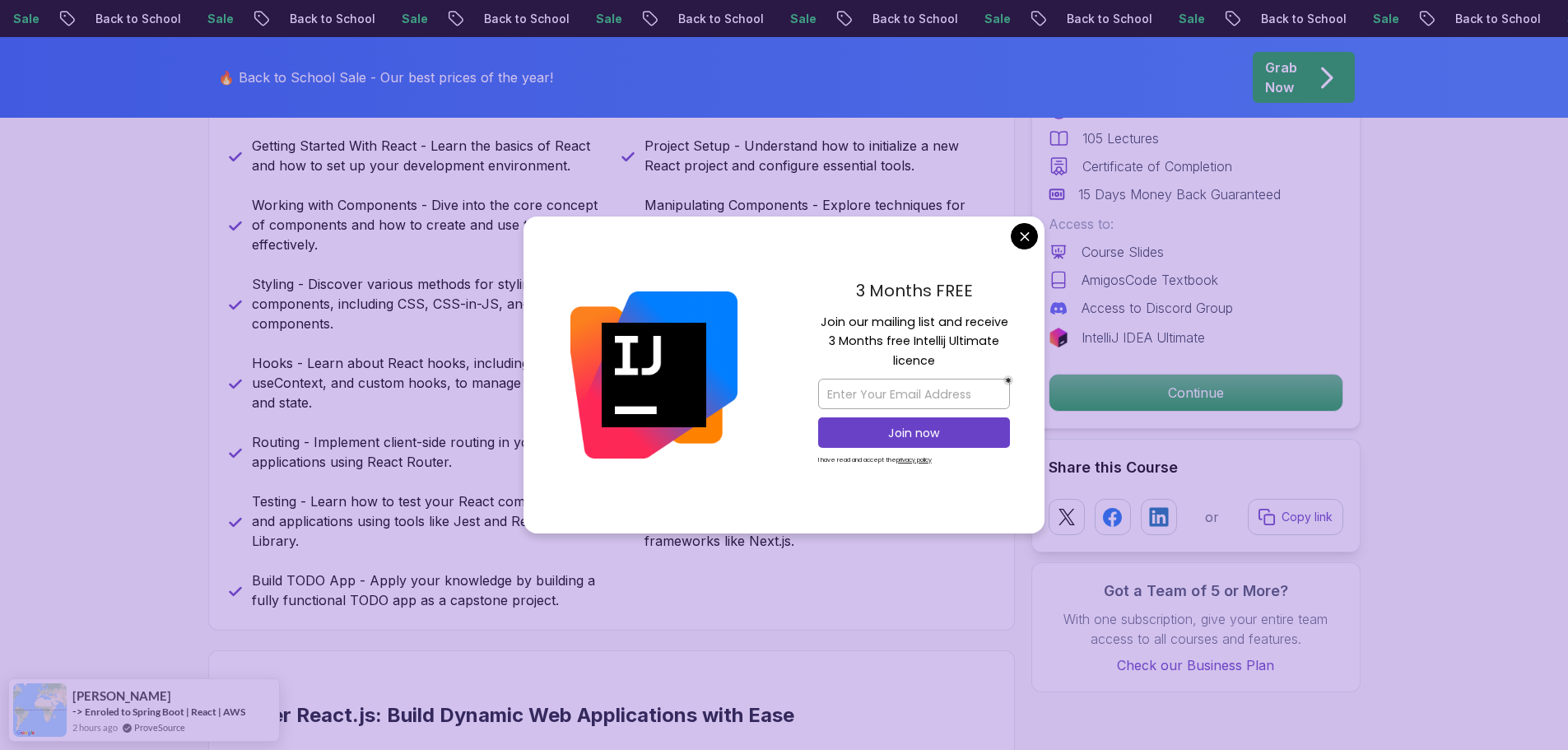
scroll to position [1153, 0]
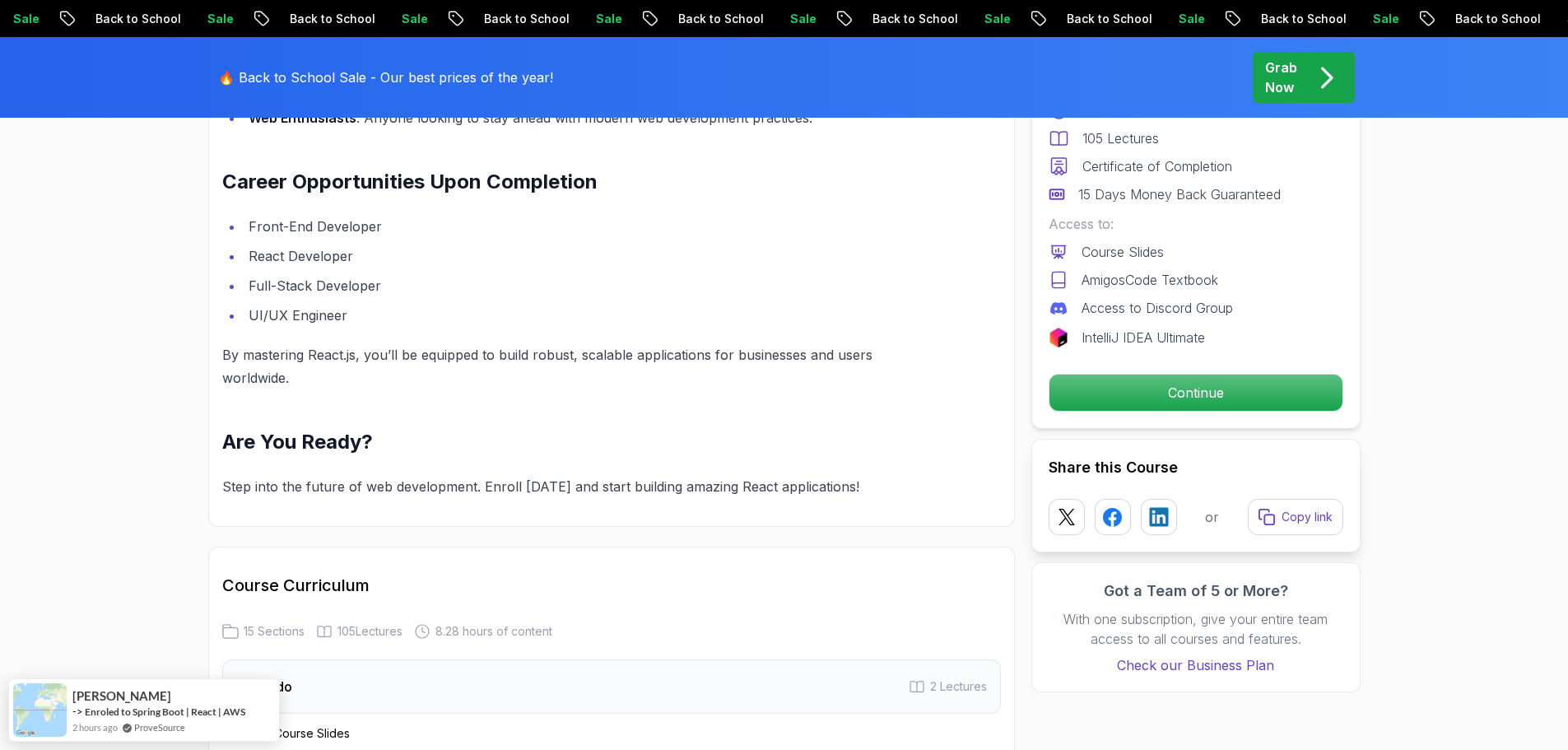
scroll to position [2387, 0]
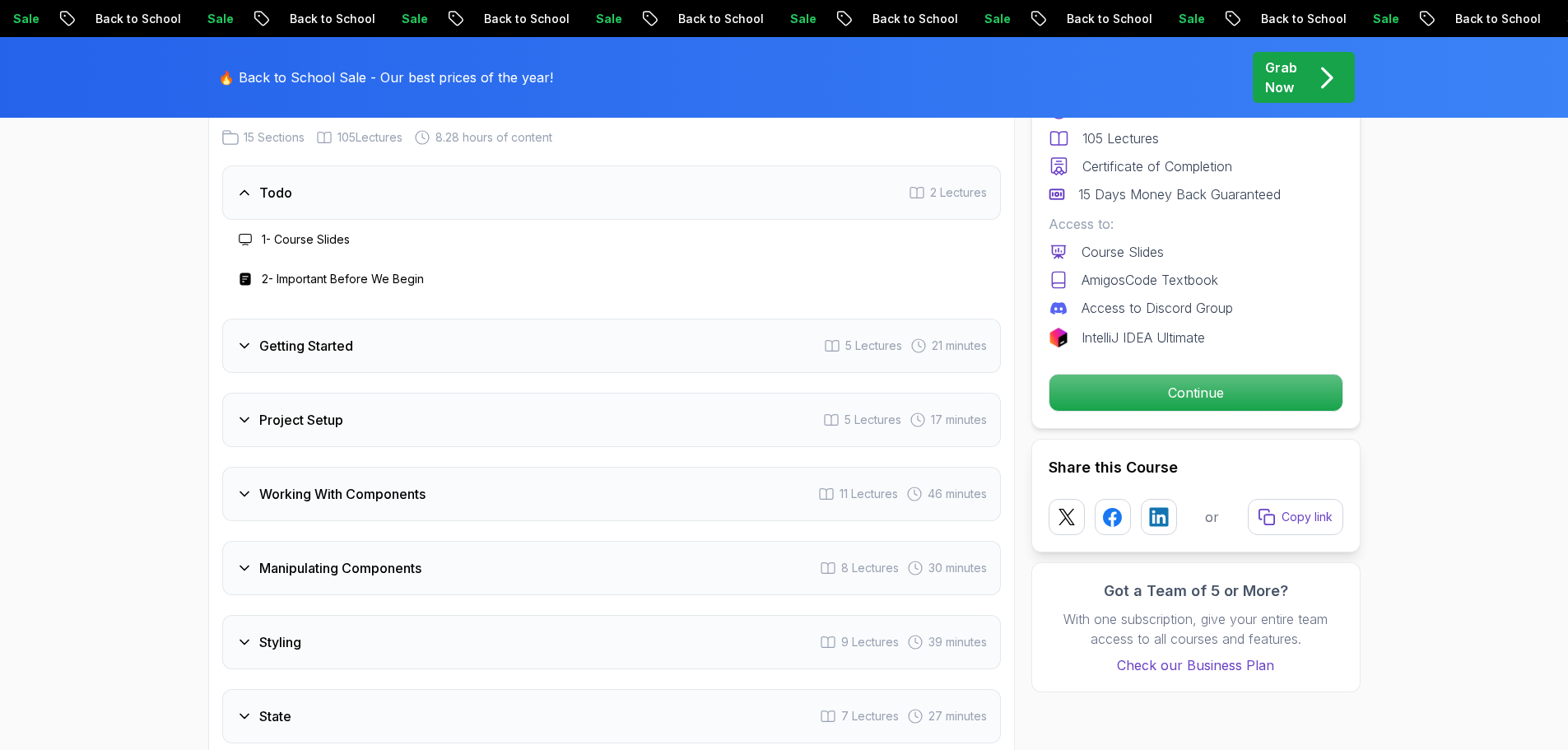
click at [260, 431] on div "Project Setup 5 Lectures 17 minutes" at bounding box center [611, 420] width 779 height 54
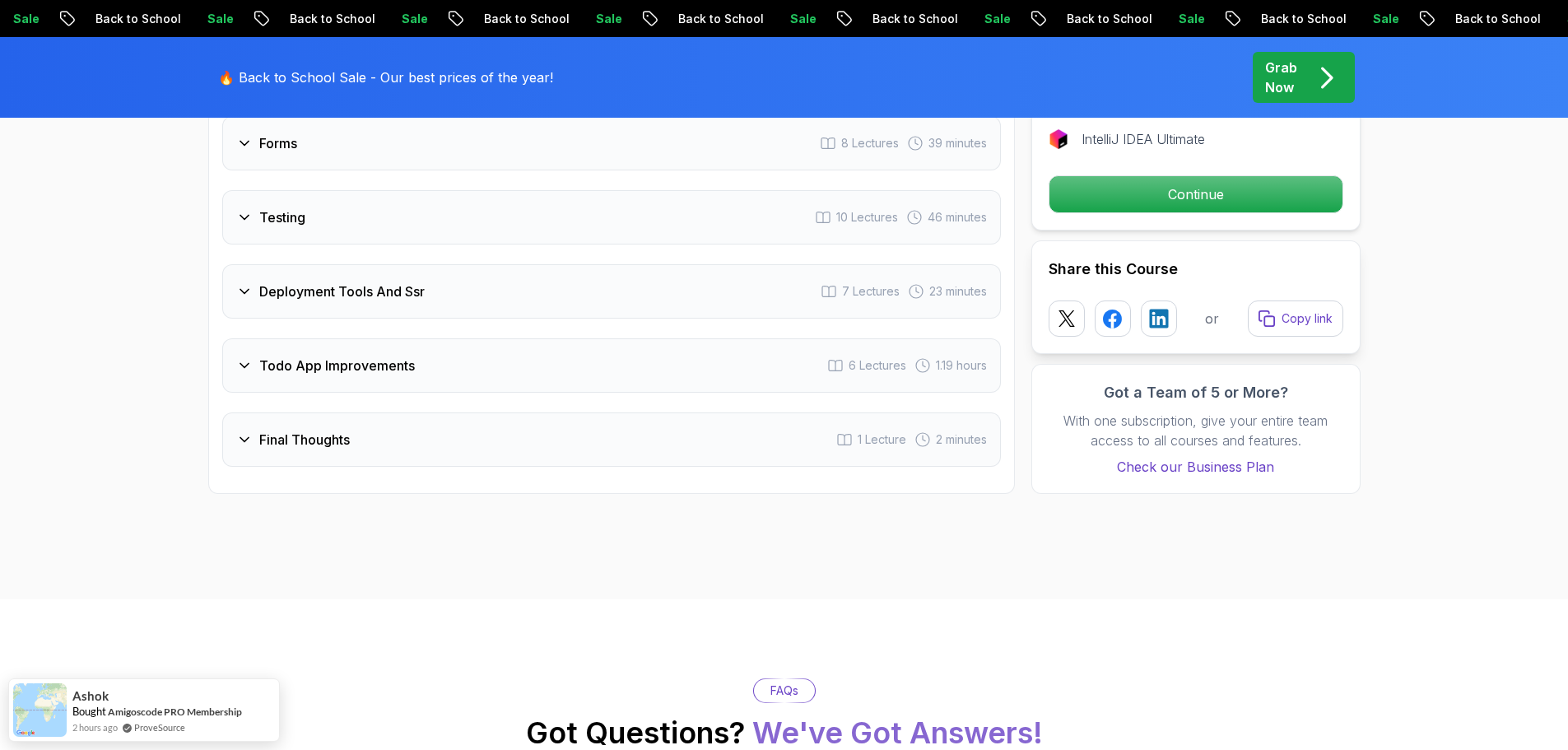
click at [433, 467] on div "Final Thoughts 1 Lecture 2 minutes" at bounding box center [611, 440] width 779 height 54
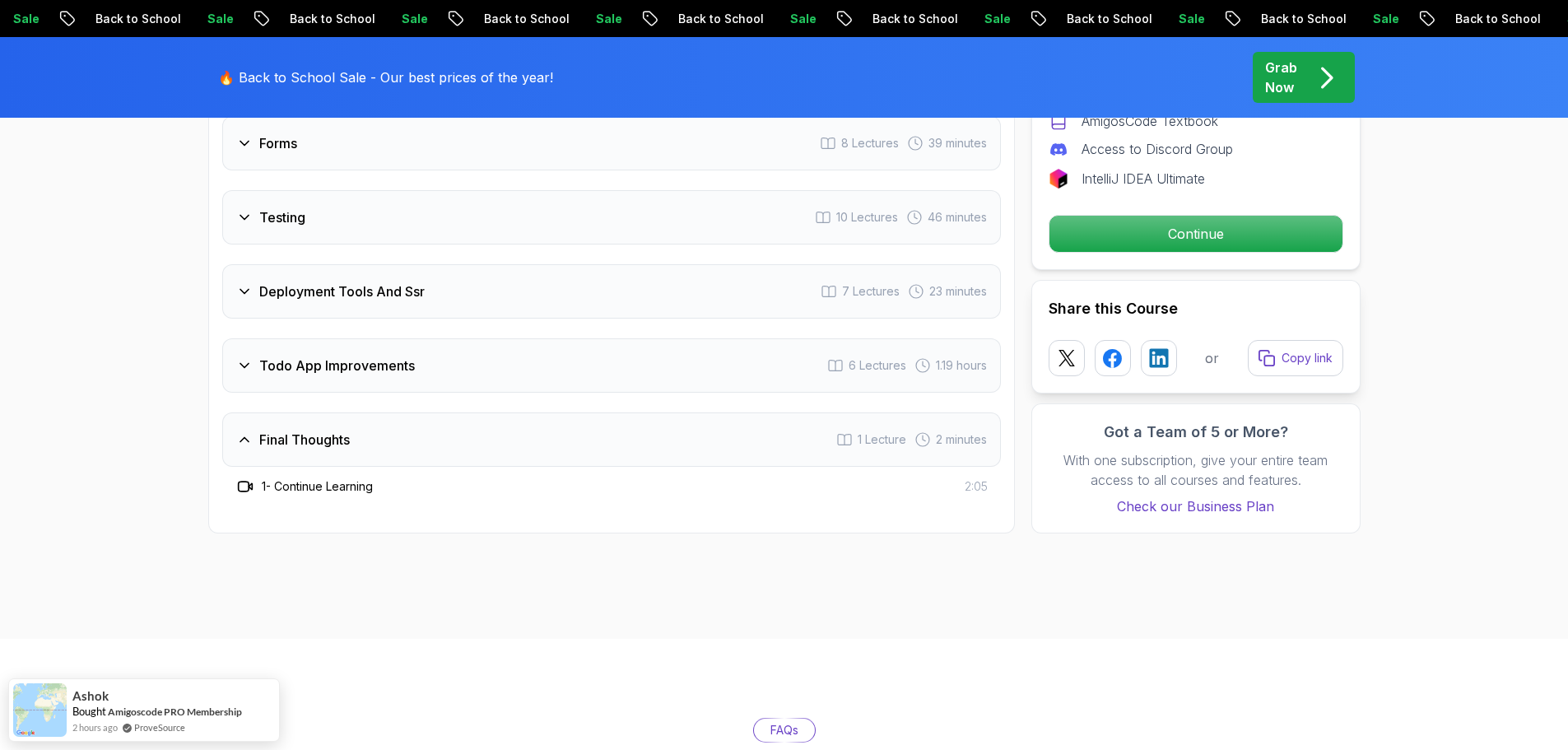
click at [382, 376] on h3 "Todo App Improvements" at bounding box center [337, 365] width 155 height 20
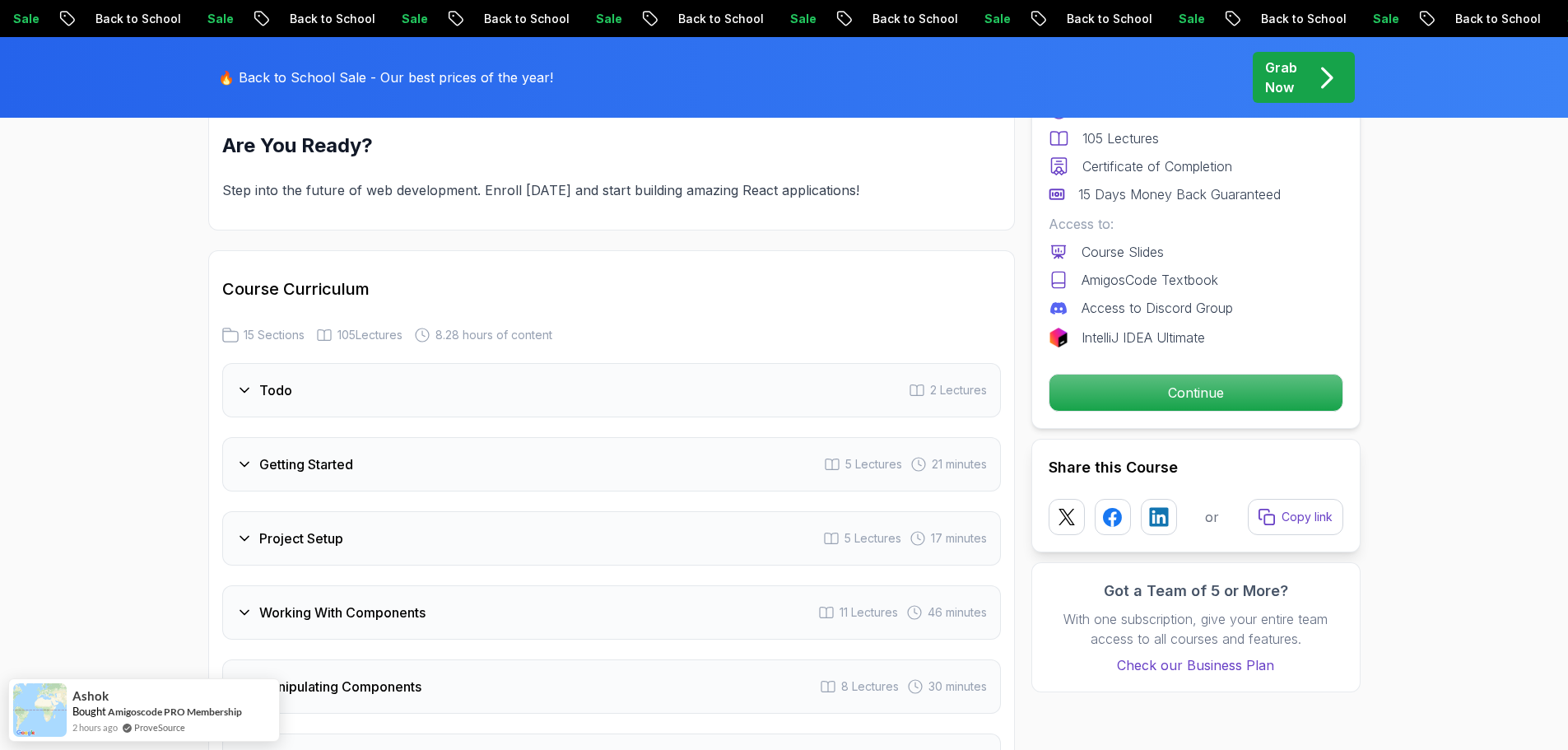
scroll to position [1861, 0]
